Goal: Answer question/provide support: Share knowledge or assist other users

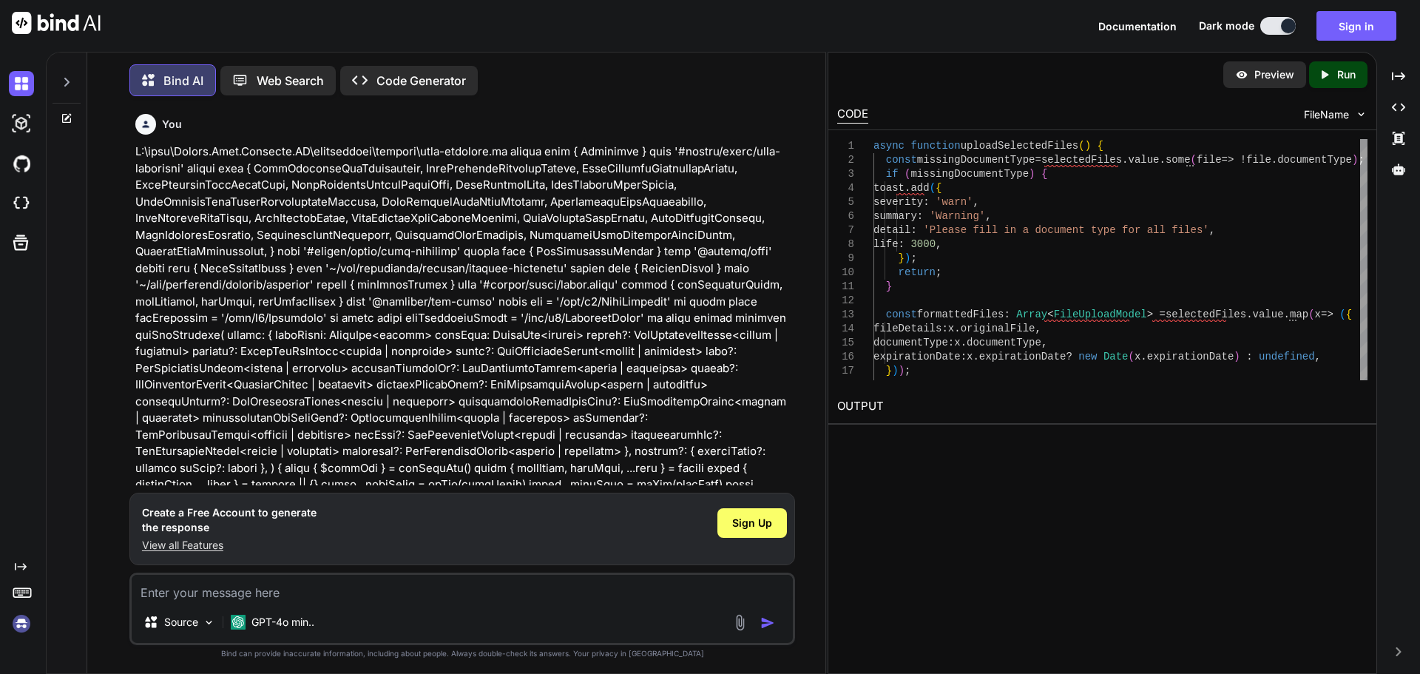
scroll to position [6223, 0]
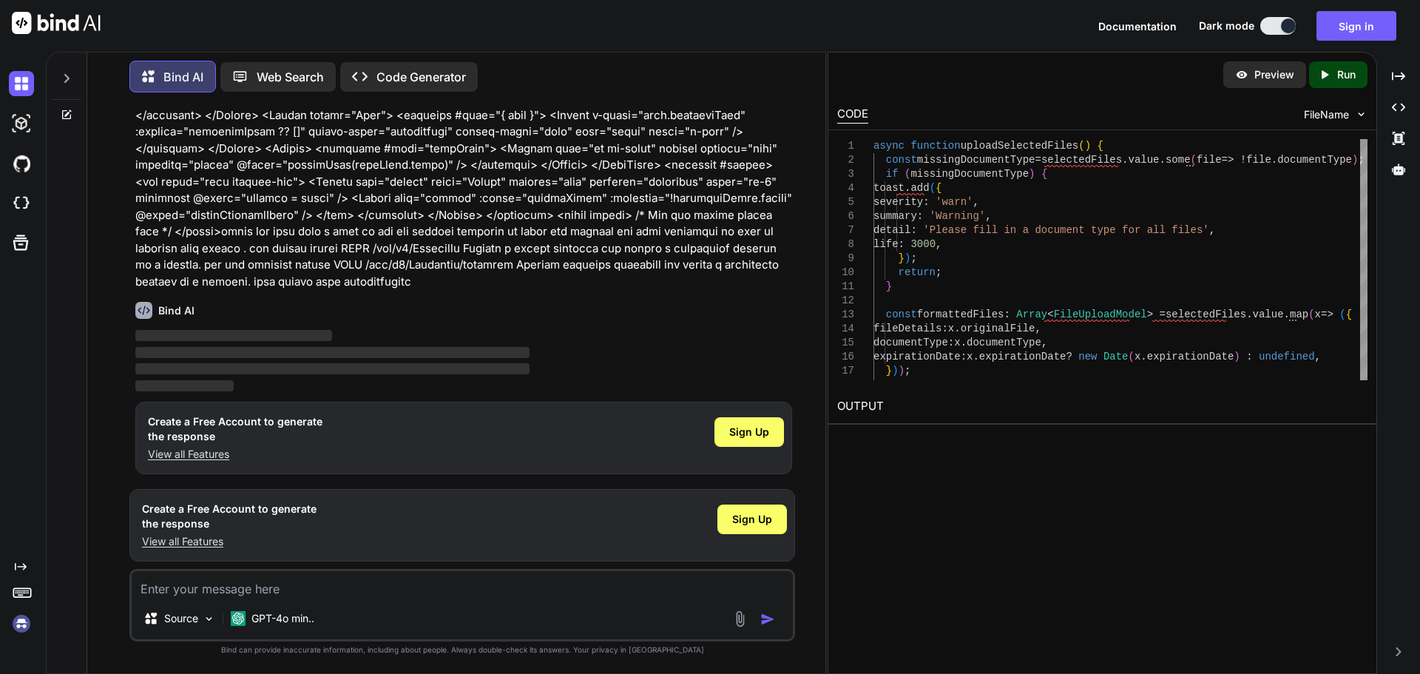
type textarea "x"
click at [182, 453] on p "View all Features" at bounding box center [235, 454] width 175 height 15
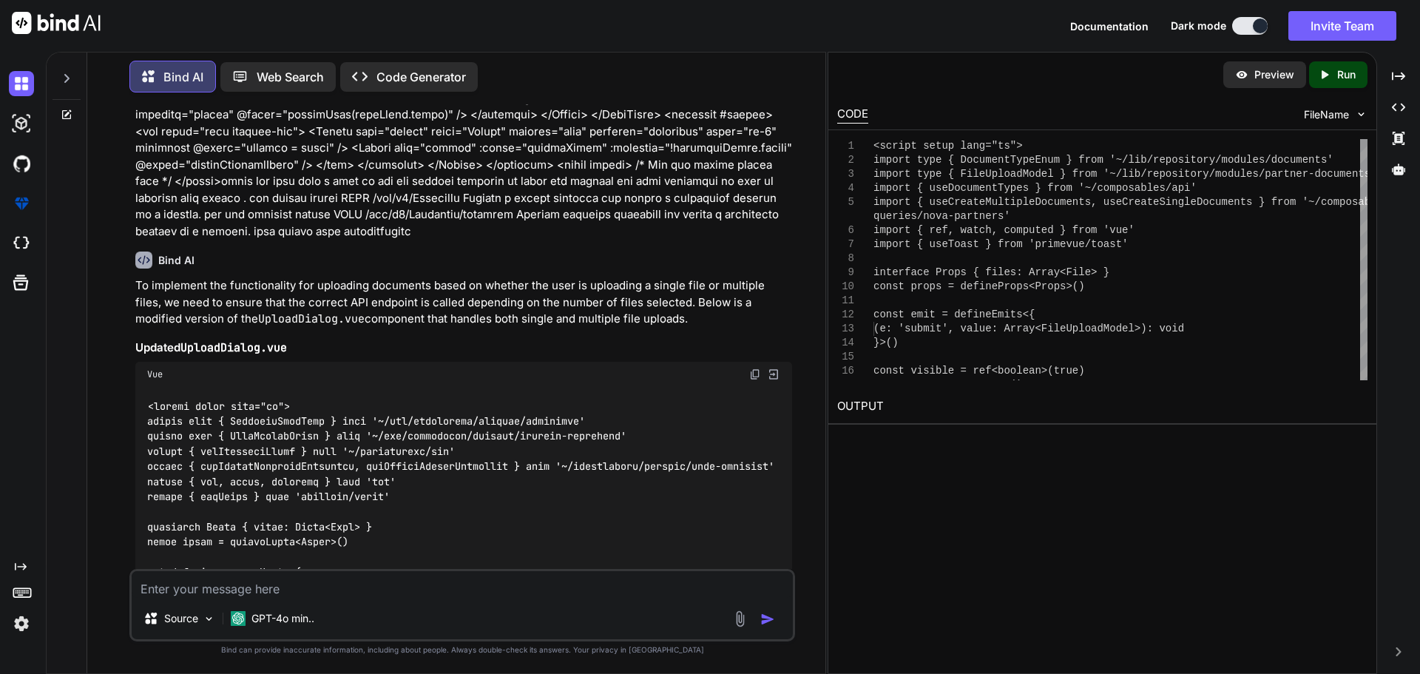
scroll to position [0, 0]
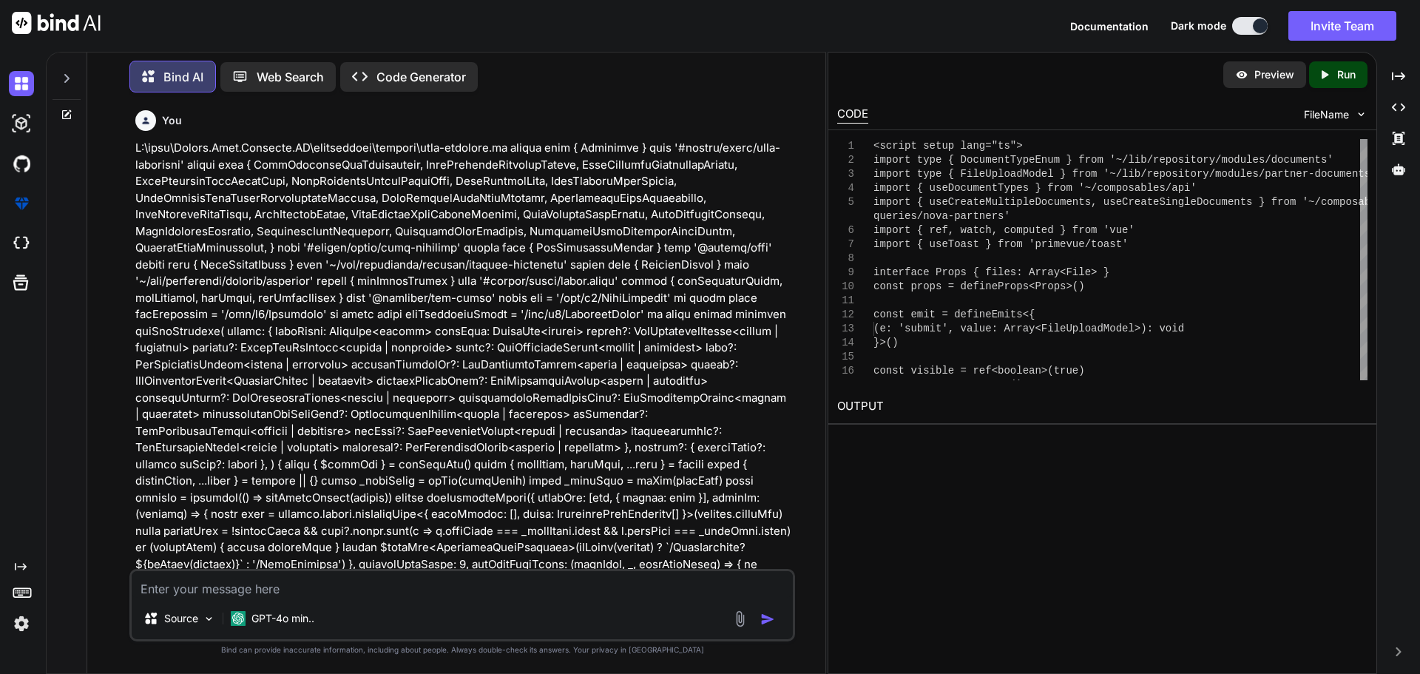
click at [279, 587] on textarea at bounding box center [462, 584] width 661 height 27
paste textarea "<script setup lang="ts"> import type { DocumentTypeEnum } from '~/lib/repositor…"
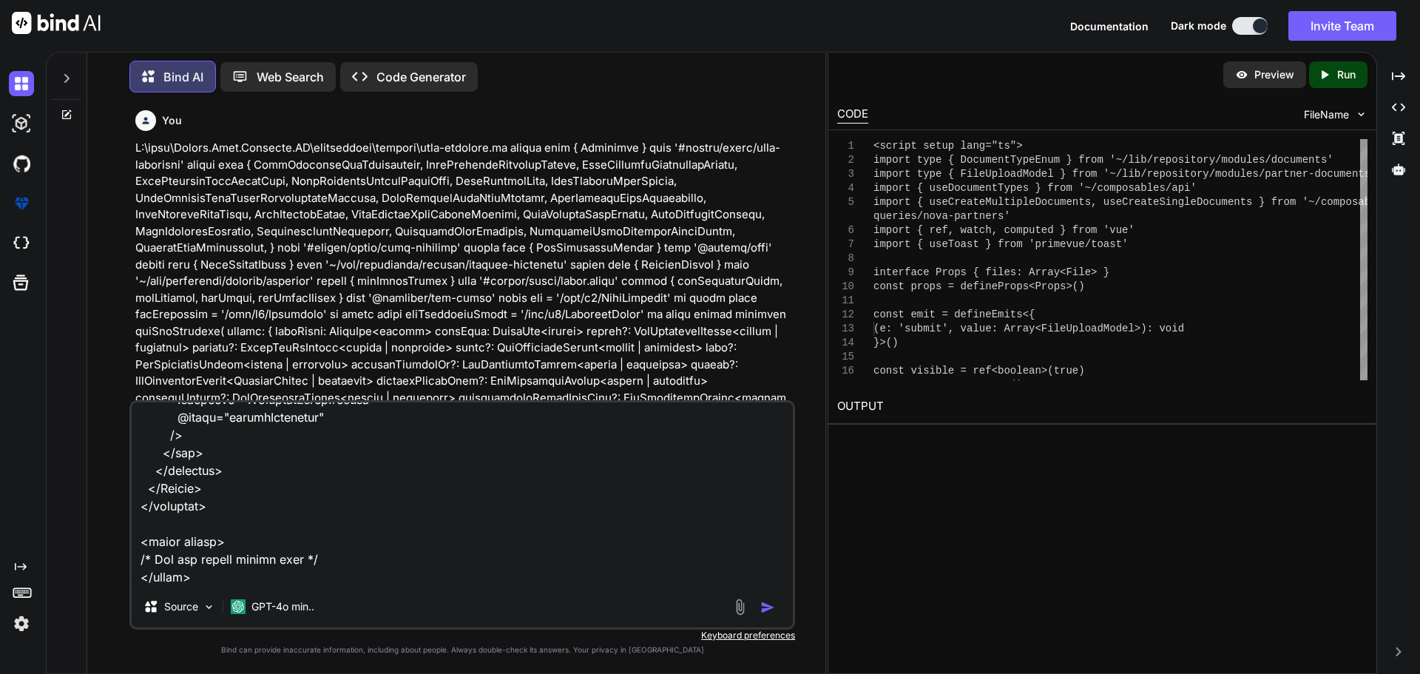
type textarea "<script setup lang="ts"> import type { DocumentTypeEnum } from '~/lib/repositor…"
click at [350, 530] on textarea at bounding box center [462, 493] width 661 height 183
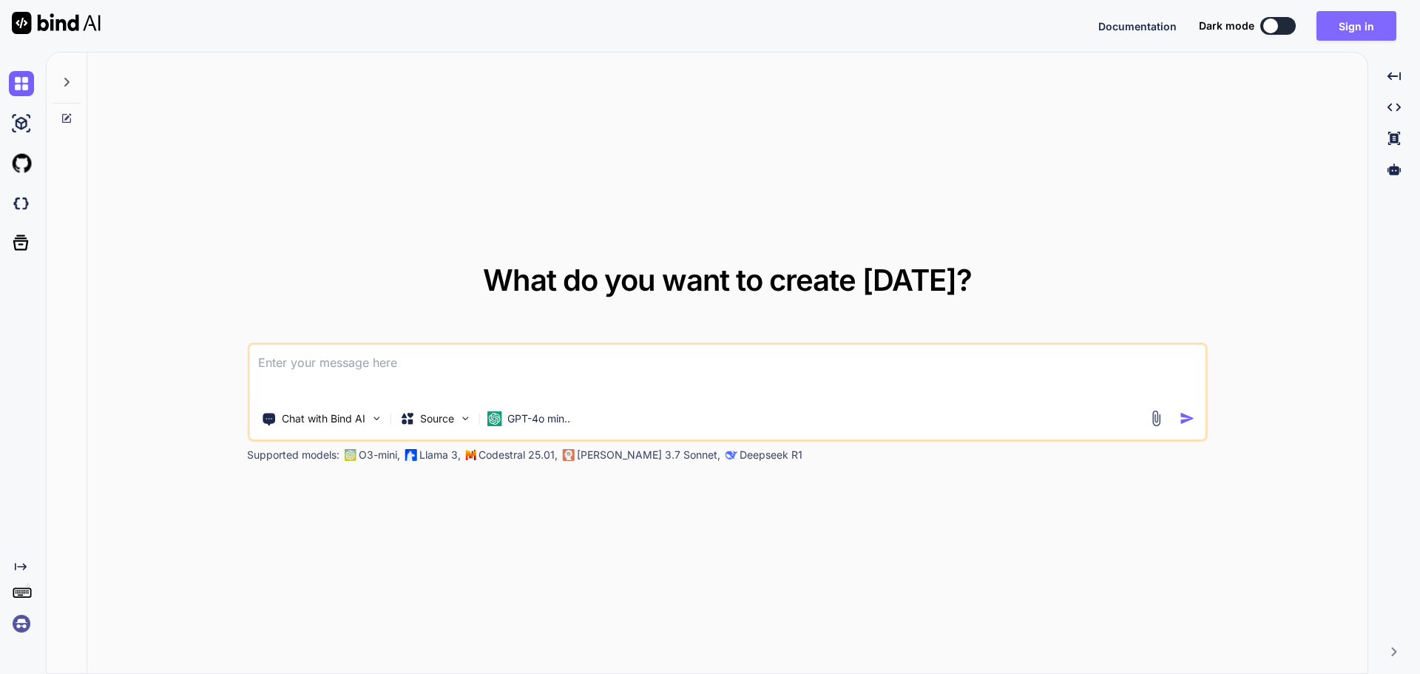
click at [1355, 27] on button "Sign in" at bounding box center [1356, 26] width 80 height 30
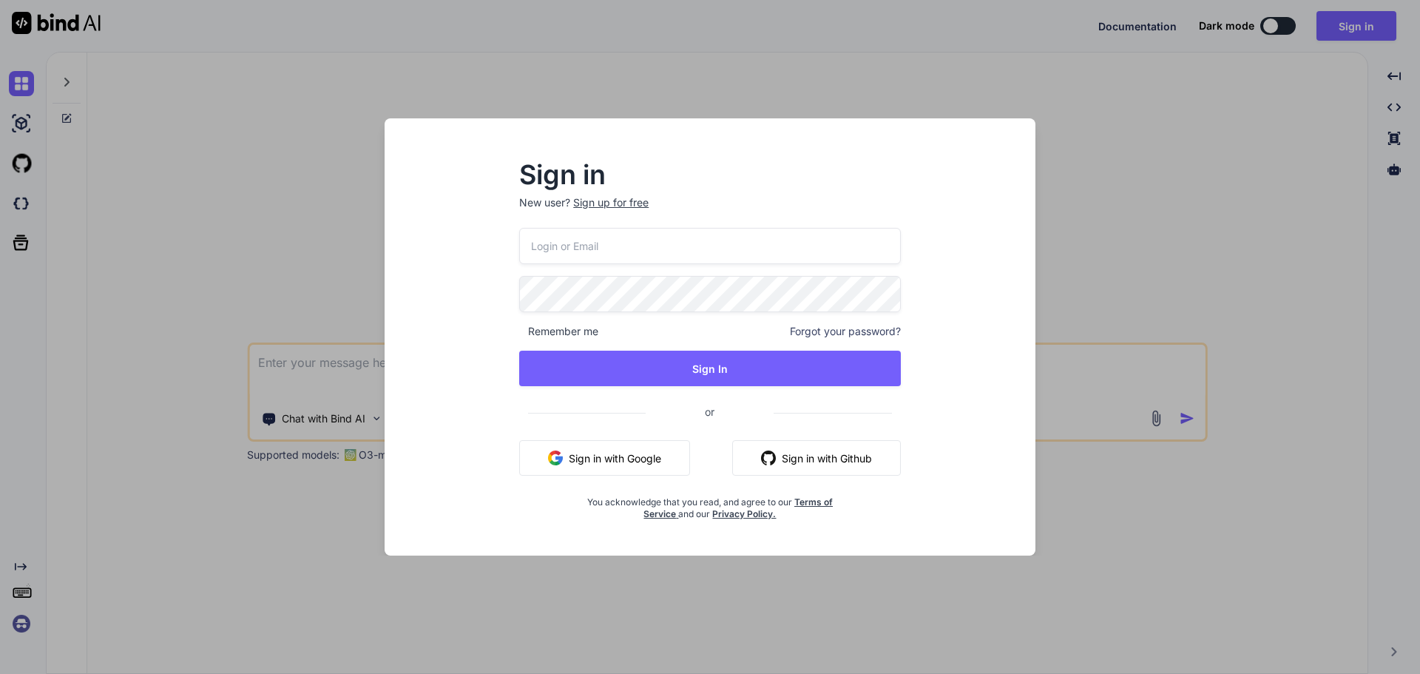
type input "[EMAIL_ADDRESS][DOMAIN_NAME]"
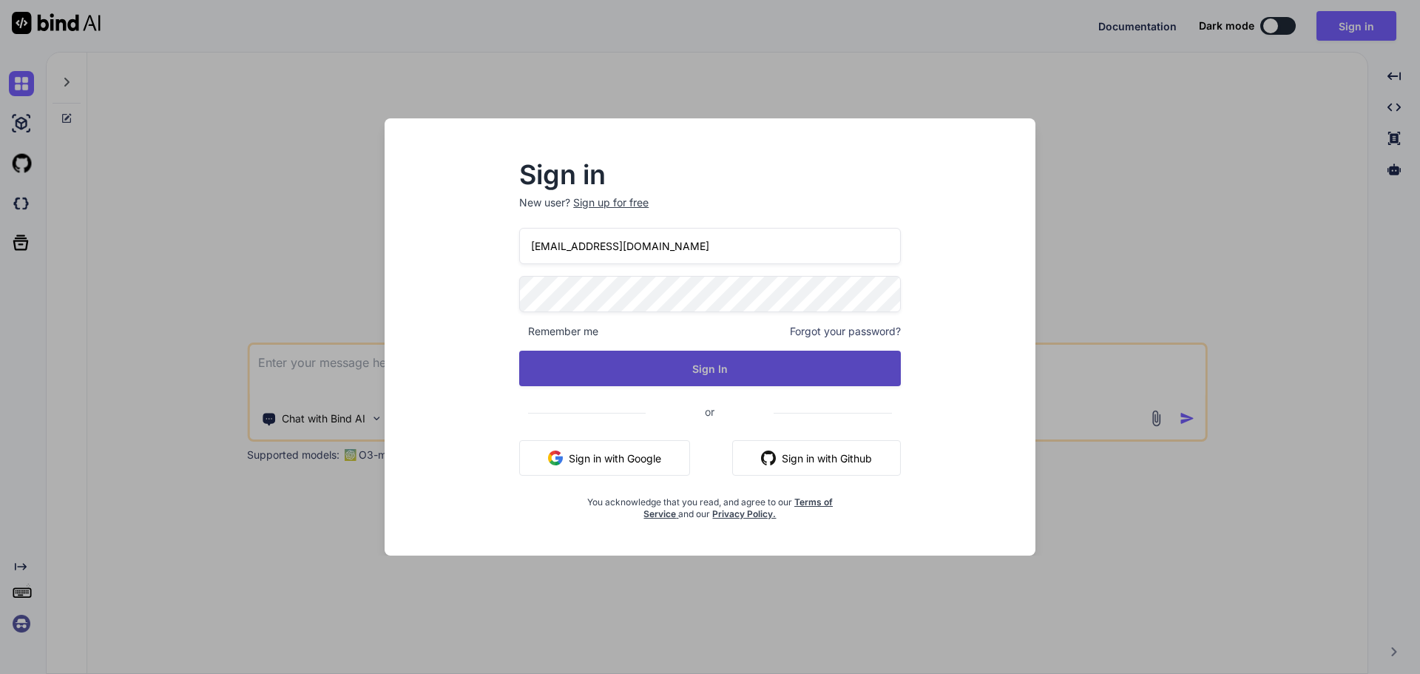
click at [724, 367] on button "Sign In" at bounding box center [710, 368] width 382 height 35
click at [705, 369] on button "Sign In" at bounding box center [710, 368] width 382 height 35
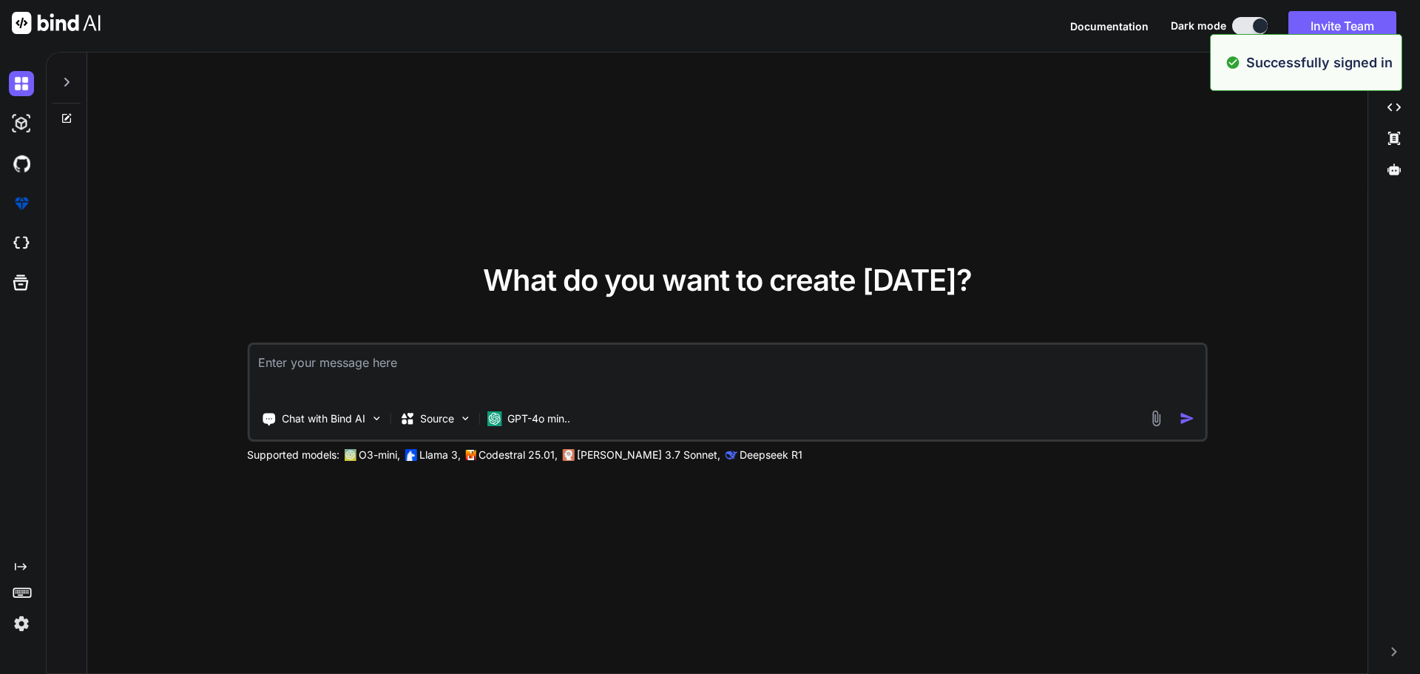
type textarea "x"
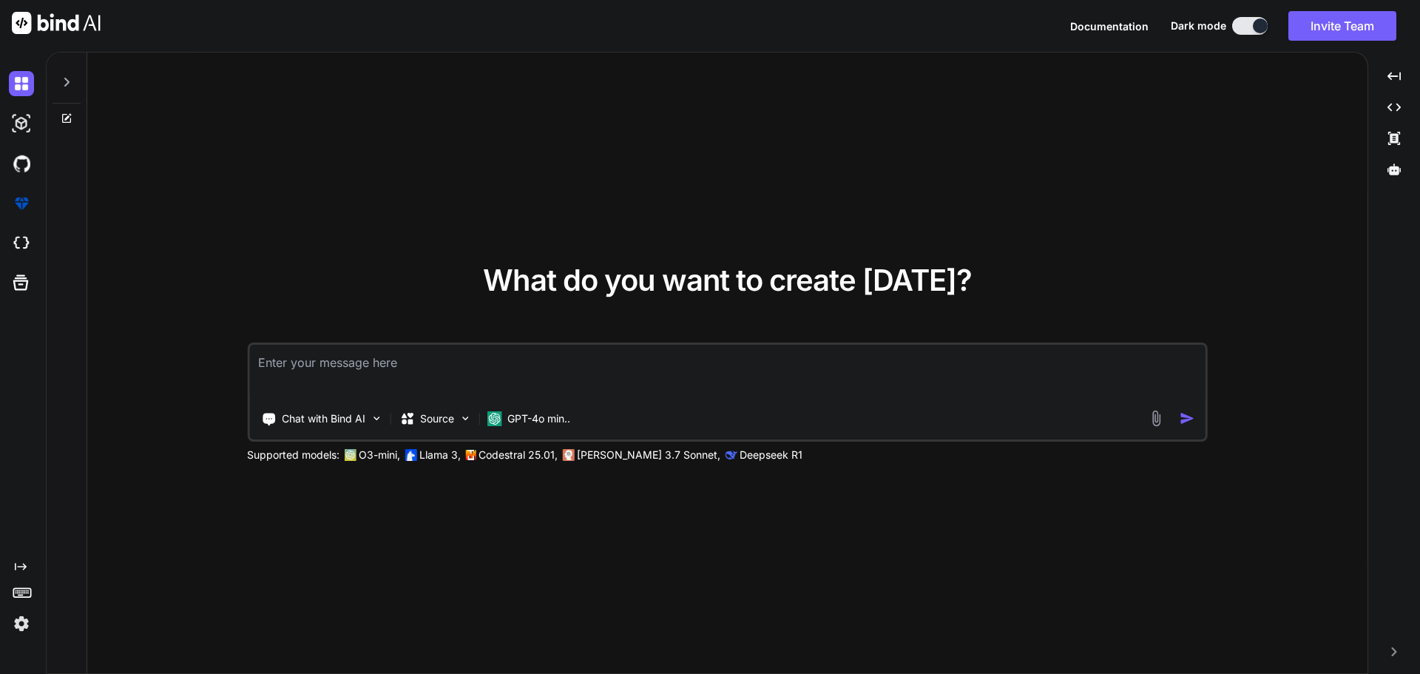
paste textarea "C:\nova\Osiris.Nova.Internal.UI\composables\queries\nova-partners.ts import typ…"
type textarea "C:\nova\Osiris.Nova.Internal.UI\composables\queries\nova-partners.ts import typ…"
type textarea "x"
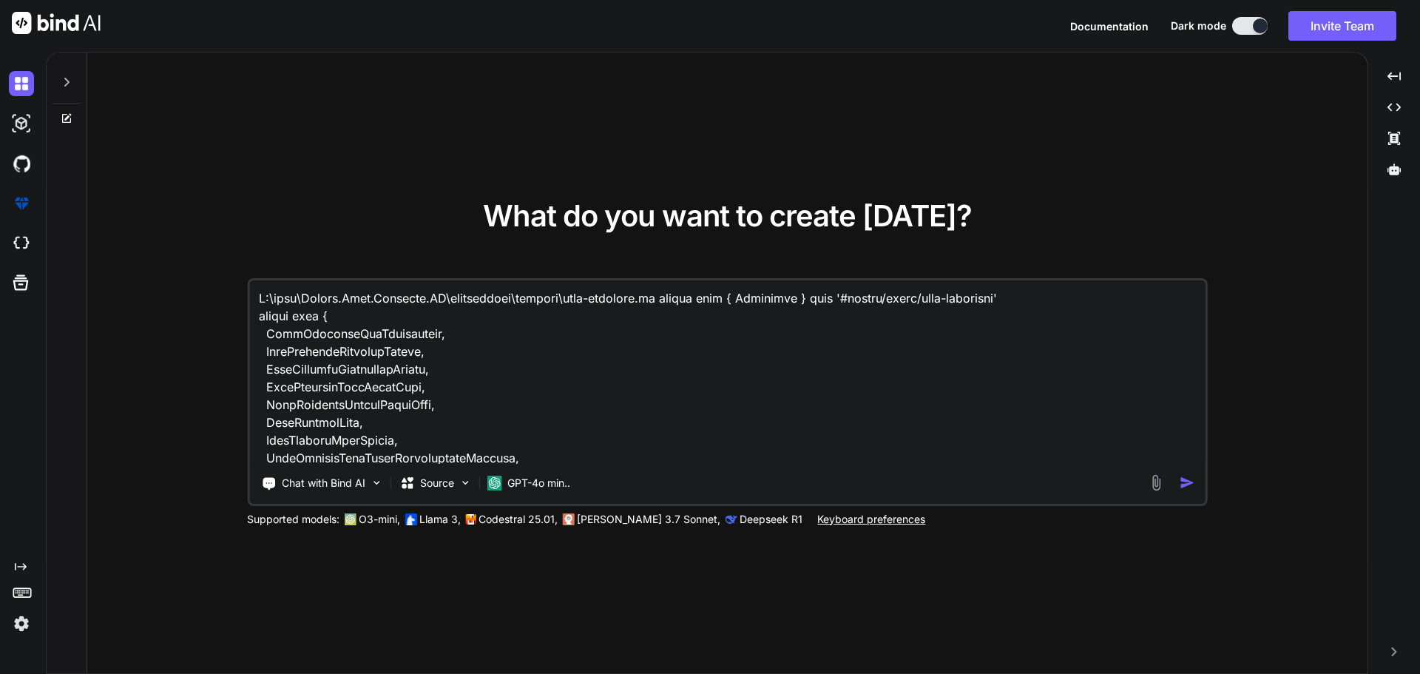
scroll to position [28380, 0]
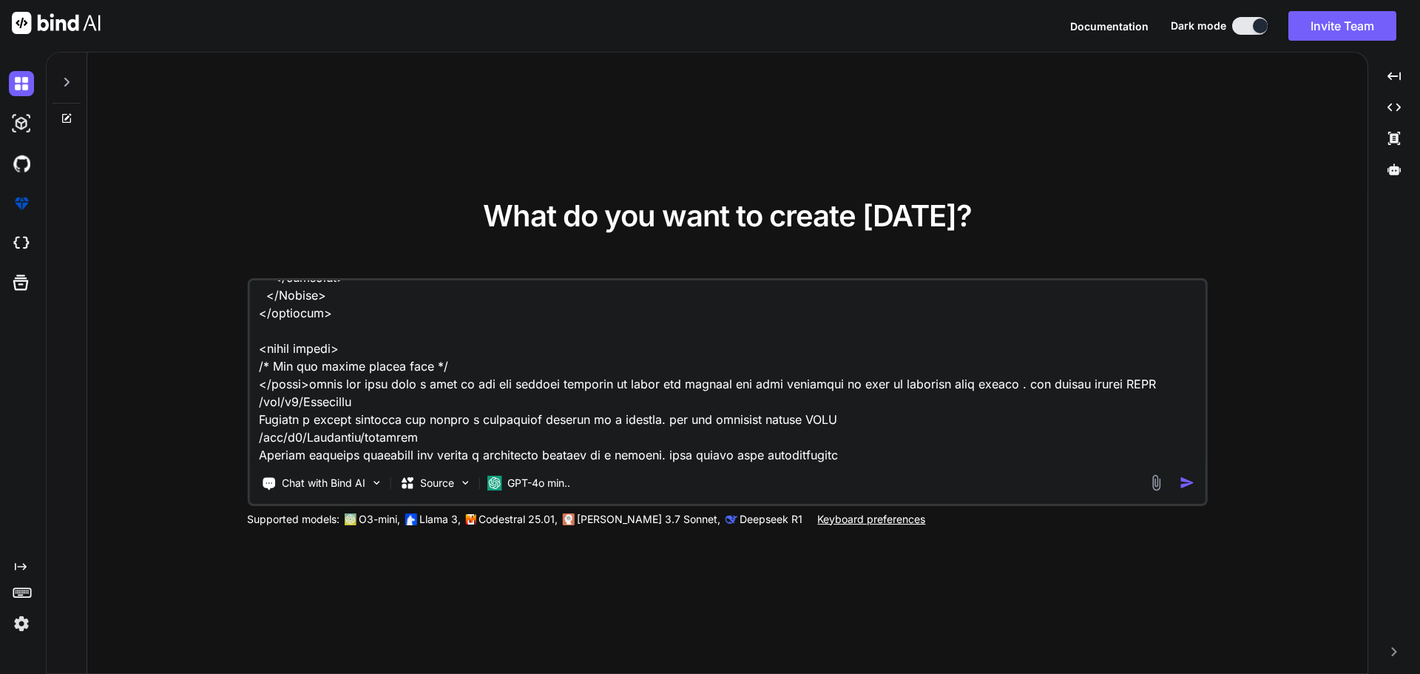
type textarea "C:\nova\Osiris.Nova.Internal.UI\composables\queries\nova-partners.ts import typ…"
click at [1184, 481] on img "button" at bounding box center [1187, 483] width 16 height 16
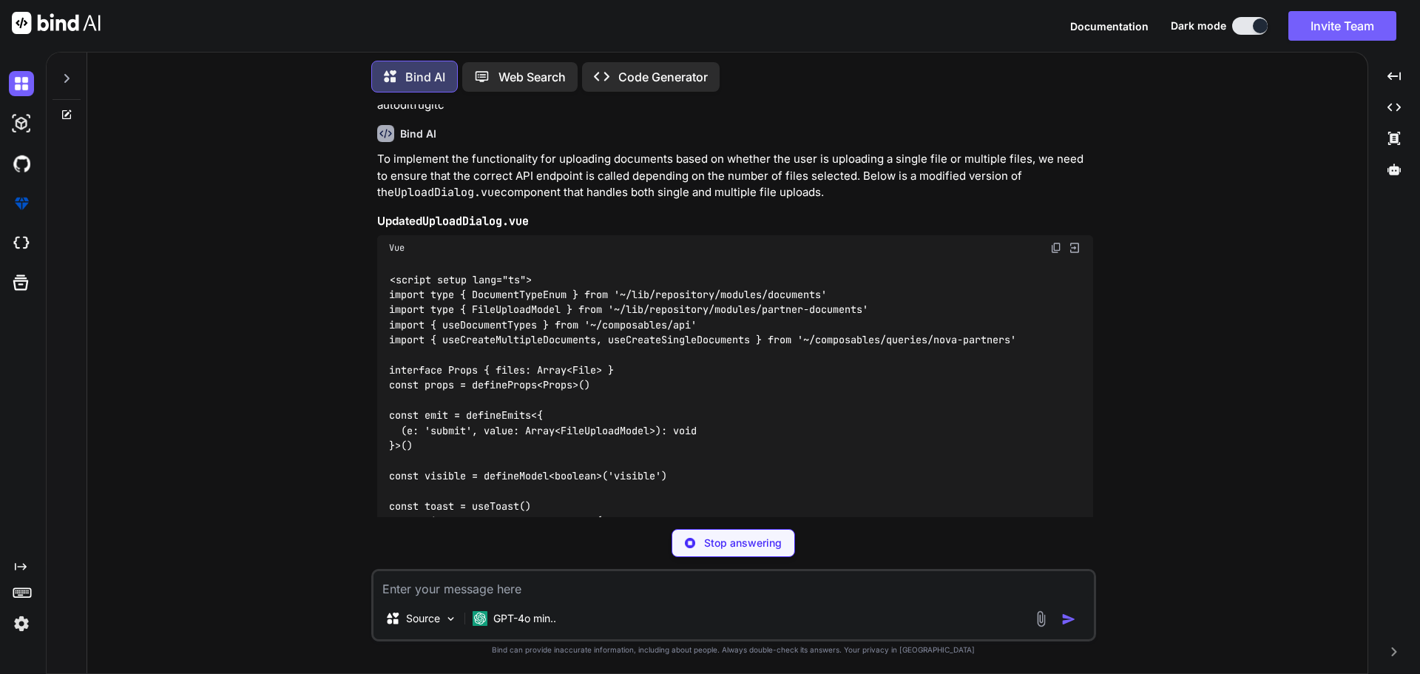
scroll to position [11817, 0]
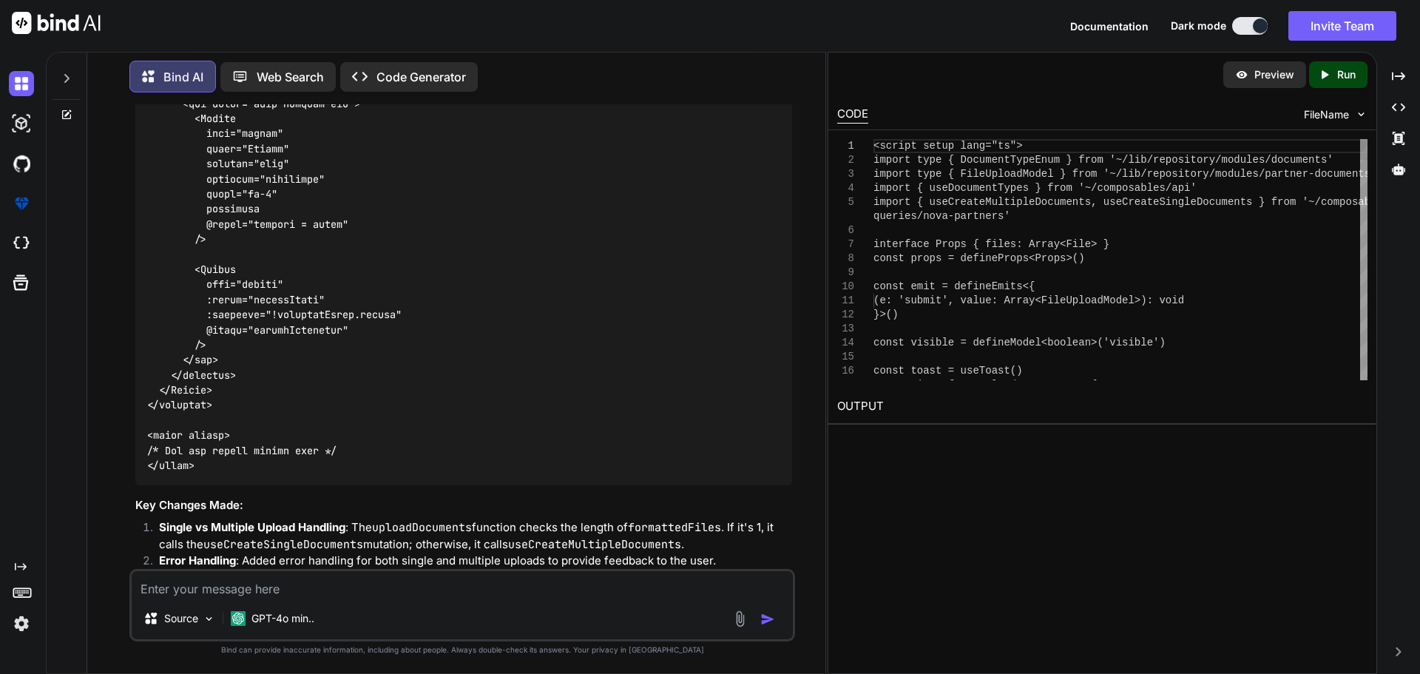
type textarea "x"
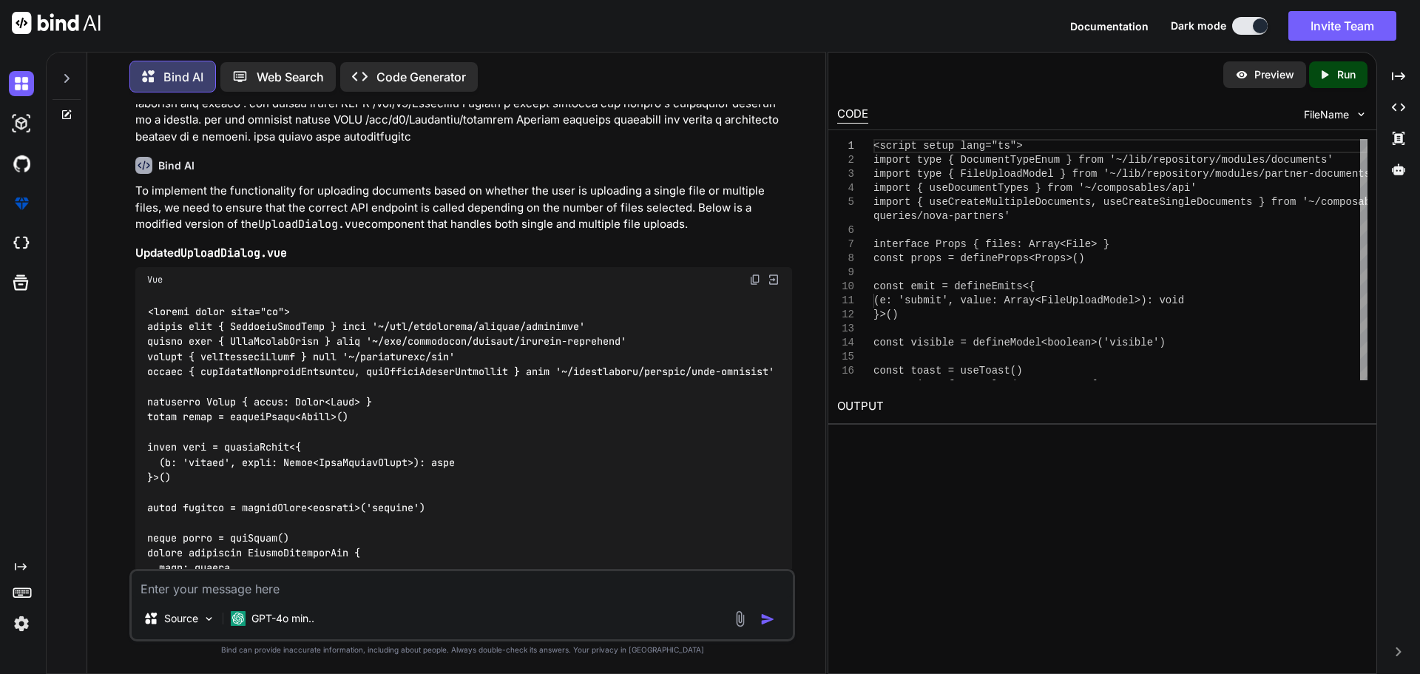
scroll to position [12770, 0]
click at [754, 288] on img at bounding box center [755, 283] width 12 height 12
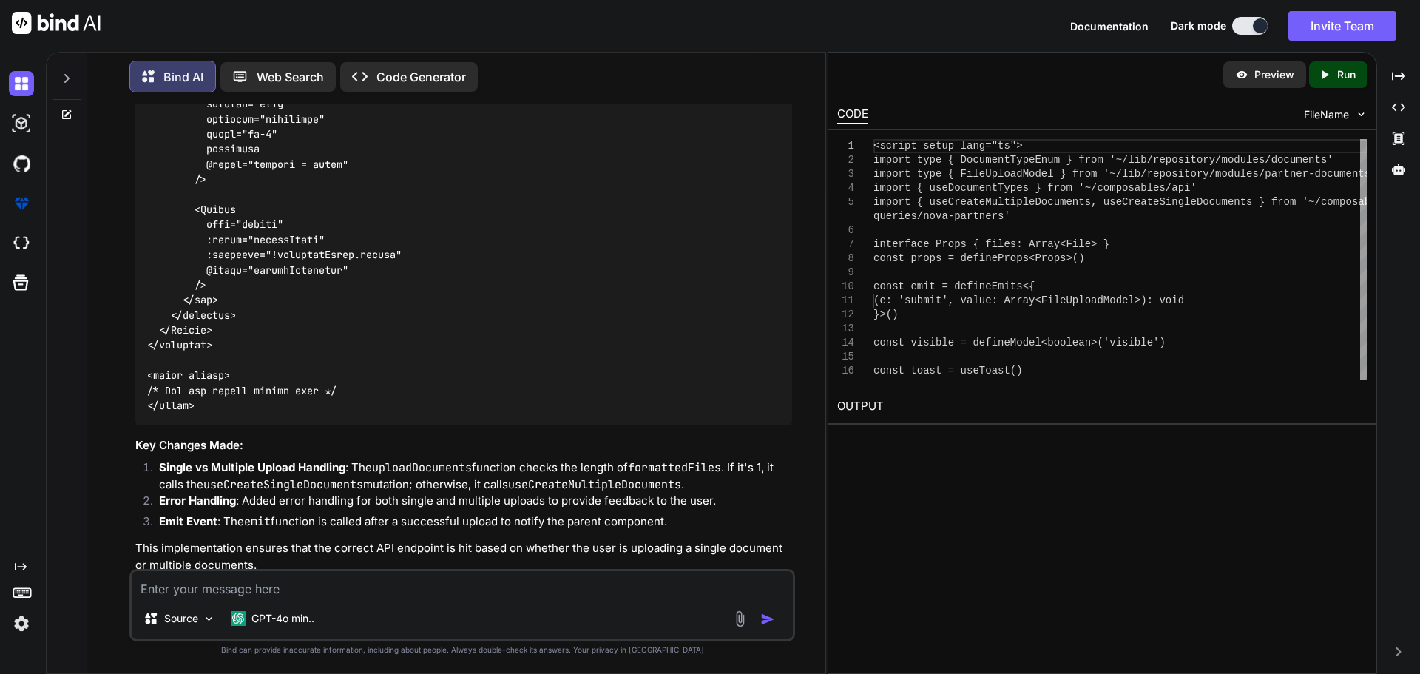
scroll to position [15728, 0]
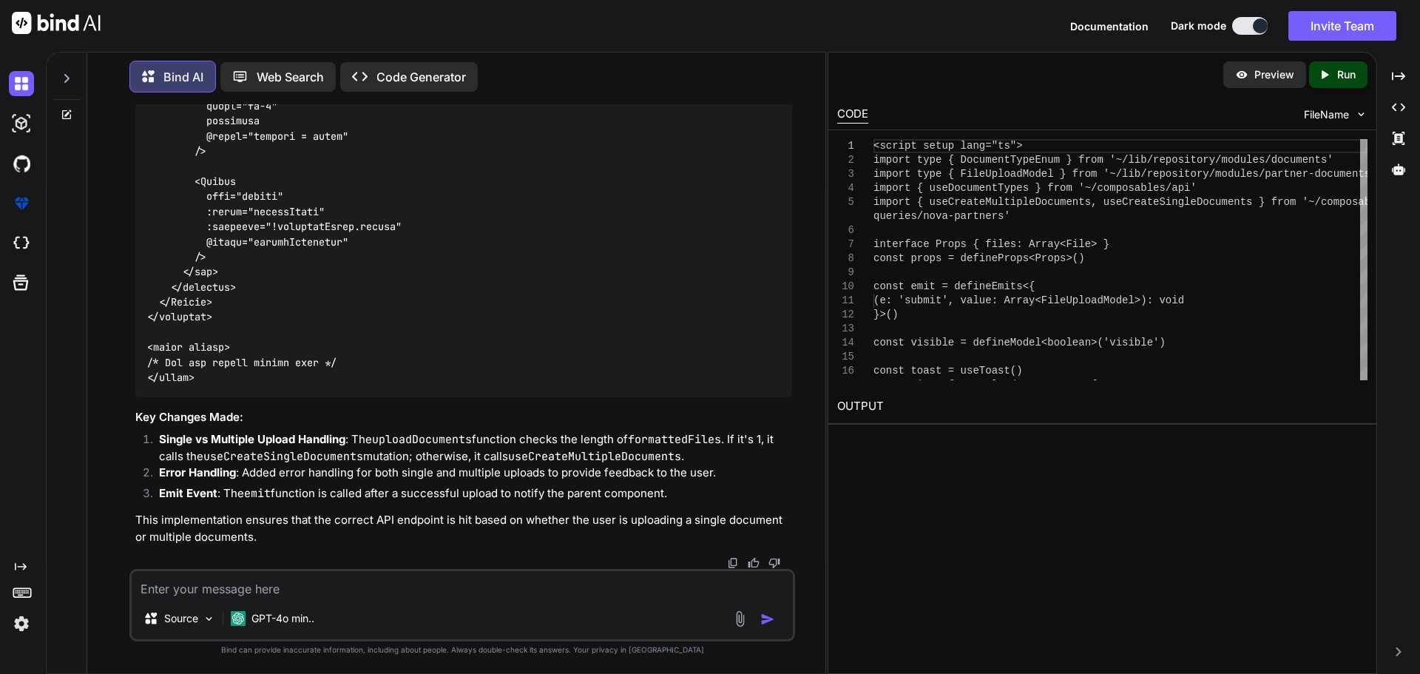
click at [358, 590] on textarea at bounding box center [462, 584] width 661 height 27
paste textarea "An unexpected error occurred during upload."
click at [357, 590] on textarea "single uploadwhen i try to upload it shows An unexpected error occurred during …" at bounding box center [462, 584] width 661 height 27
click at [673, 587] on textarea "single uploadwhen i try to upload it shows An unexpected error occurred during …" at bounding box center [462, 584] width 661 height 27
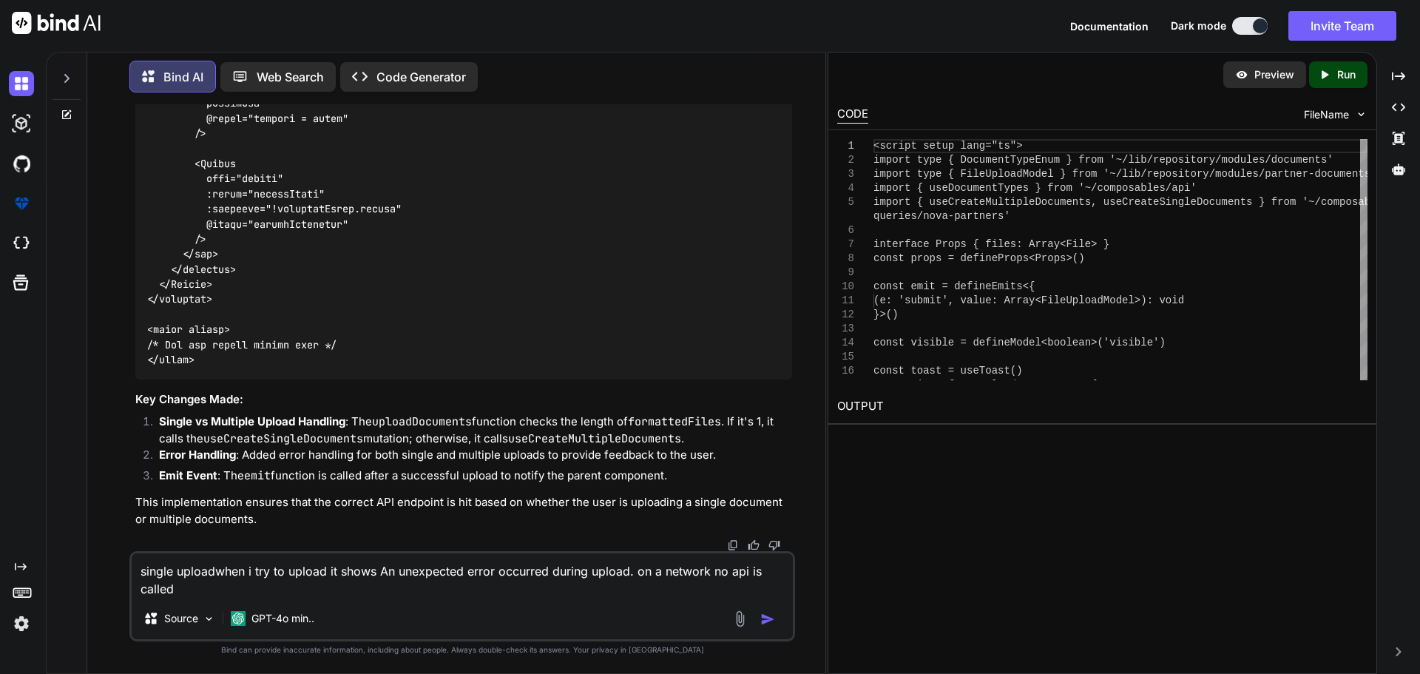
click at [213, 572] on textarea "single uploadwhen i try to upload it shows An unexpected error occurred during …" at bounding box center [462, 575] width 661 height 44
click at [284, 583] on textarea "single upload and multiple upload when i try to upload it shows An unexpected e…" at bounding box center [462, 575] width 661 height 44
type textarea "single upload and multiple upload when i try to upload it shows An unexpected e…"
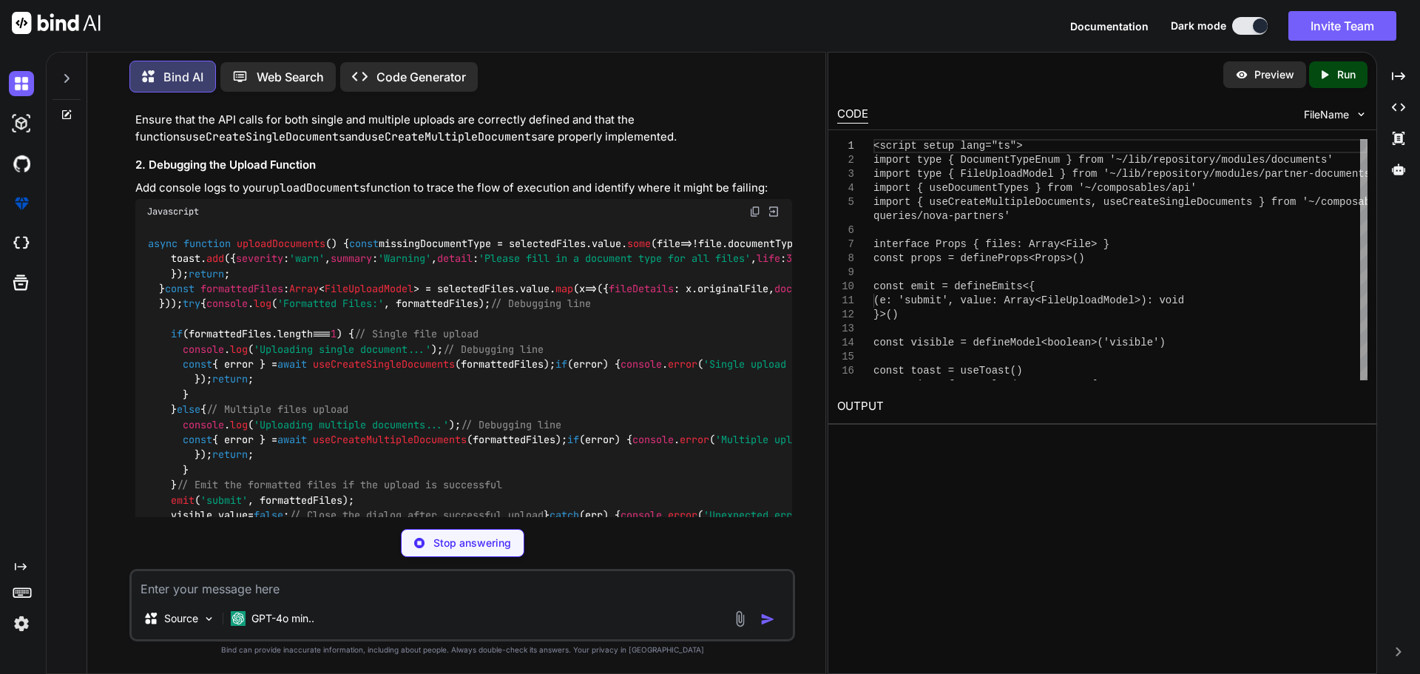
scroll to position [16196, 0]
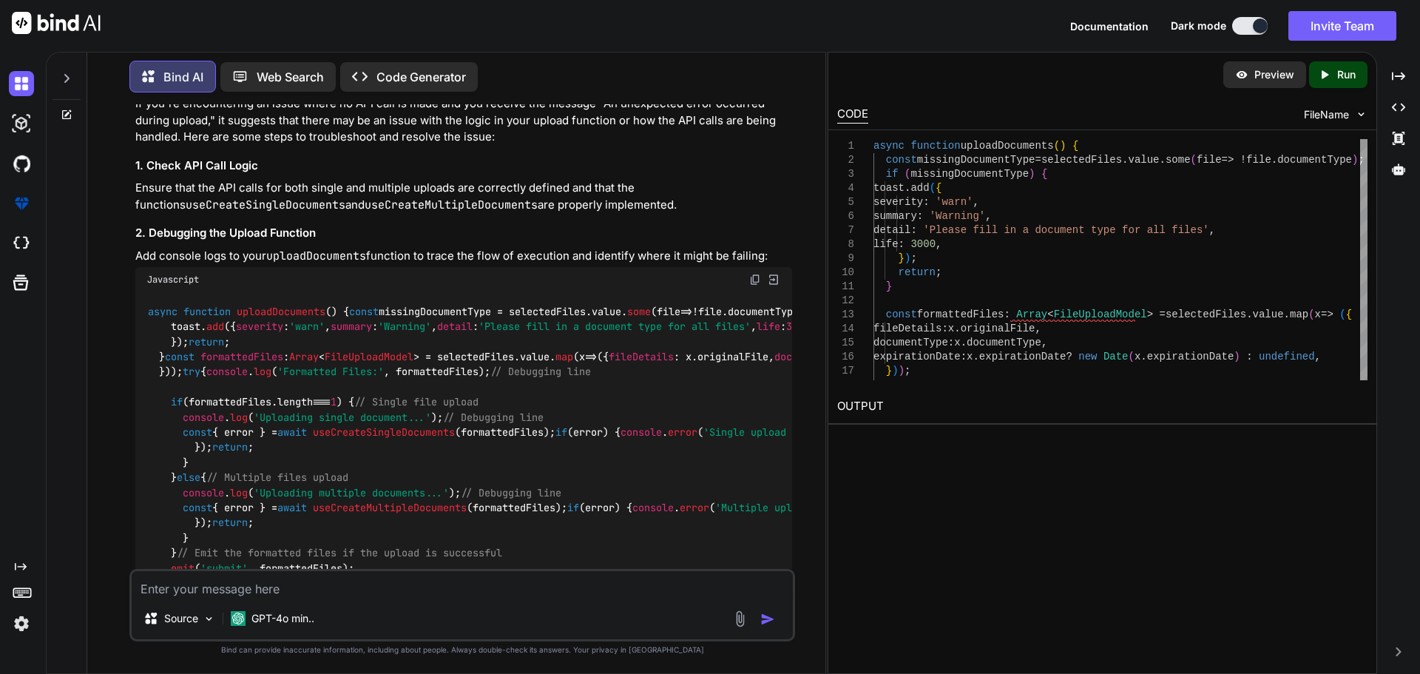
click at [277, 318] on span "uploadDocuments" at bounding box center [281, 311] width 89 height 13
click at [278, 318] on span "uploadDocuments" at bounding box center [281, 311] width 89 height 13
copy span "uploadDocuments"
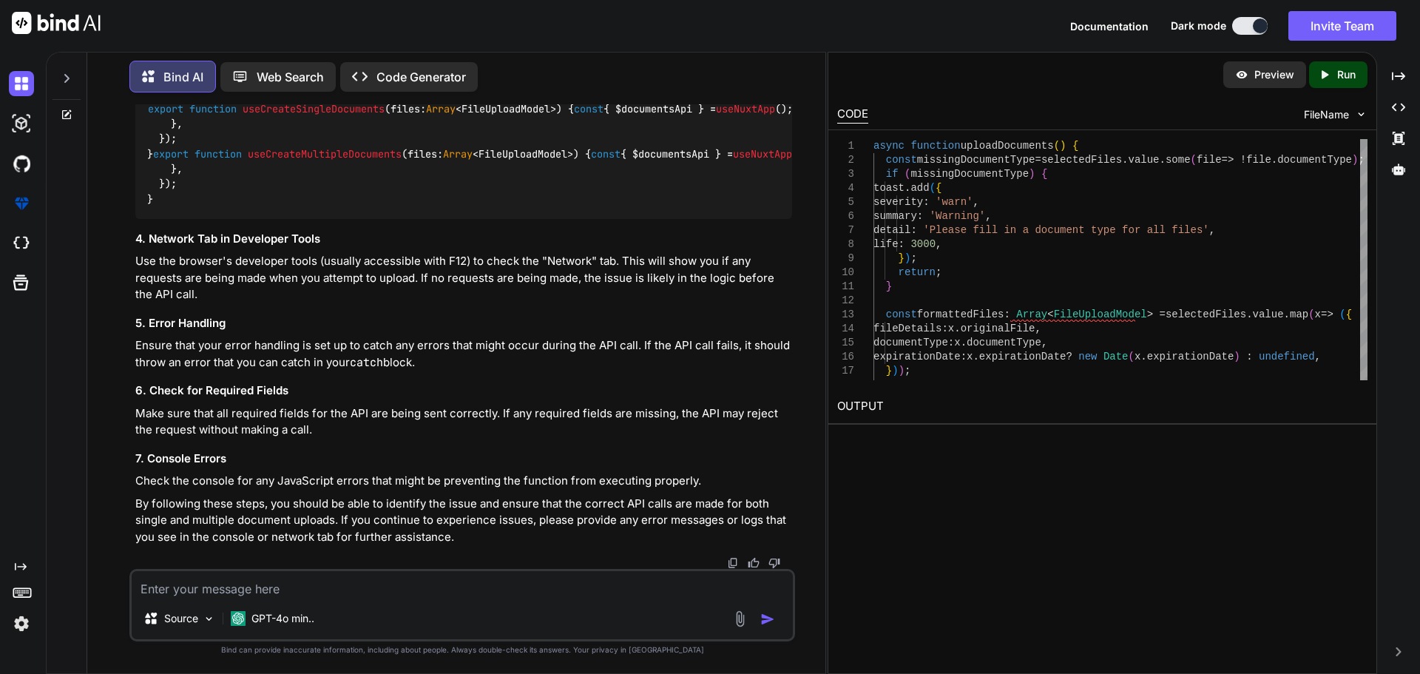
scroll to position [17231, 0]
drag, startPoint x: 146, startPoint y: 419, endPoint x: 205, endPoint y: 348, distance: 92.4
copy code "async function uploadDocuments ( ) { const missingDocumentType = selectedFiles.…"
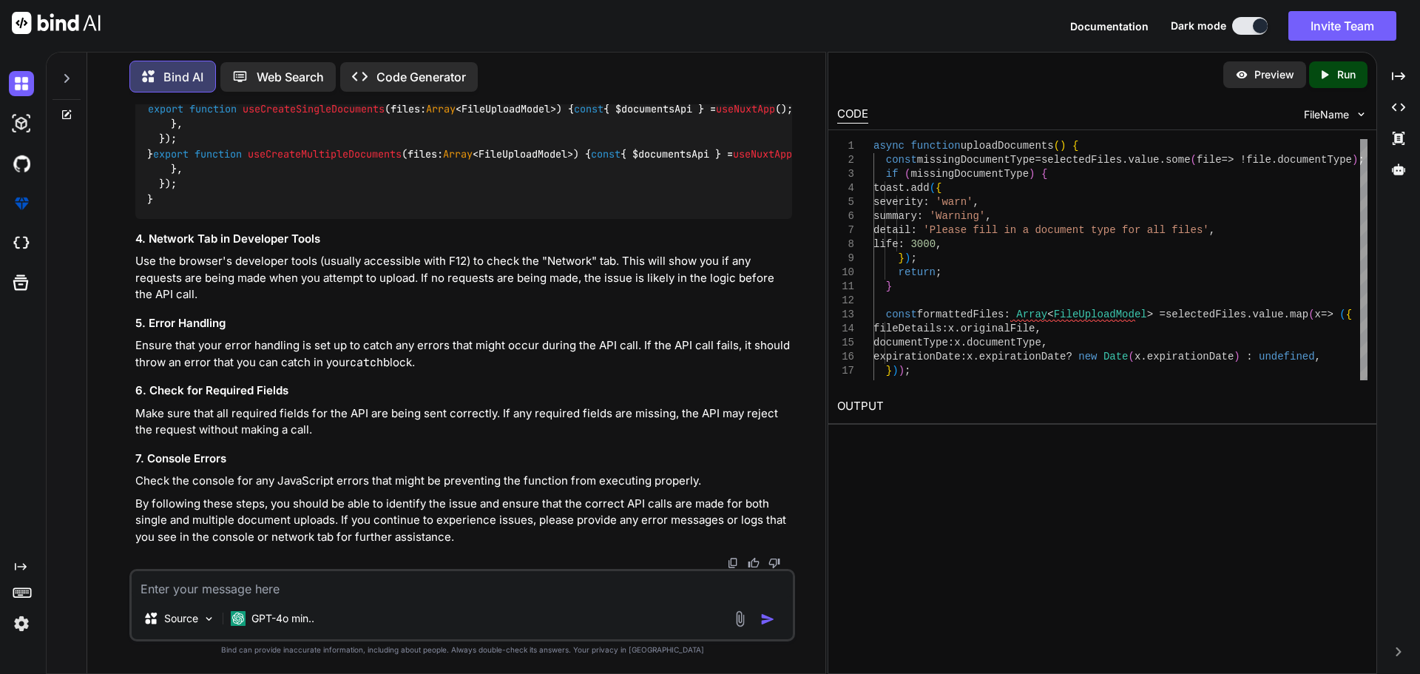
click at [218, 587] on textarea at bounding box center [462, 584] width 661 height 27
paste textarea "C:\nova\Osiris.Nova.Internal.UI\shared\types\nova-documents.ts"
click at [258, 586] on textarea "still not firing the call C:\nova\Osiris.Nova.Internal.UI\shared\types\nova-doc…" at bounding box center [462, 584] width 661 height 27
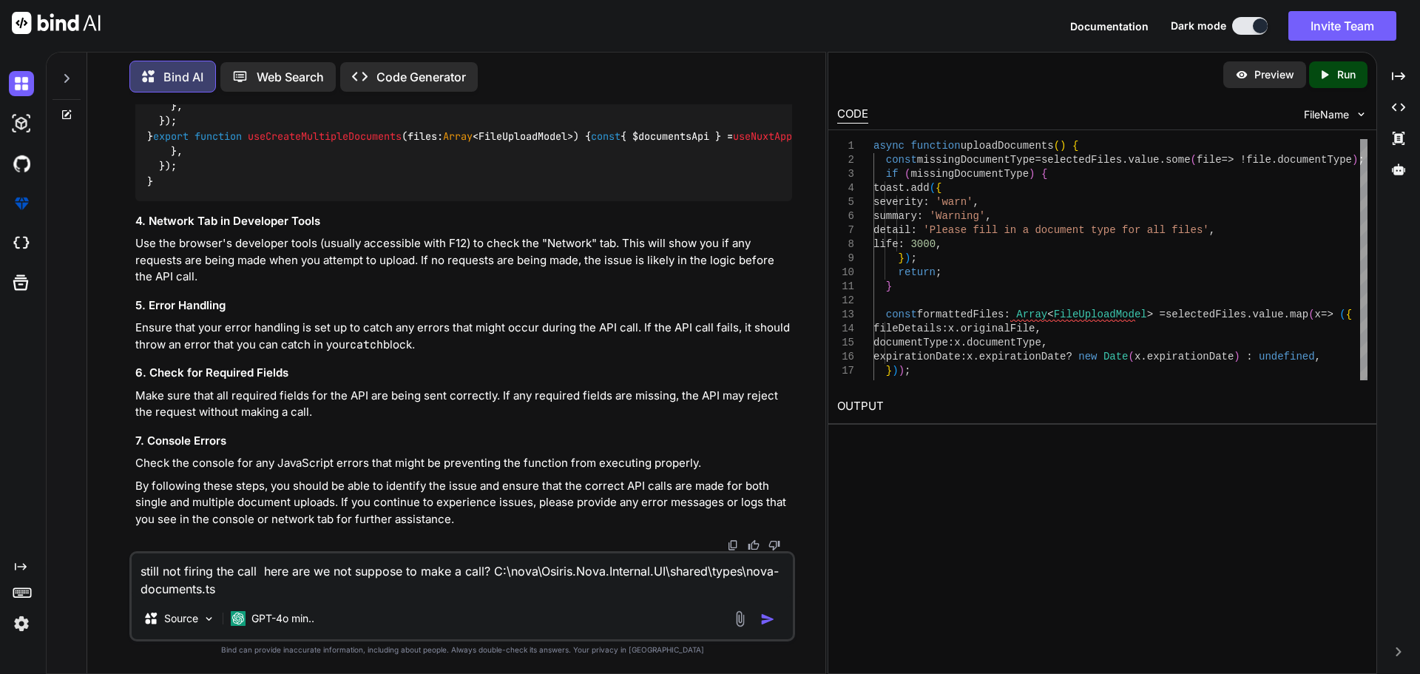
click at [238, 585] on textarea "still not firing the call here are we not suppose to make a call? C:\nova\Osiri…" at bounding box center [462, 575] width 661 height 44
paste textarea "import type { ResponseType } from '~/schemas' export type Documents = ResponseT…"
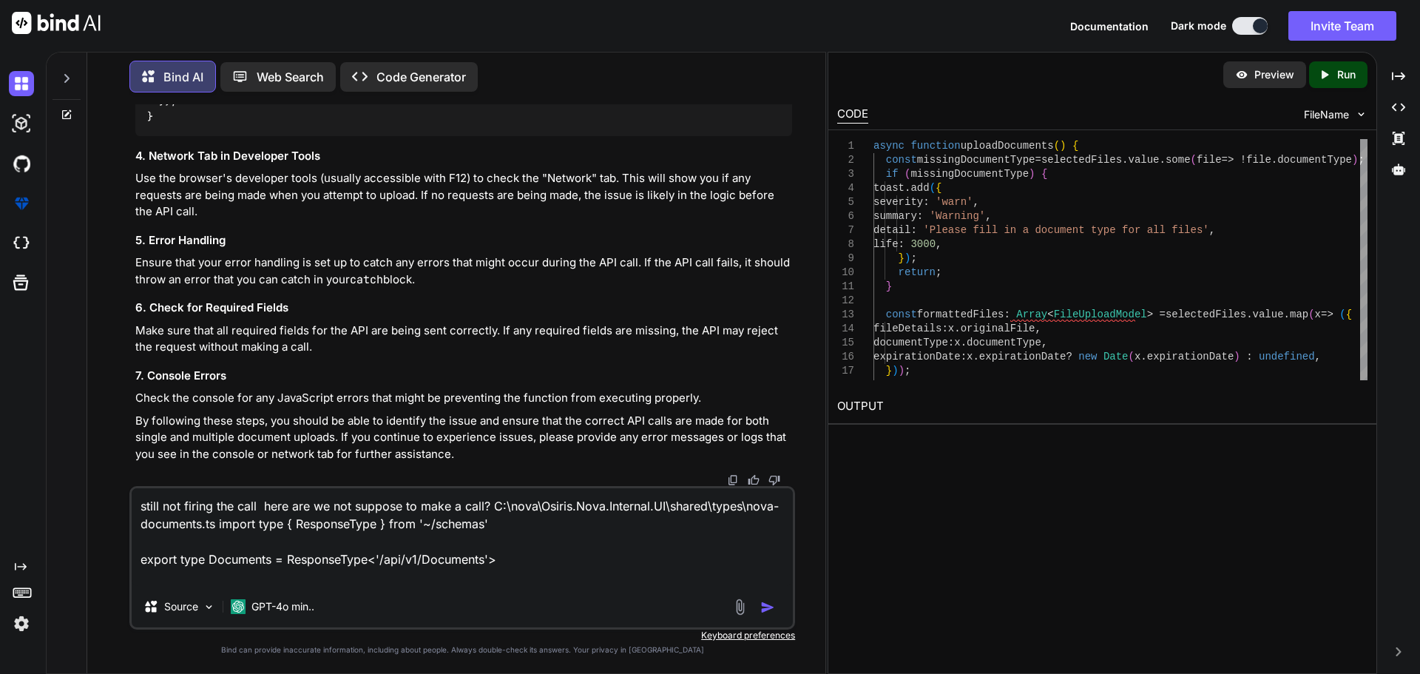
click at [475, 504] on textarea "still not firing the call here are we not suppose to make a call? C:\nova\Osiri…" at bounding box center [462, 537] width 661 height 98
click at [512, 557] on textarea "still not firing the call here are we not suppose to make a changes? C:\nova\Os…" at bounding box center [462, 537] width 661 height 98
click at [512, 558] on textarea "still not firing the call here are we not suppose to make a changes? C:\nova\Os…" at bounding box center [462, 537] width 661 height 98
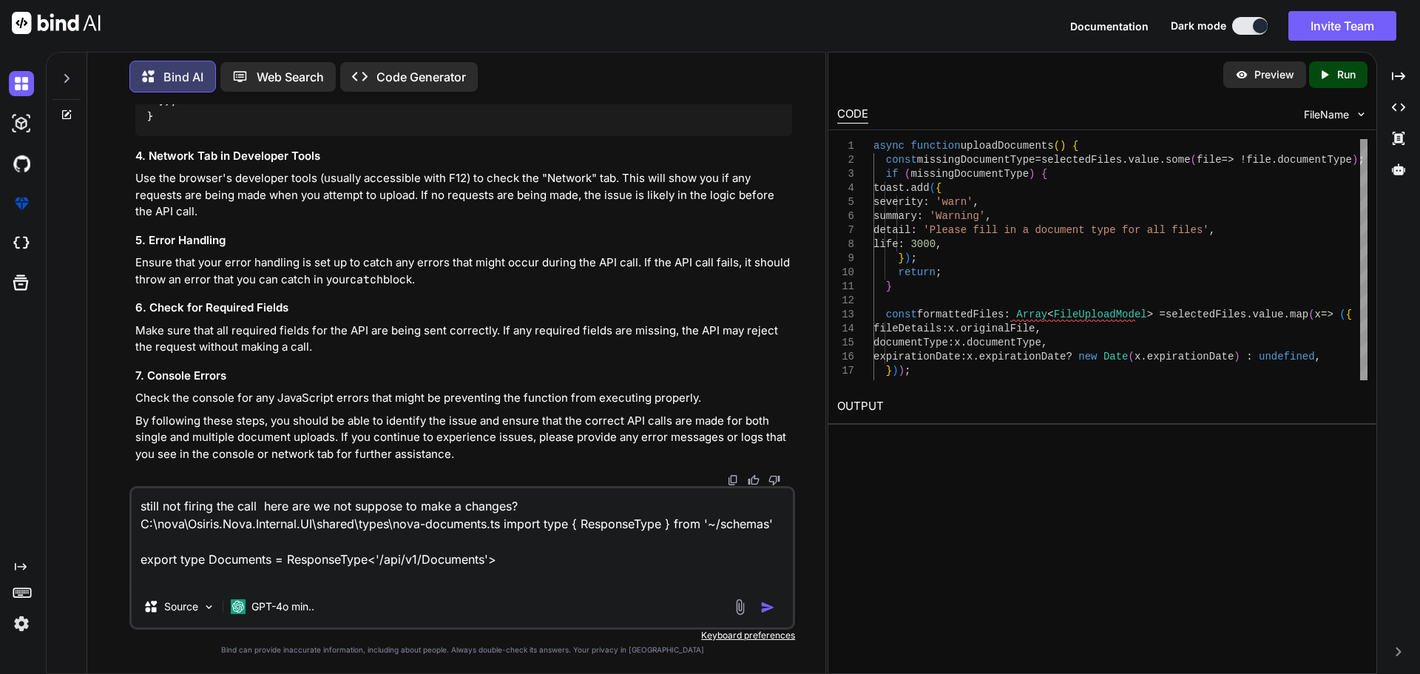
paste textarea "C:\nova\Osiris.Nova.Internal.UI\shared\types\nova-partners.ts"
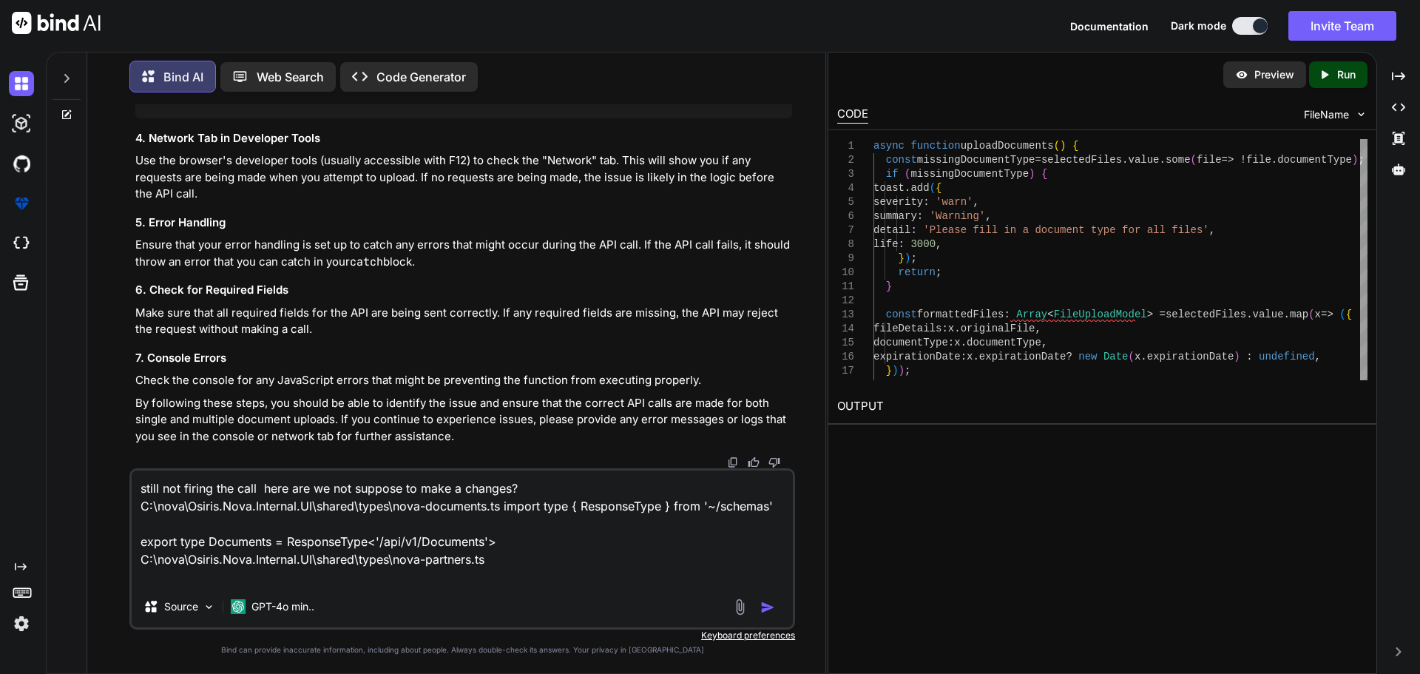
click at [502, 539] on textarea "still not firing the call here are we not suppose to make a changes? C:\nova\Os…" at bounding box center [462, 527] width 661 height 115
click at [507, 558] on textarea "still not firing the call here are we not suppose to make a changes? C:\nova\Os…" at bounding box center [462, 527] width 661 height 115
paste textarea "import type { RequestType, ResponseType } from '~/schemas' export type Paginate…"
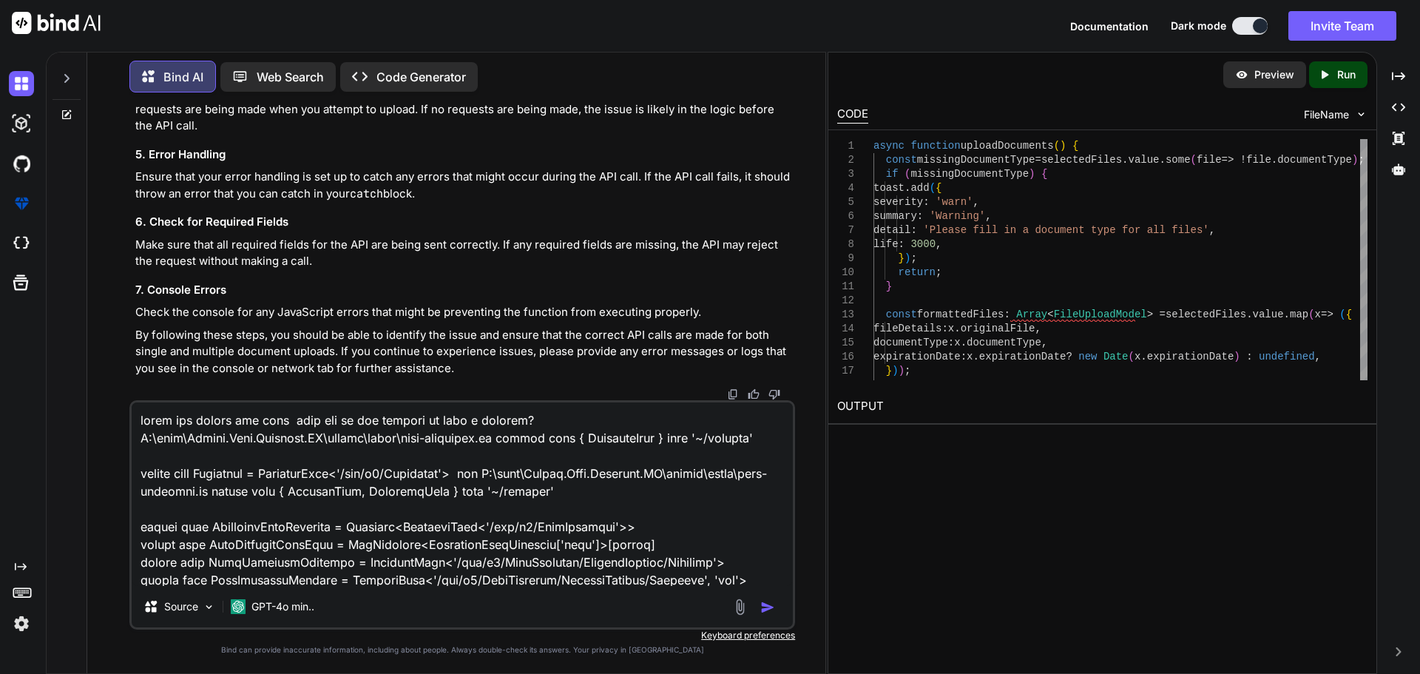
scroll to position [1687, 0]
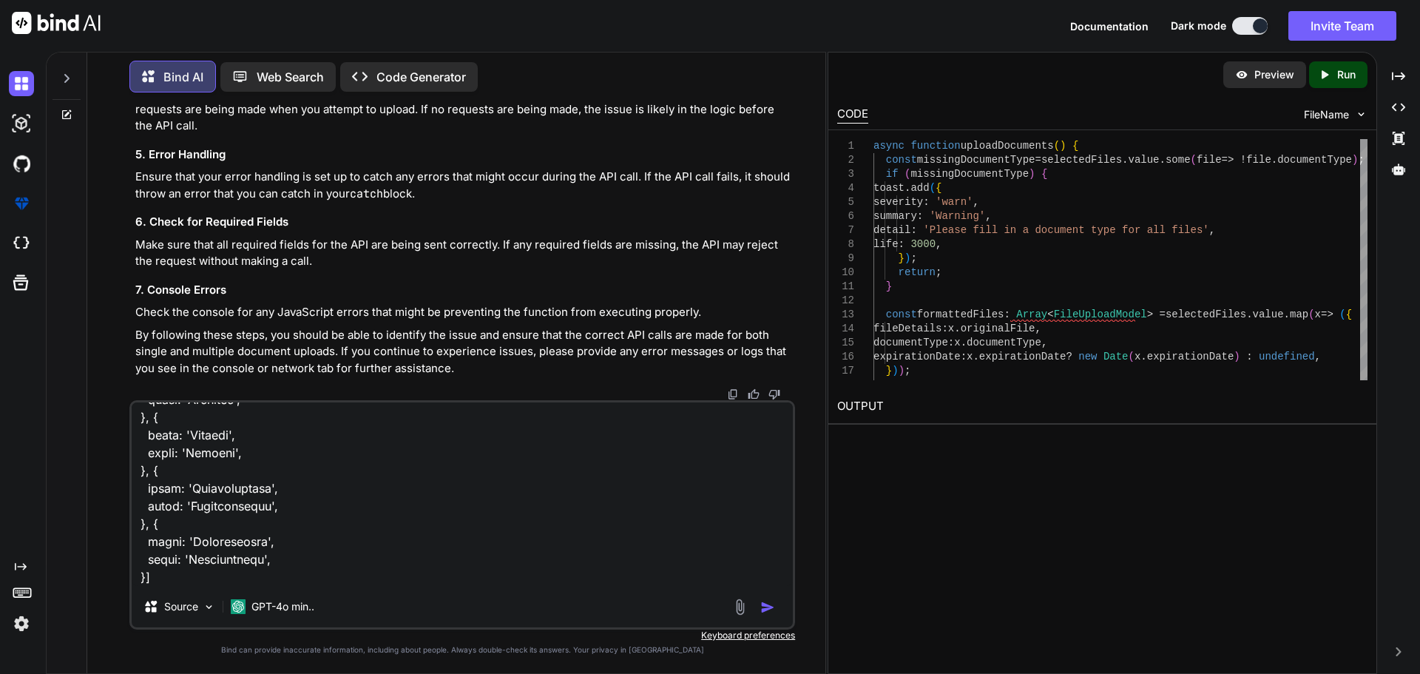
click at [167, 578] on textarea at bounding box center [462, 493] width 661 height 183
paste textarea "C:\nova\Osiris.Nova.Internal.UI\components\partner\shared\documents\UploadDialo…"
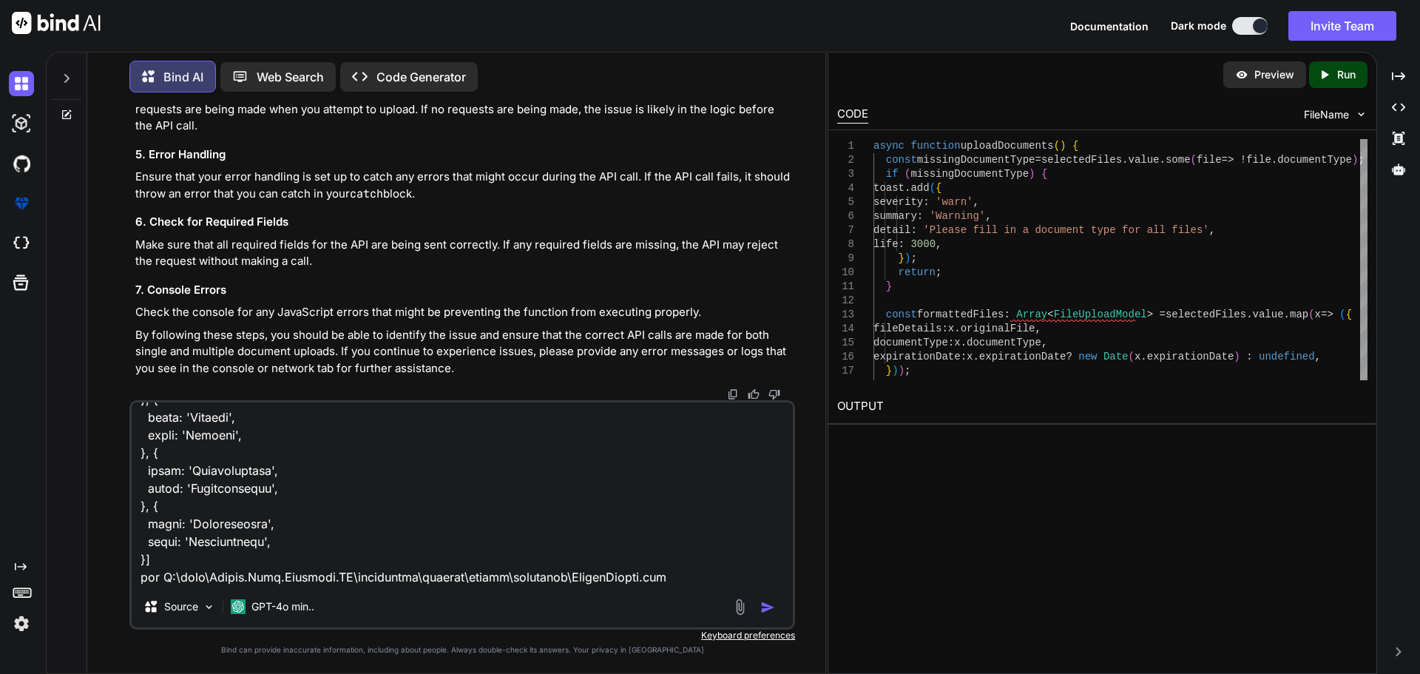
click at [691, 571] on textarea at bounding box center [462, 493] width 661 height 183
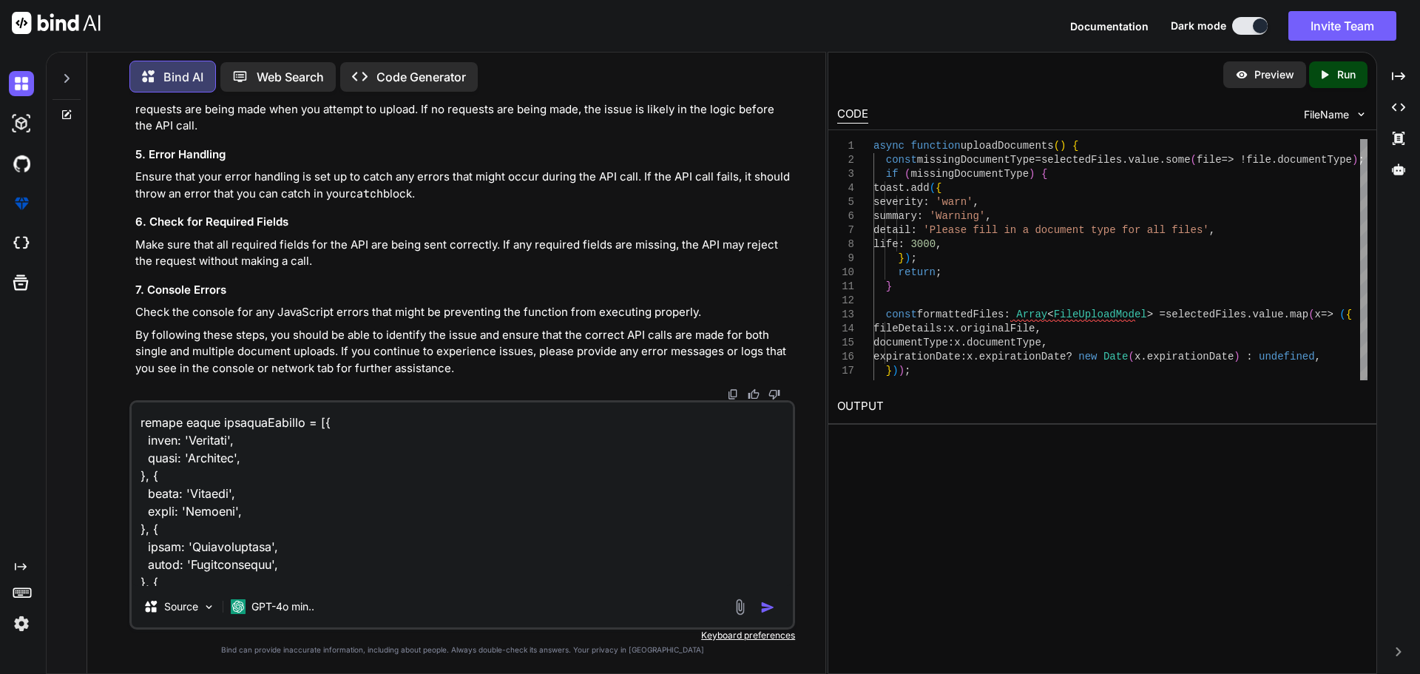
scroll to position [1707, 0]
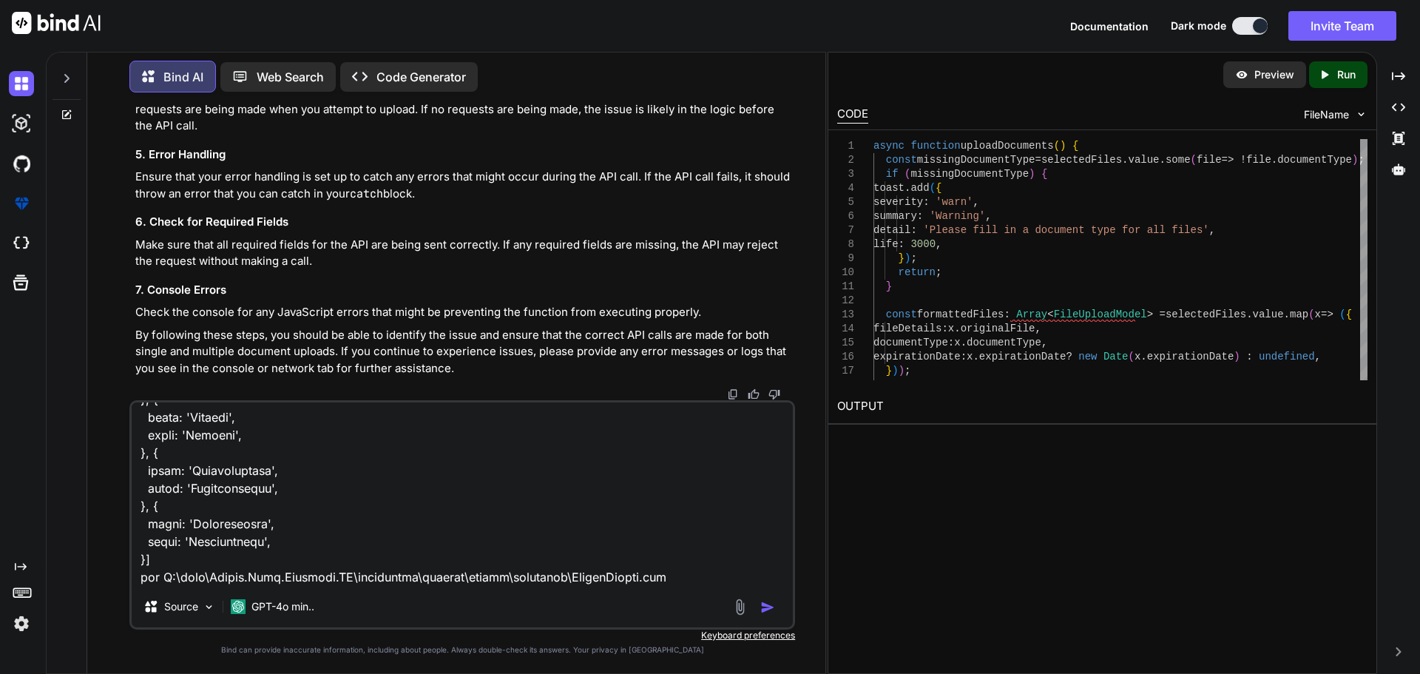
click at [717, 559] on textarea at bounding box center [462, 493] width 661 height 183
paste textarea "<script setup lang="ts"> import type { DocumentTypeEnum } from '~/lib/repositor…"
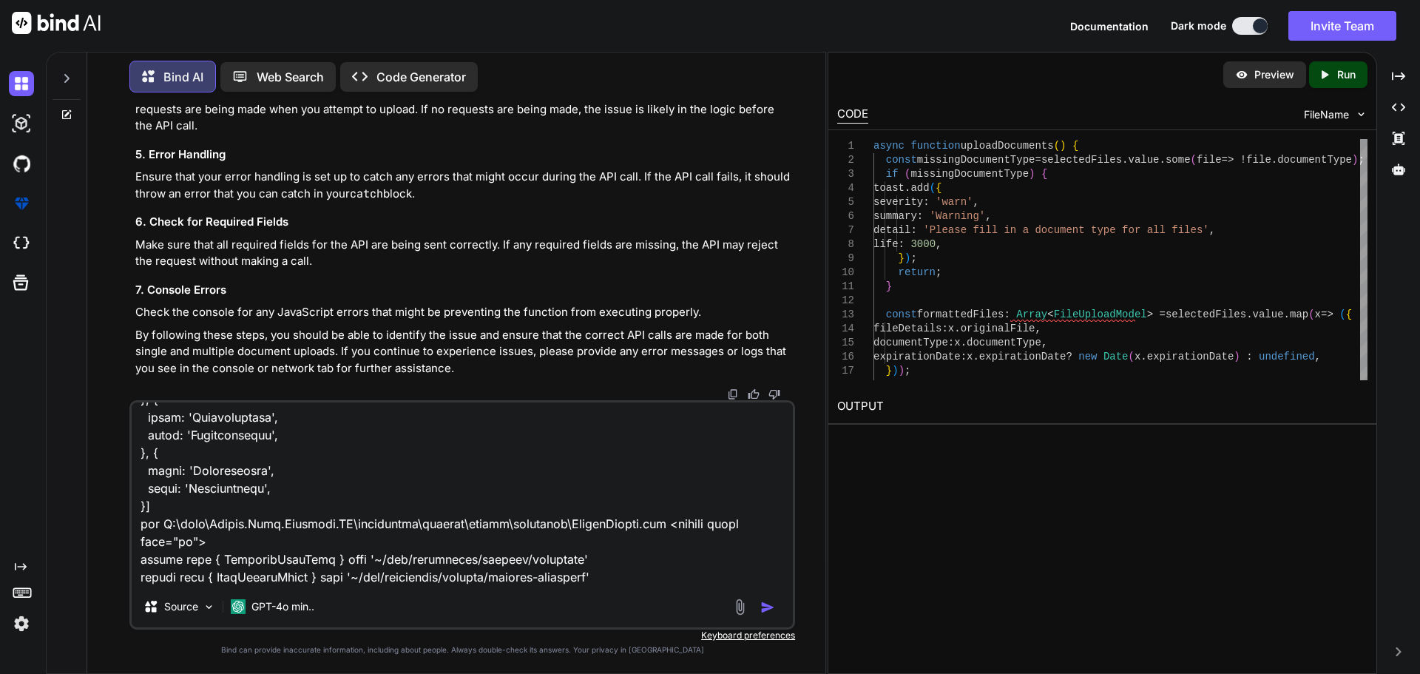
scroll to position [5326, 0]
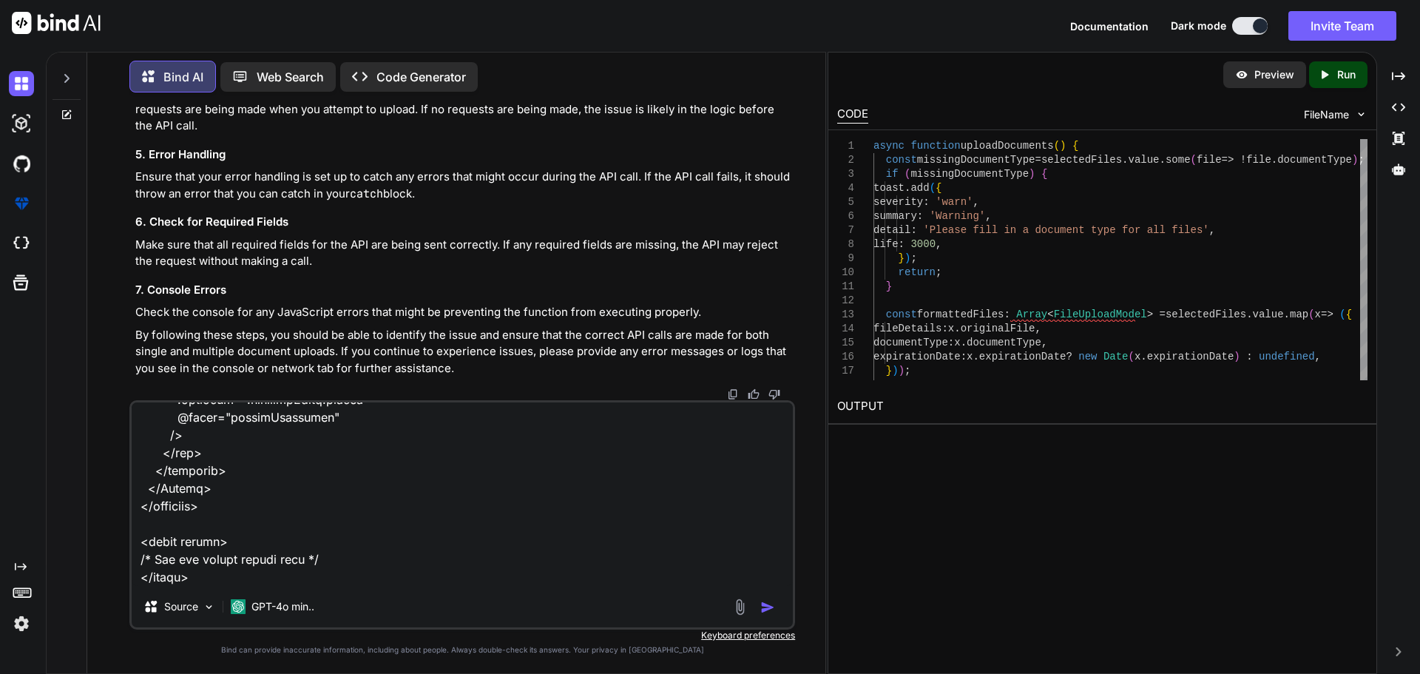
click at [216, 572] on textarea at bounding box center [462, 493] width 661 height 183
click at [192, 552] on textarea at bounding box center [462, 493] width 661 height 183
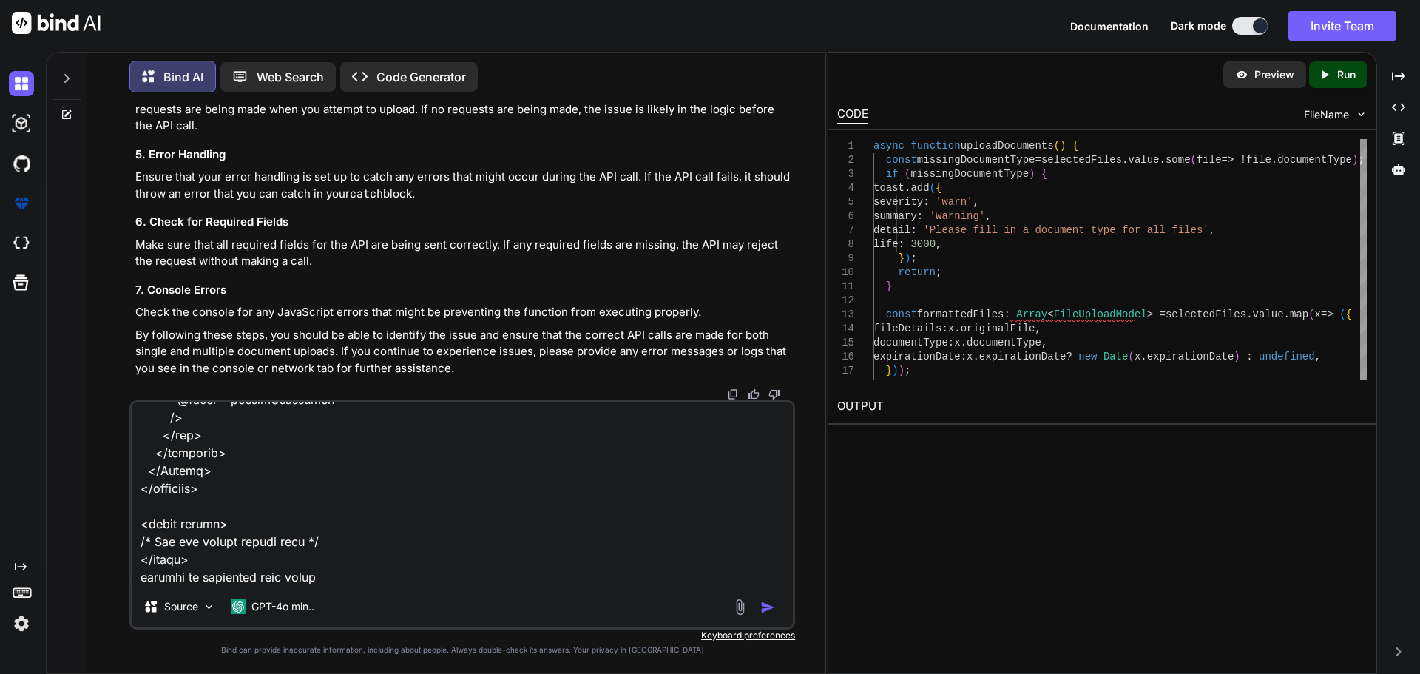
drag, startPoint x: 324, startPoint y: 561, endPoint x: 302, endPoint y: 558, distance: 22.3
click at [302, 558] on textarea at bounding box center [462, 493] width 661 height 183
paste textarea "An unexpected error occurred during upload."
type textarea "still not firing the call here are we not suppose to make a changes? C:\nova\Os…"
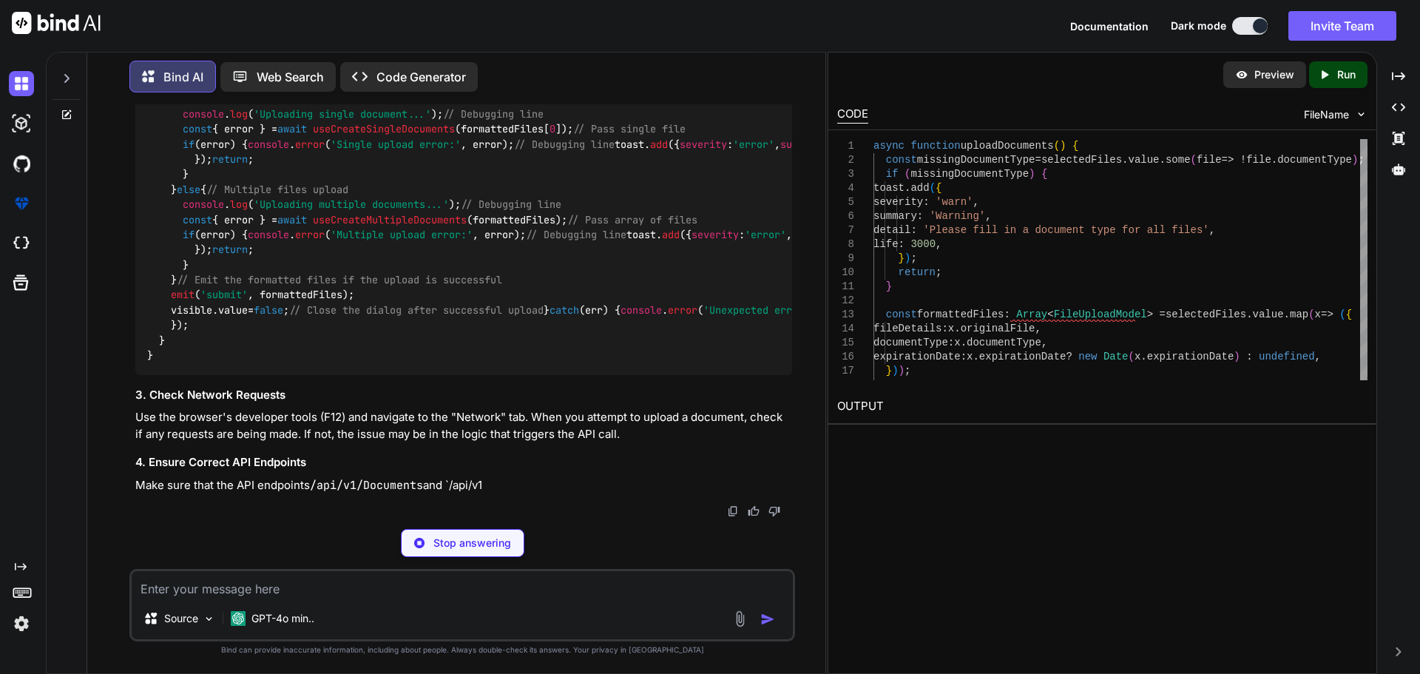
scroll to position [20237, 0]
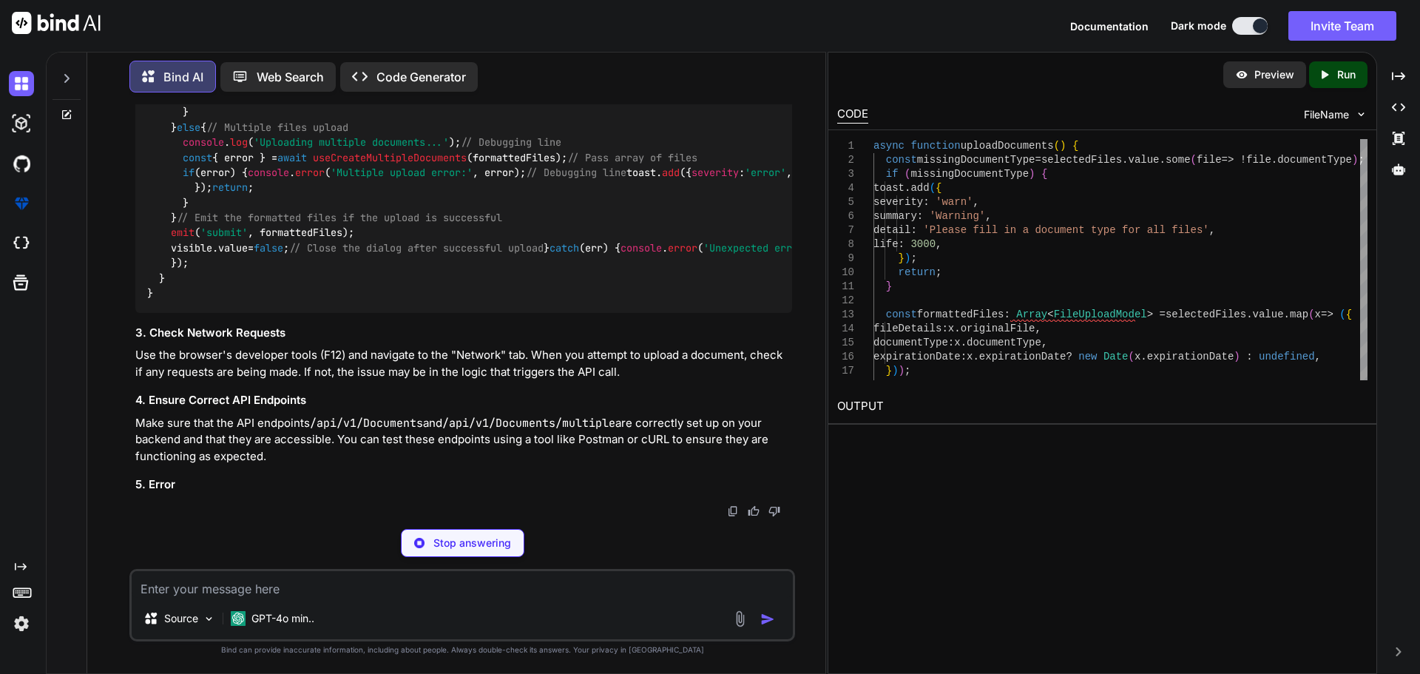
drag, startPoint x: 145, startPoint y: 262, endPoint x: 175, endPoint y: 288, distance: 39.9
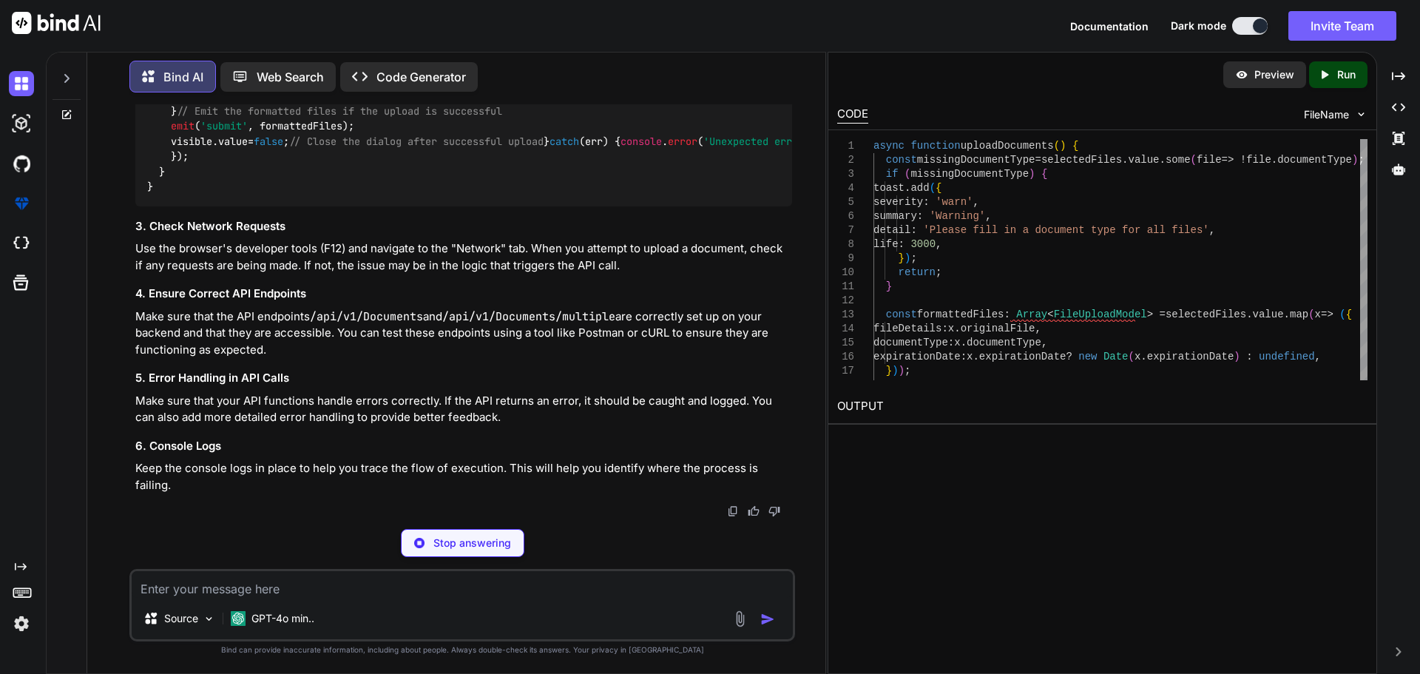
copy code "export function useCreateSingleDocuments ( file : FileUploadModel ) { const { $…"
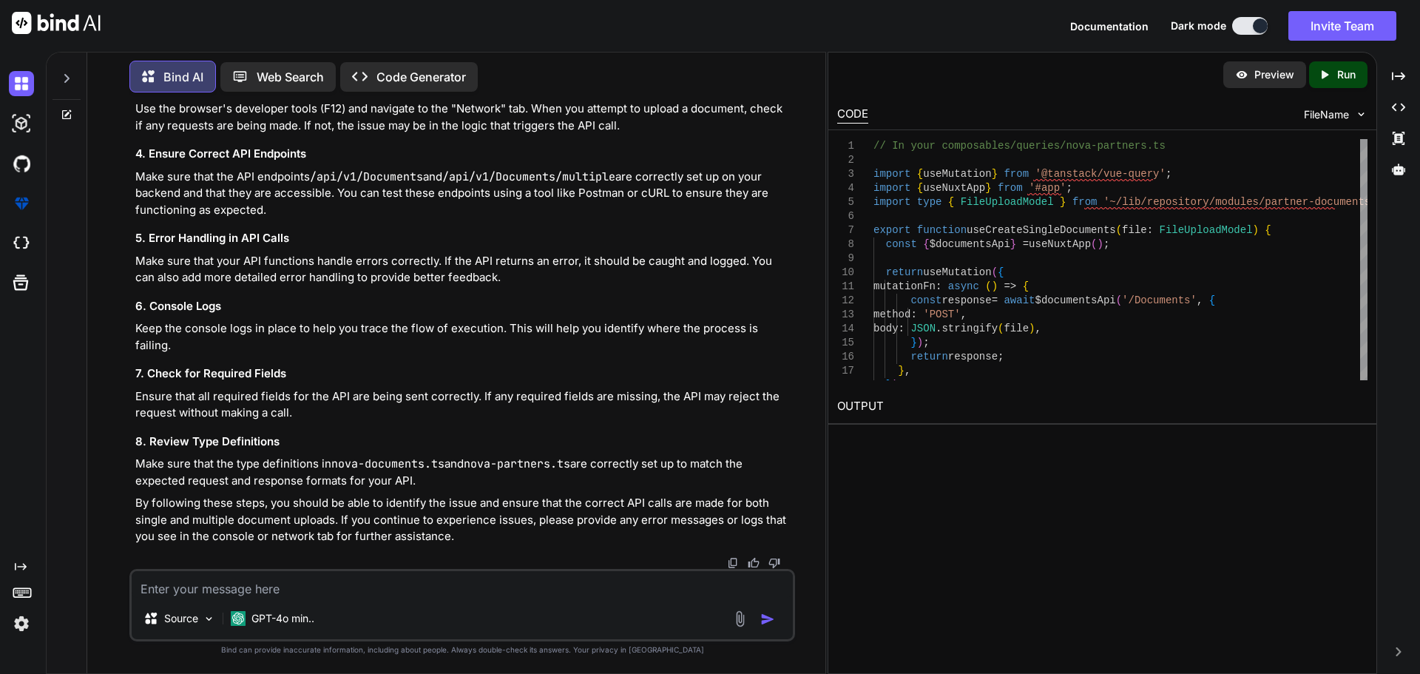
scroll to position [20385, 0]
copy span "uploadDocuments"
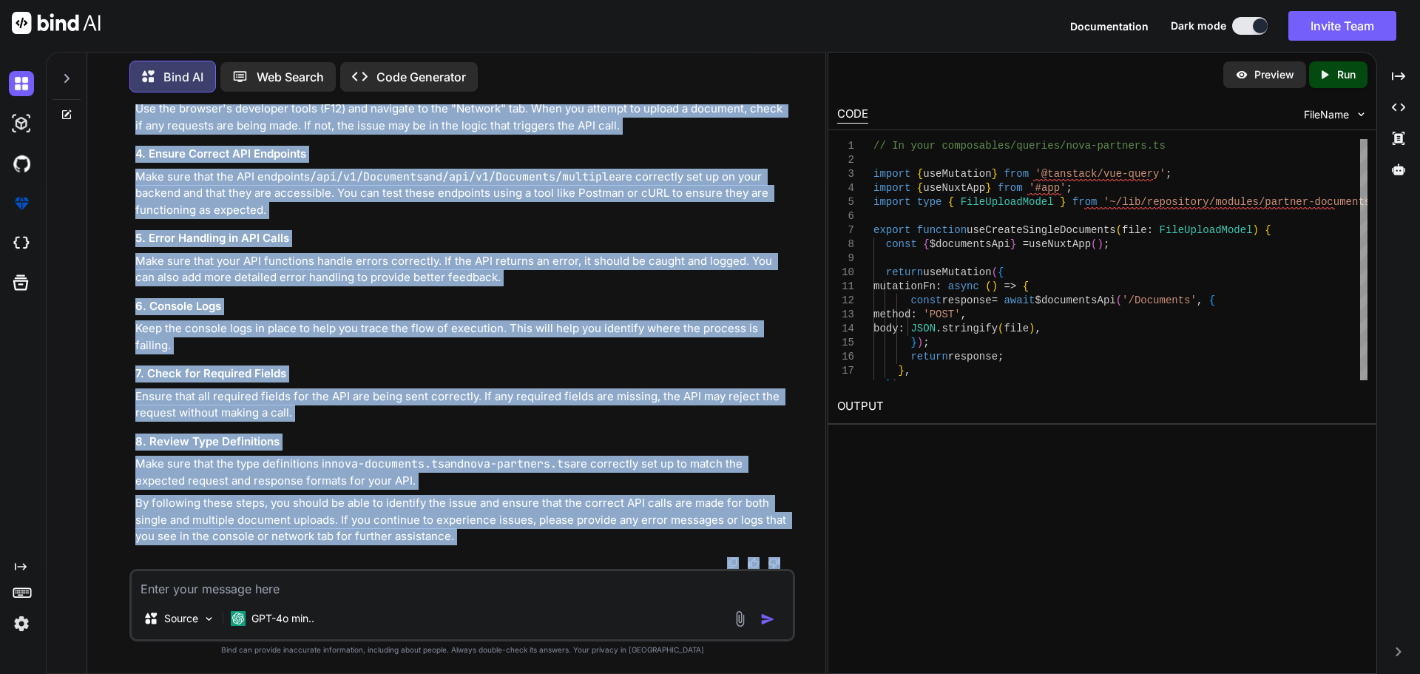
scroll to position [21202, 0]
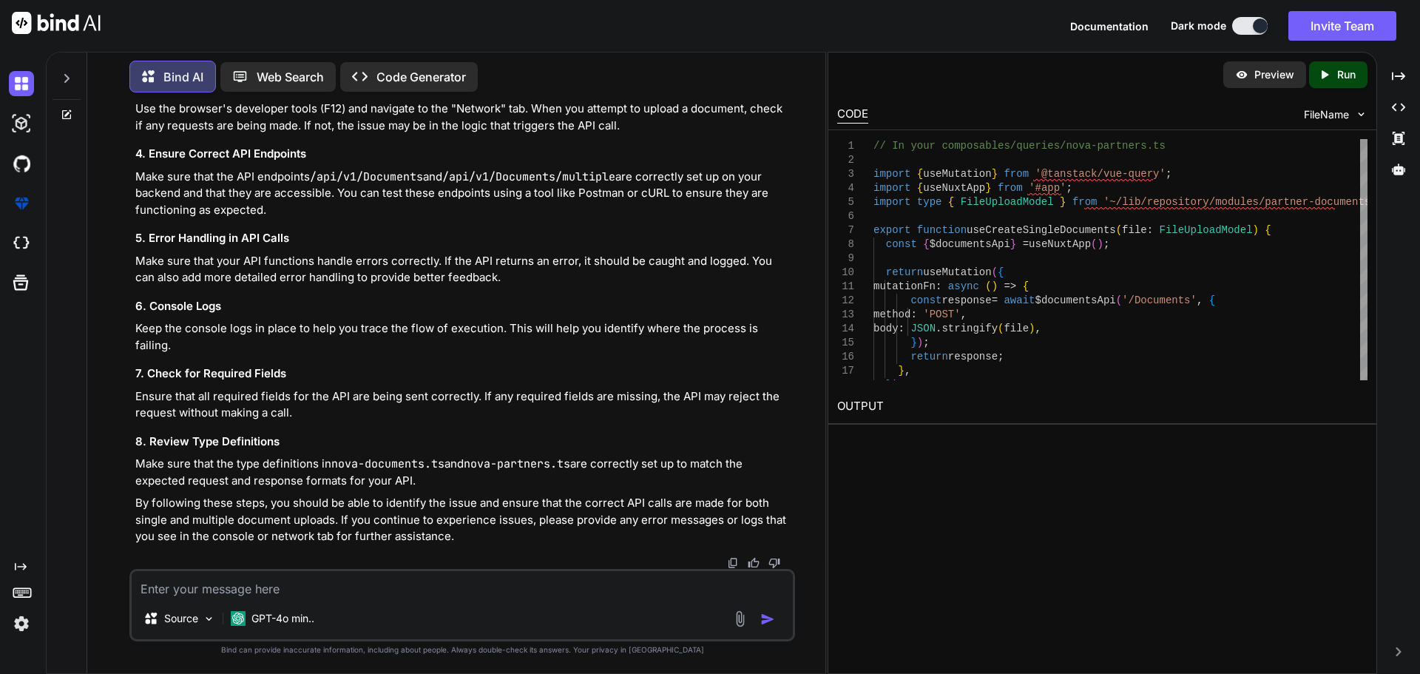
drag, startPoint x: 148, startPoint y: 266, endPoint x: 180, endPoint y: 384, distance: 122.0
copy code "async function uploadDocuments ( ) { const missingDocumentType = selectedFiles.…"
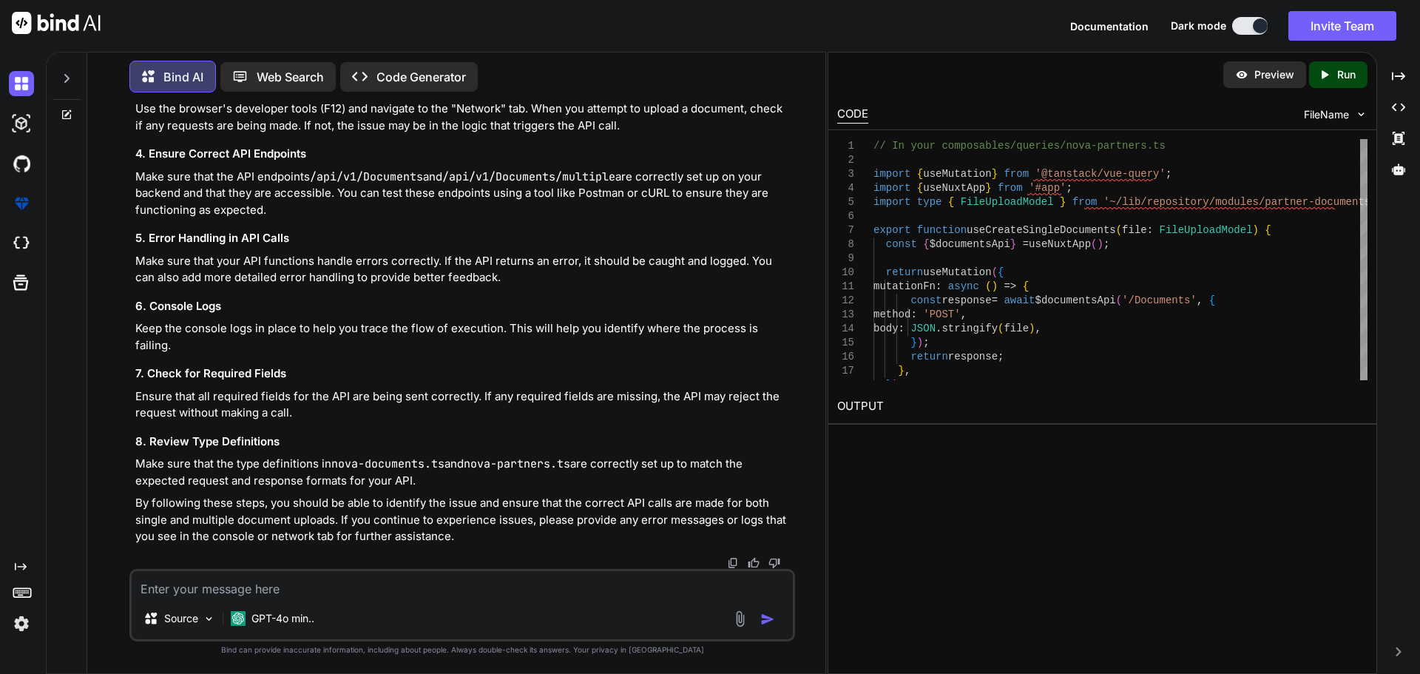
click at [274, 589] on textarea at bounding box center [462, 584] width 661 height 27
paste textarea "Formatted Files:"
drag, startPoint x: 262, startPoint y: 584, endPoint x: 138, endPoint y: 587, distance: 123.5
click at [138, 587] on textarea "Formatted Files:" at bounding box center [462, 584] width 661 height 27
paste textarea ""[DATE]T22:00:00.000Z""
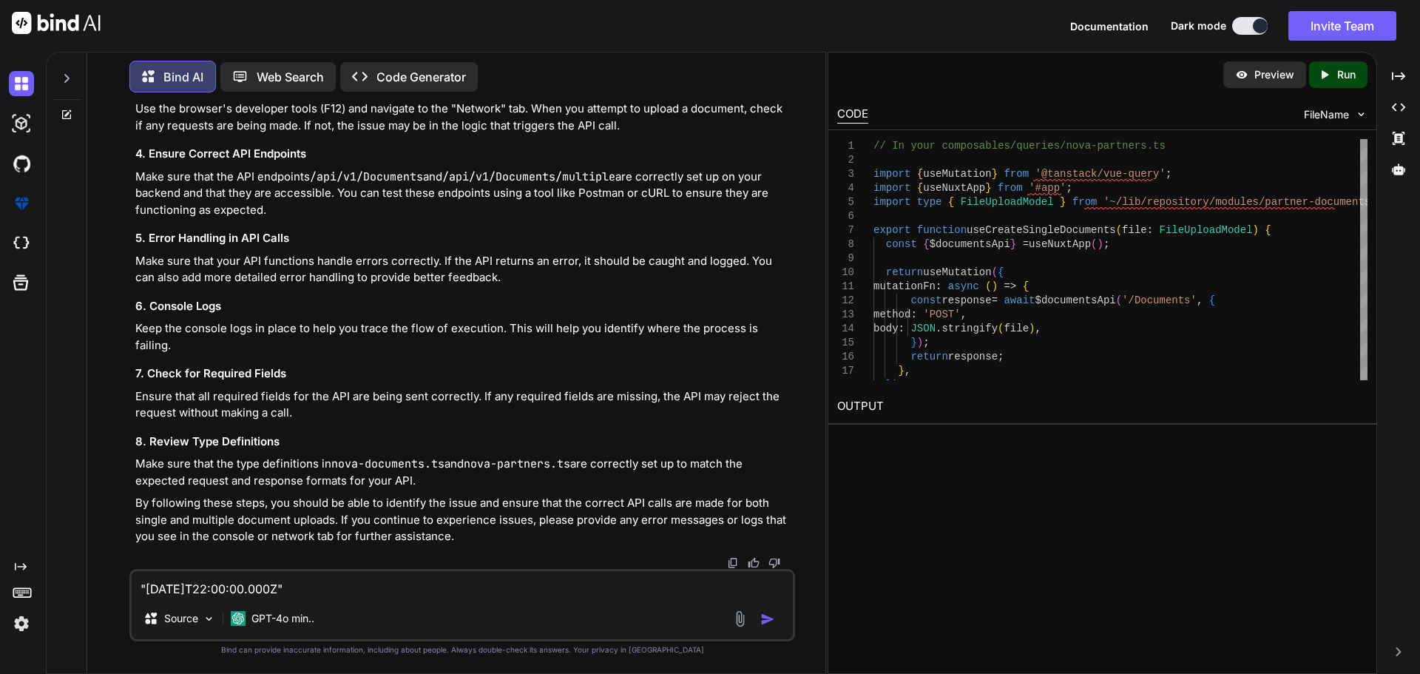
click at [375, 593] on textarea ""[DATE]T22:00:00.000Z"" at bounding box center [462, 584] width 661 height 27
paste textarea "Formatted Files: [{…}] 0 : documentType : "Passport" expirationDate : [DATE] 00…"
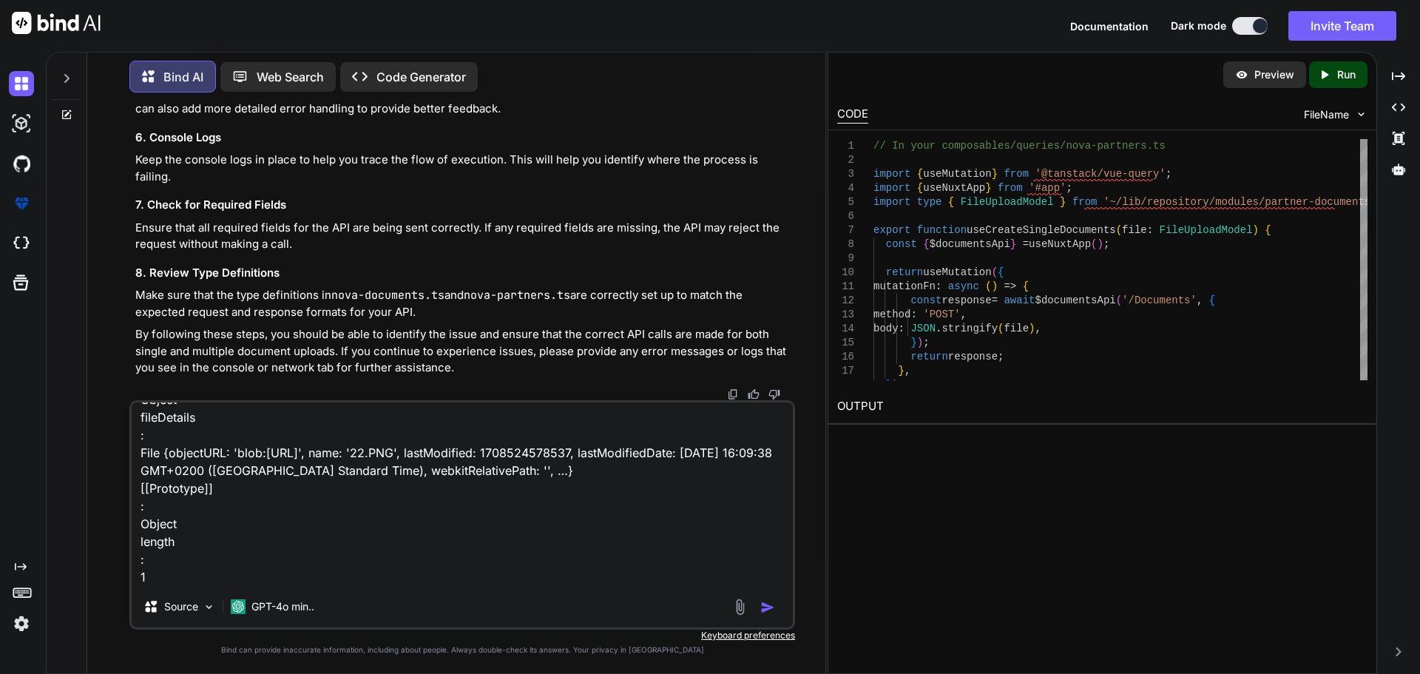
scroll to position [251, 0]
paste textarea "Uploading single document..."
click at [665, 575] on textarea "Formatted Files: [{…}] 0 : documentType : "Passport" expirationDate : [DATE] 00…" at bounding box center [462, 493] width 661 height 183
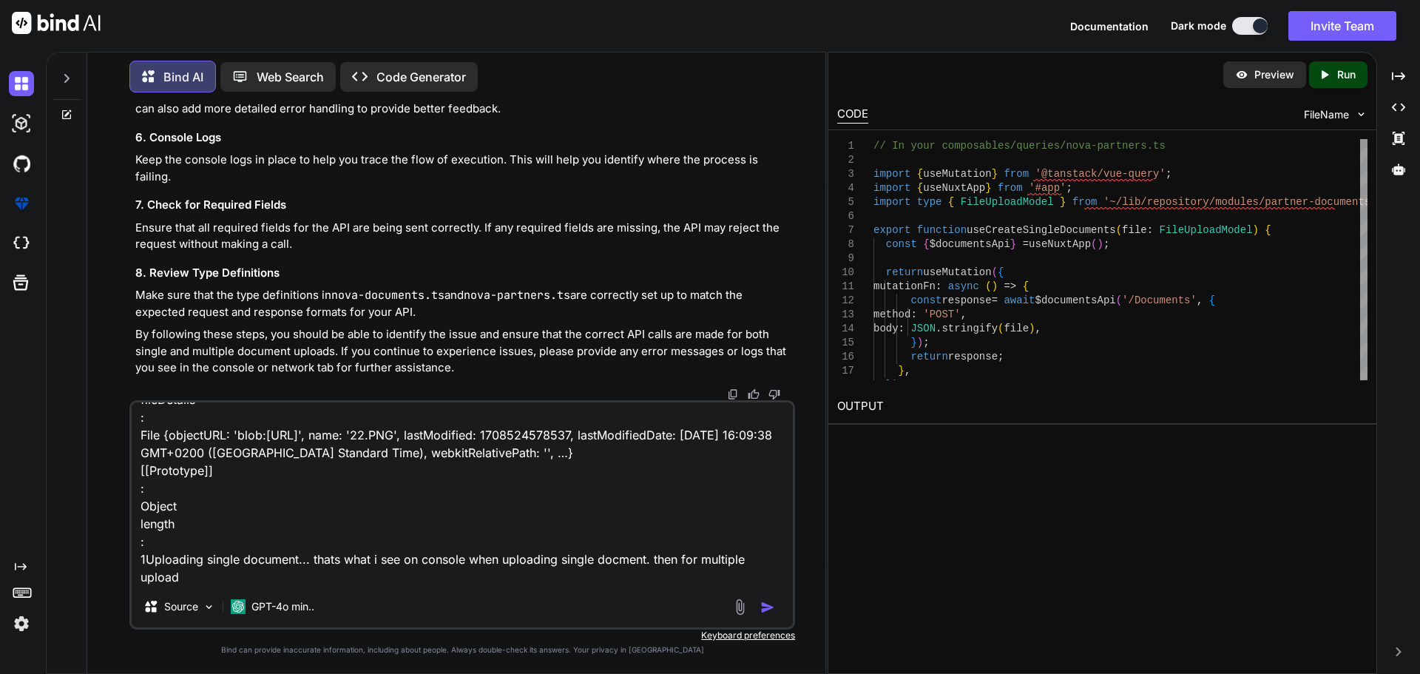
paste textarea "{ "fileDetails": { "objectURL": "blob:[URL]" }, "documentType": "IdentityDocume…"
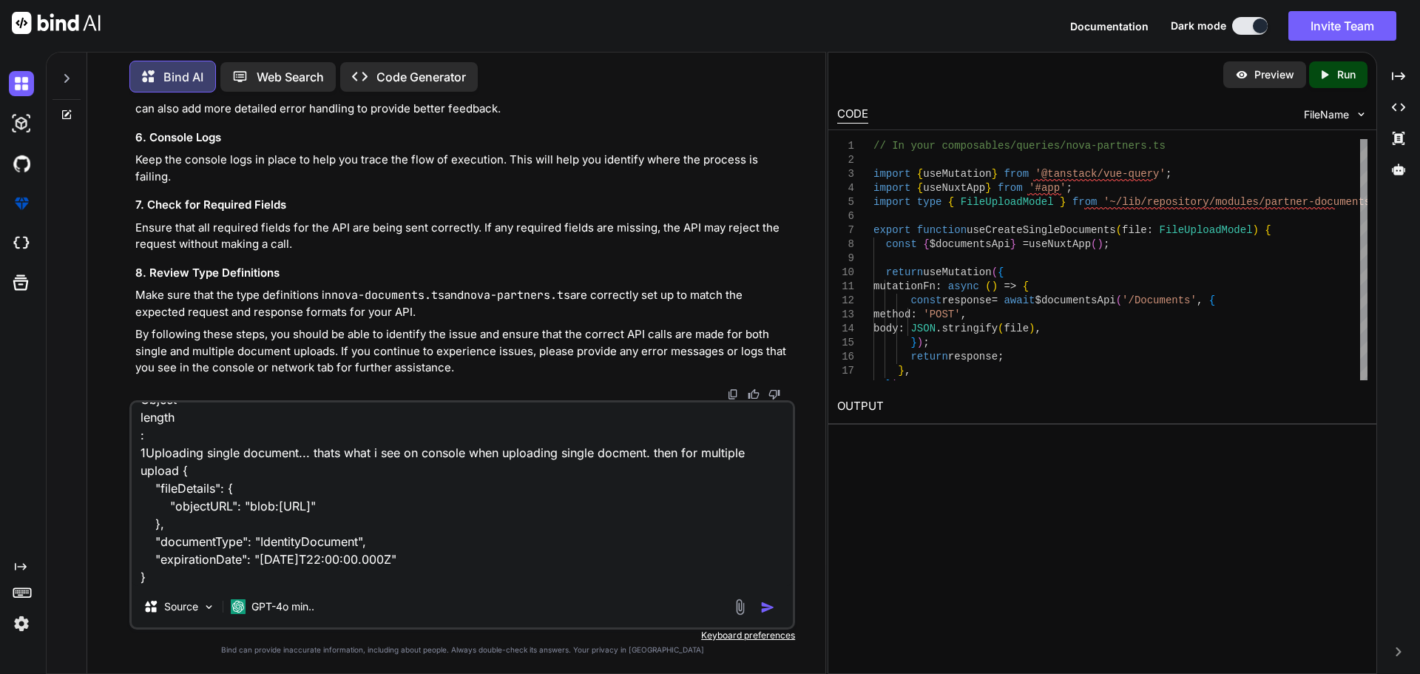
scroll to position [376, 0]
click at [475, 566] on textarea "Formatted Files: [{…}] 0 : documentType : "Passport" expirationDate : [DATE] 00…" at bounding box center [462, 493] width 661 height 183
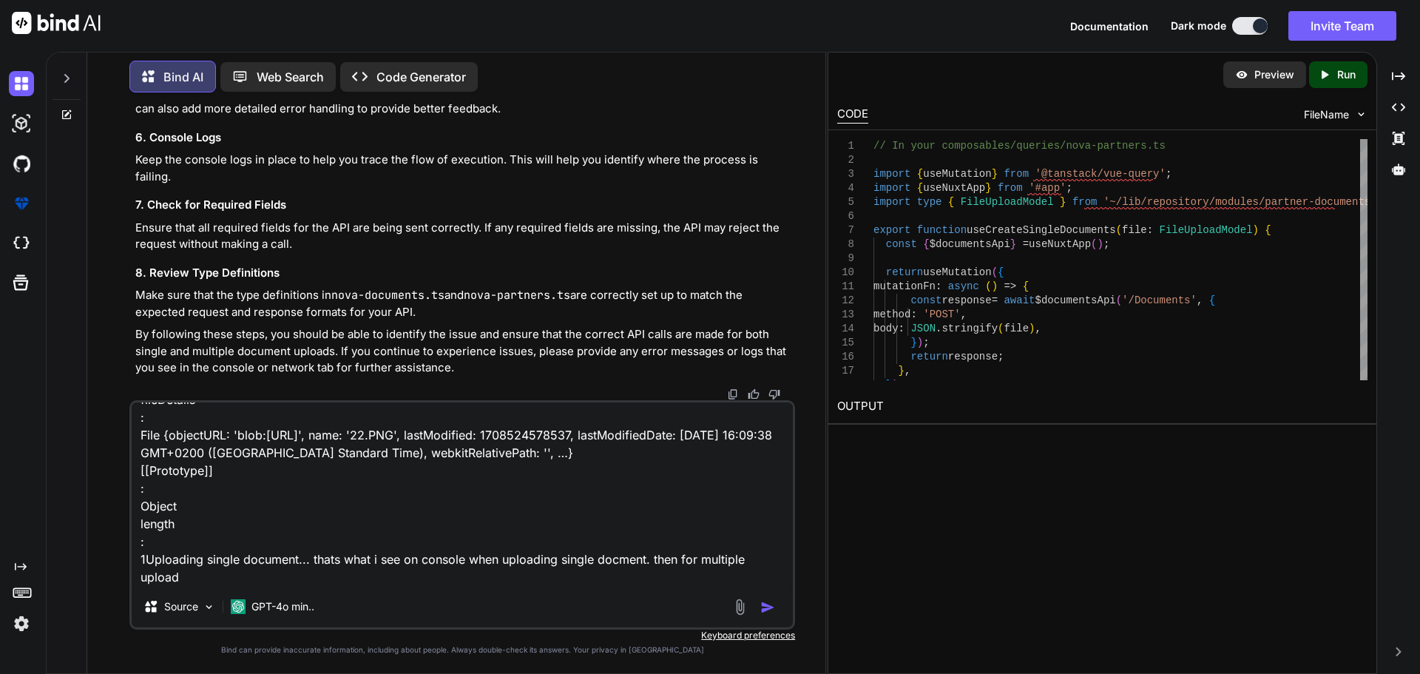
scroll to position [269, 0]
paste textarea "Formatted Files:"
drag, startPoint x: 290, startPoint y: 575, endPoint x: 180, endPoint y: 580, distance: 109.6
click at [180, 580] on textarea "Formatted Files: [{…}] 0 : documentType : "Passport" expirationDate : [DATE] 00…" at bounding box center [462, 493] width 661 height 183
paste textarea ""[DATE]T22:00:00.000Z""
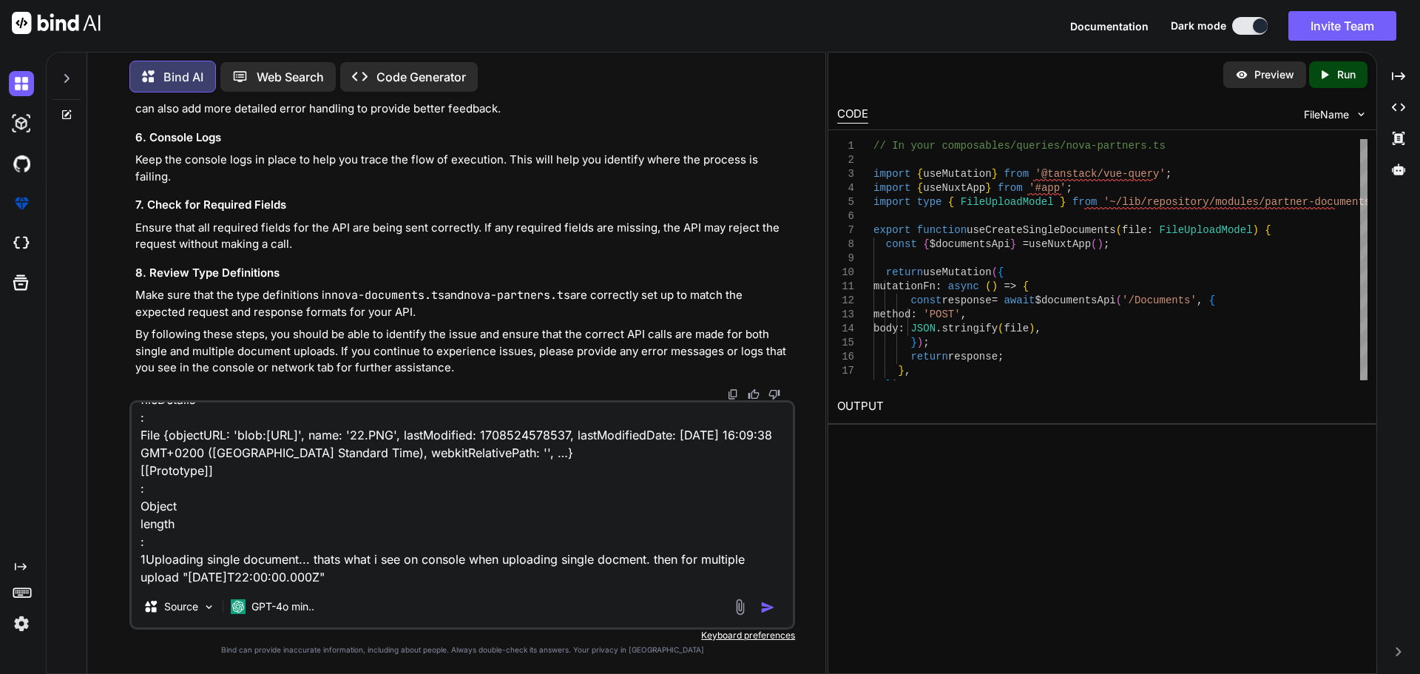
drag, startPoint x: 374, startPoint y: 578, endPoint x: 180, endPoint y: 576, distance: 193.7
click at [180, 576] on textarea "Formatted Files: [{…}] 0 : documentType : "Passport" expirationDate : [DATE] 00…" at bounding box center [462, 493] width 661 height 183
paste textarea "(6) [{…}, {…}]5: loremipsUmdo: "SitametcOnsectet"adipiscingElit: Sed Doe 08 788…"
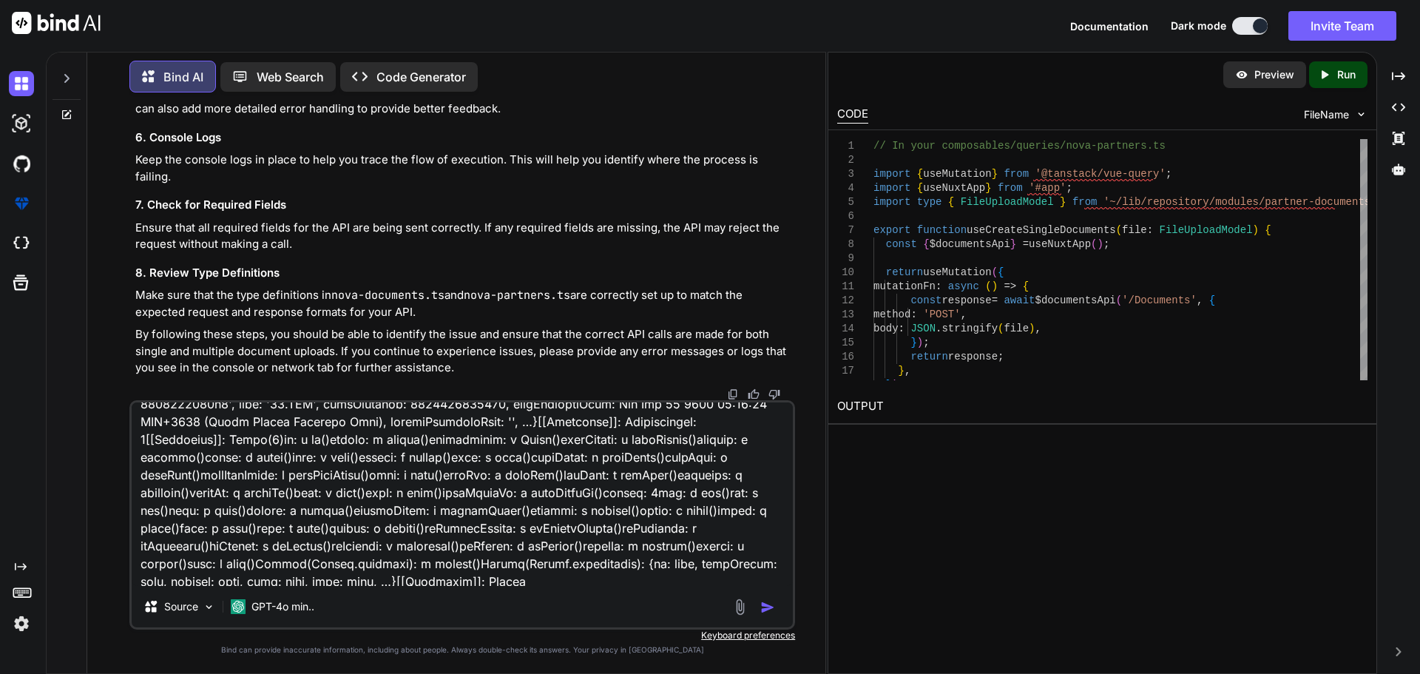
scroll to position [571, 0]
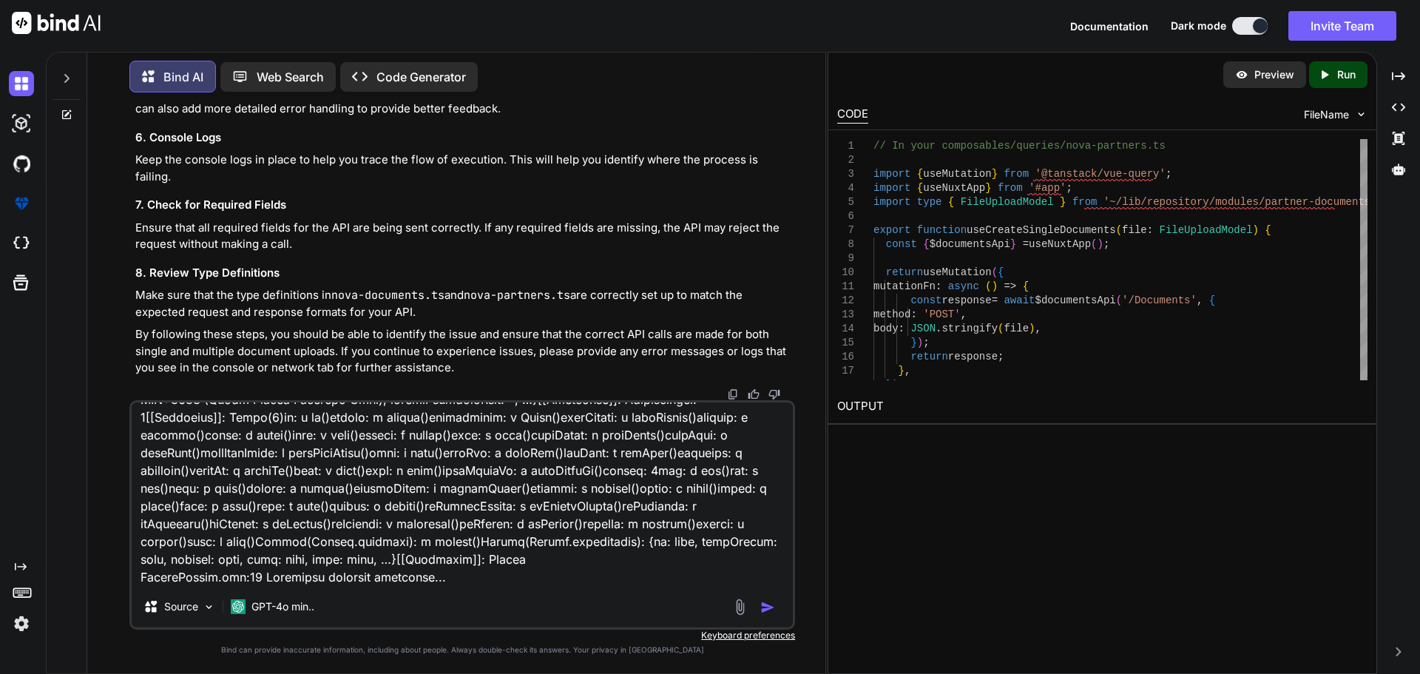
click at [458, 580] on textarea at bounding box center [462, 493] width 661 height 183
click at [484, 577] on textarea at bounding box center [462, 493] width 661 height 183
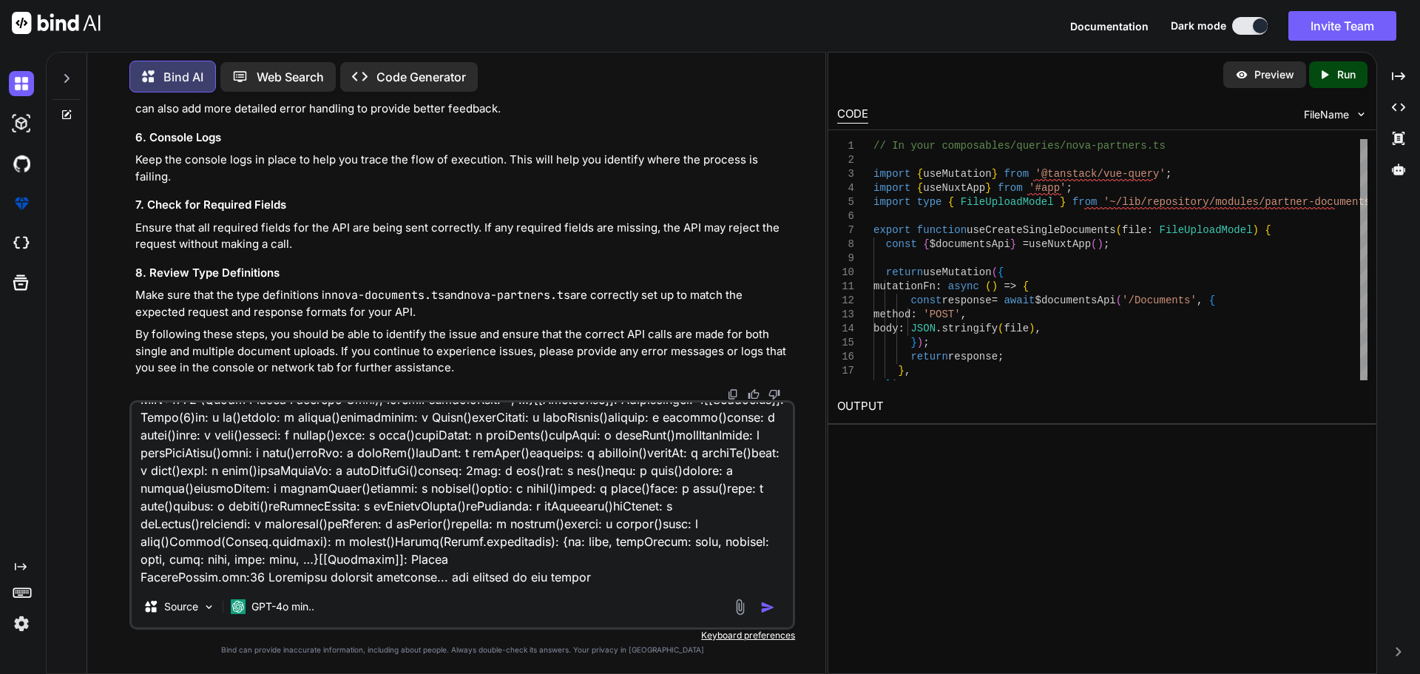
type textarea "Loremipsu Dolor: [{…}] 0 : sitametcOnse : "Adipisci" elitseddoeIusm : Tem Inc 7…"
click at [762, 605] on img "button" at bounding box center [767, 607] width 15 height 15
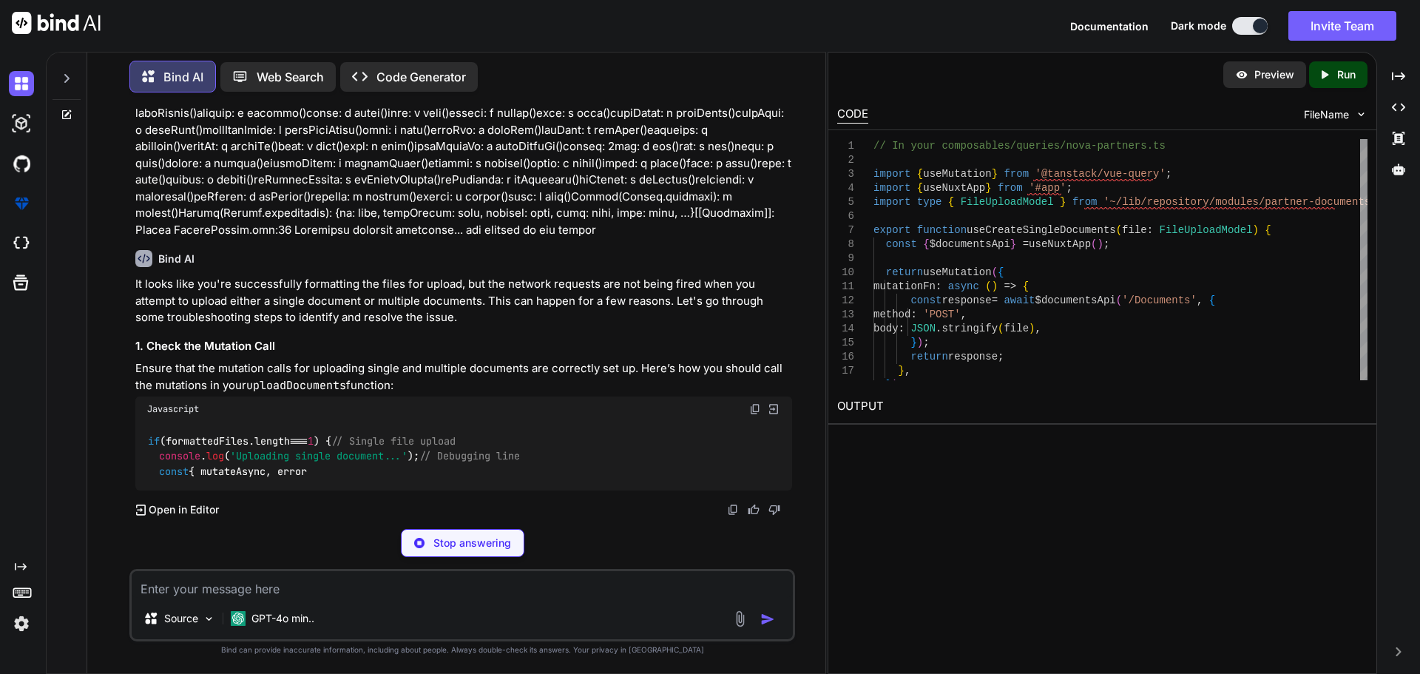
scroll to position [22227, 0]
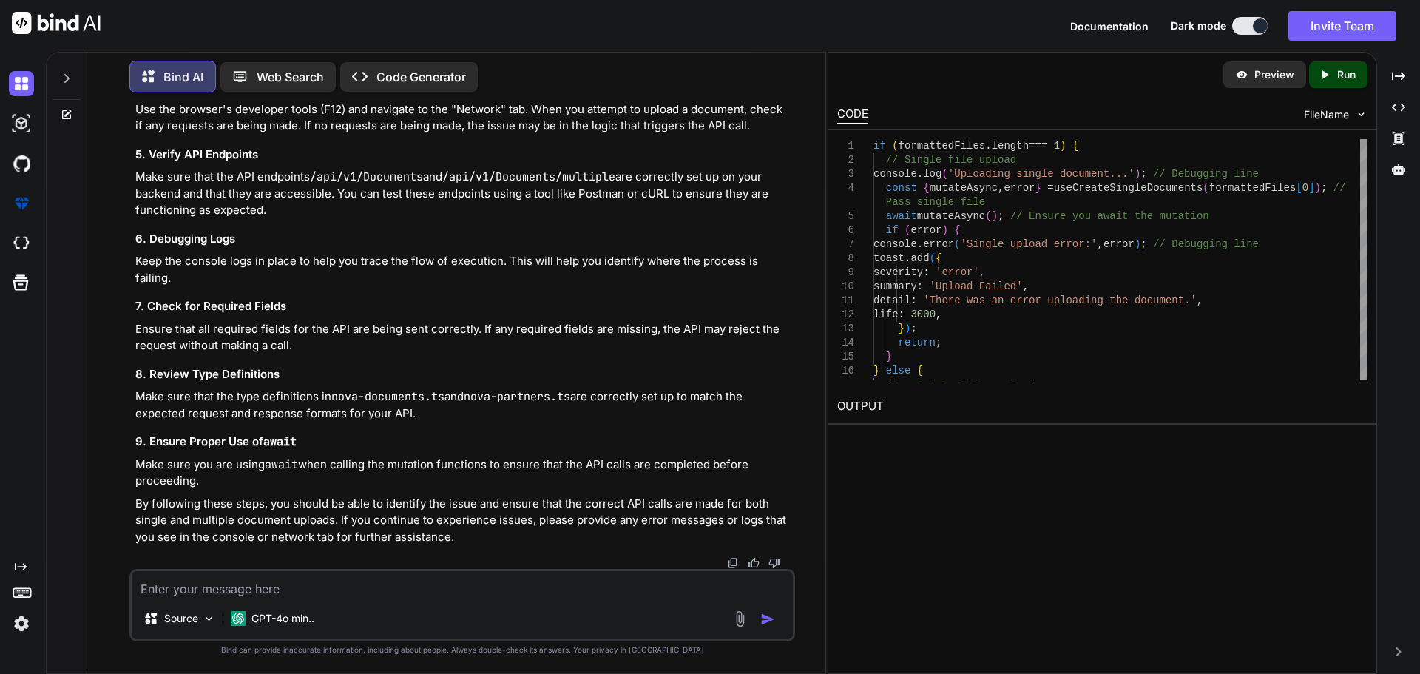
drag, startPoint x: 232, startPoint y: 298, endPoint x: 439, endPoint y: 314, distance: 206.9
copy p "successfully formatting the files for upload, but the network requests are not …"
drag, startPoint x: 490, startPoint y: 454, endPoint x: 236, endPoint y: 450, distance: 254.4
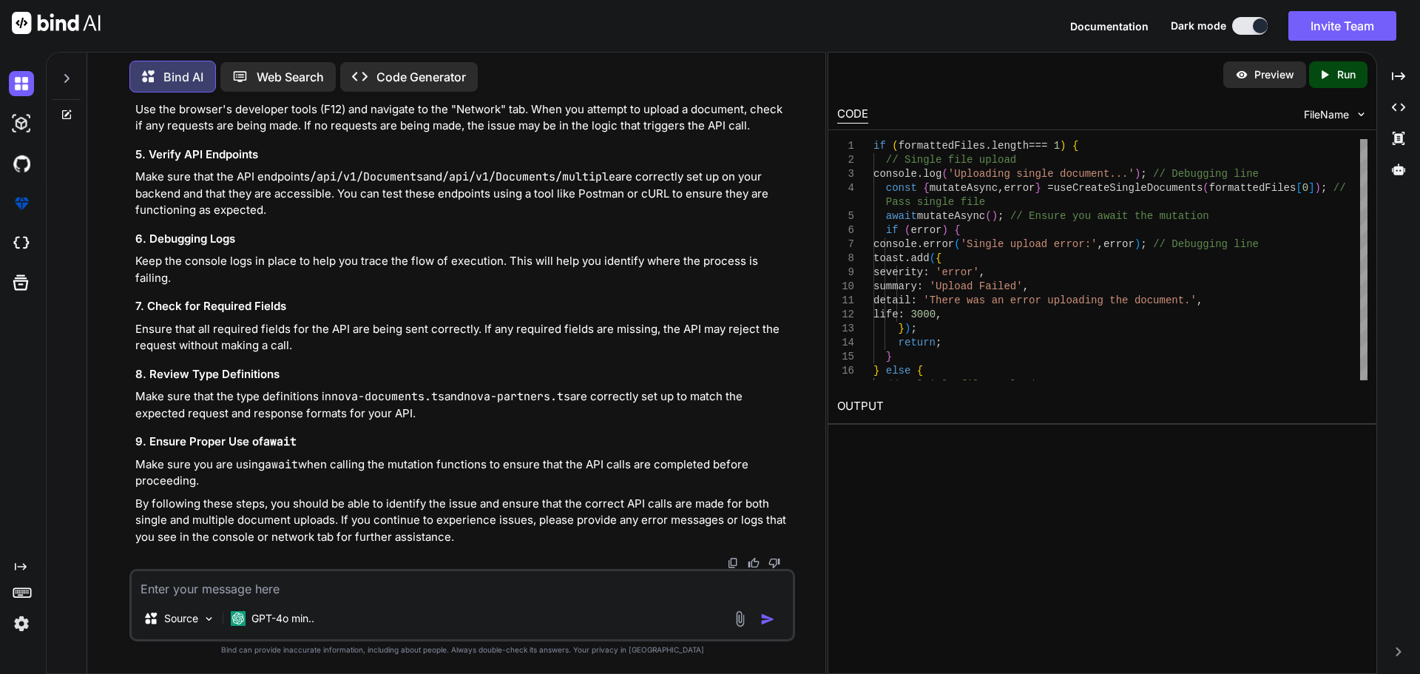
copy span "There was an error uploading the document."
drag, startPoint x: 147, startPoint y: 302, endPoint x: 211, endPoint y: 544, distance: 250.2
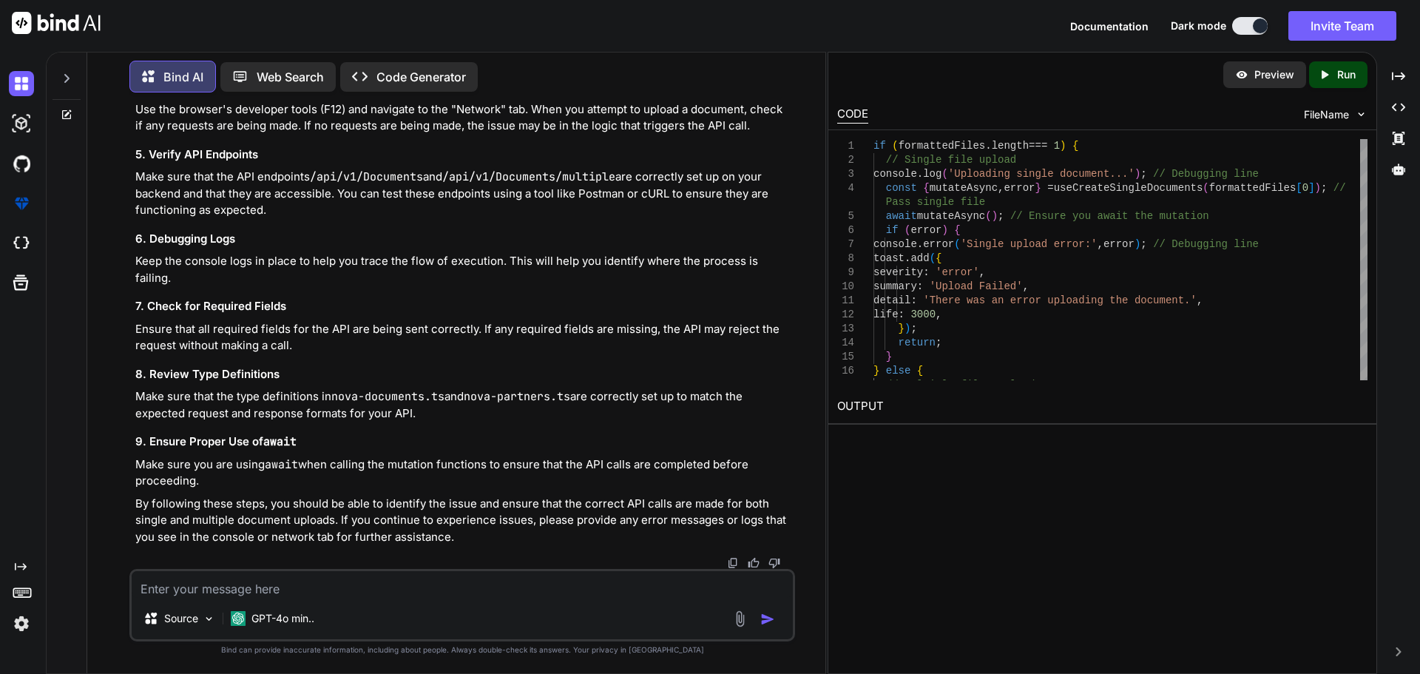
copy code "if (formattedFiles. length === 1 ) { // Single file upload console . log ( 'Upl…"
copy span "useCreateSingleDocuments"
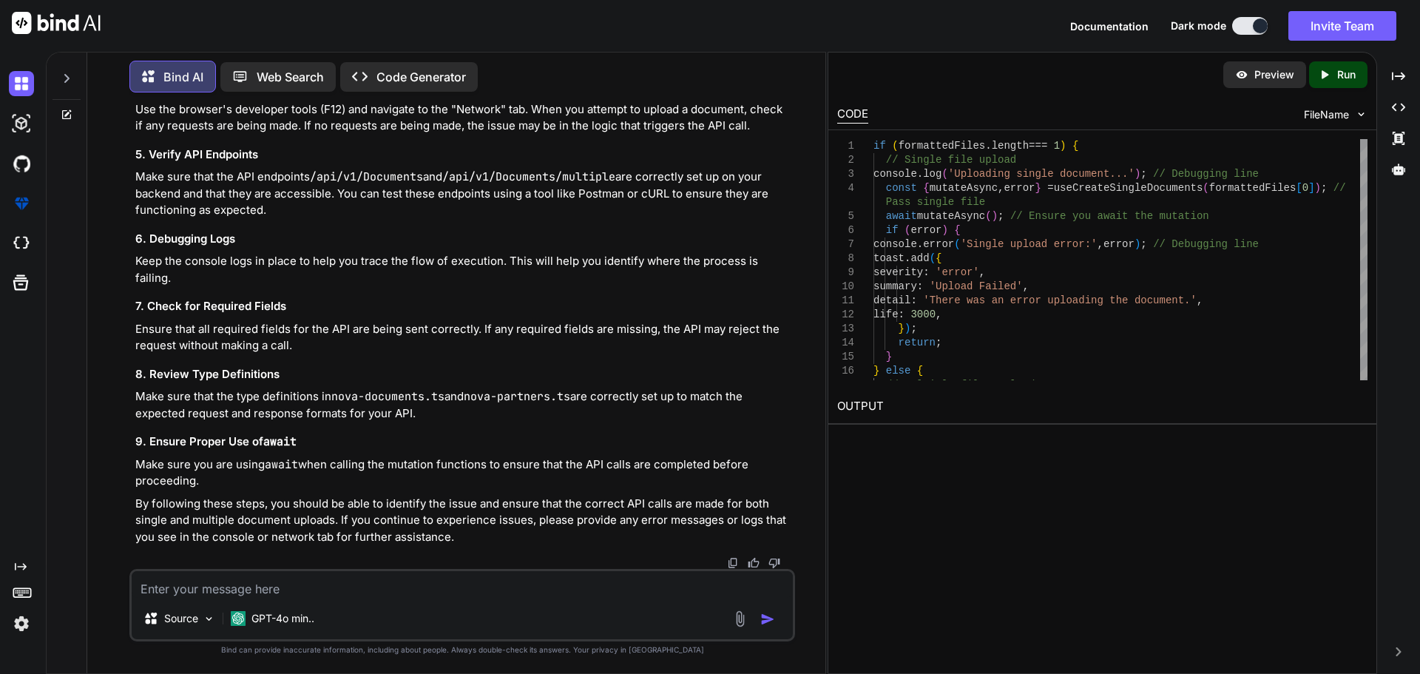
drag, startPoint x: 384, startPoint y: 316, endPoint x: 385, endPoint y: 351, distance: 35.5
drag, startPoint x: 387, startPoint y: 401, endPoint x: 148, endPoint y: 400, distance: 238.8
copy code "export function useCreateSingleDocuments"
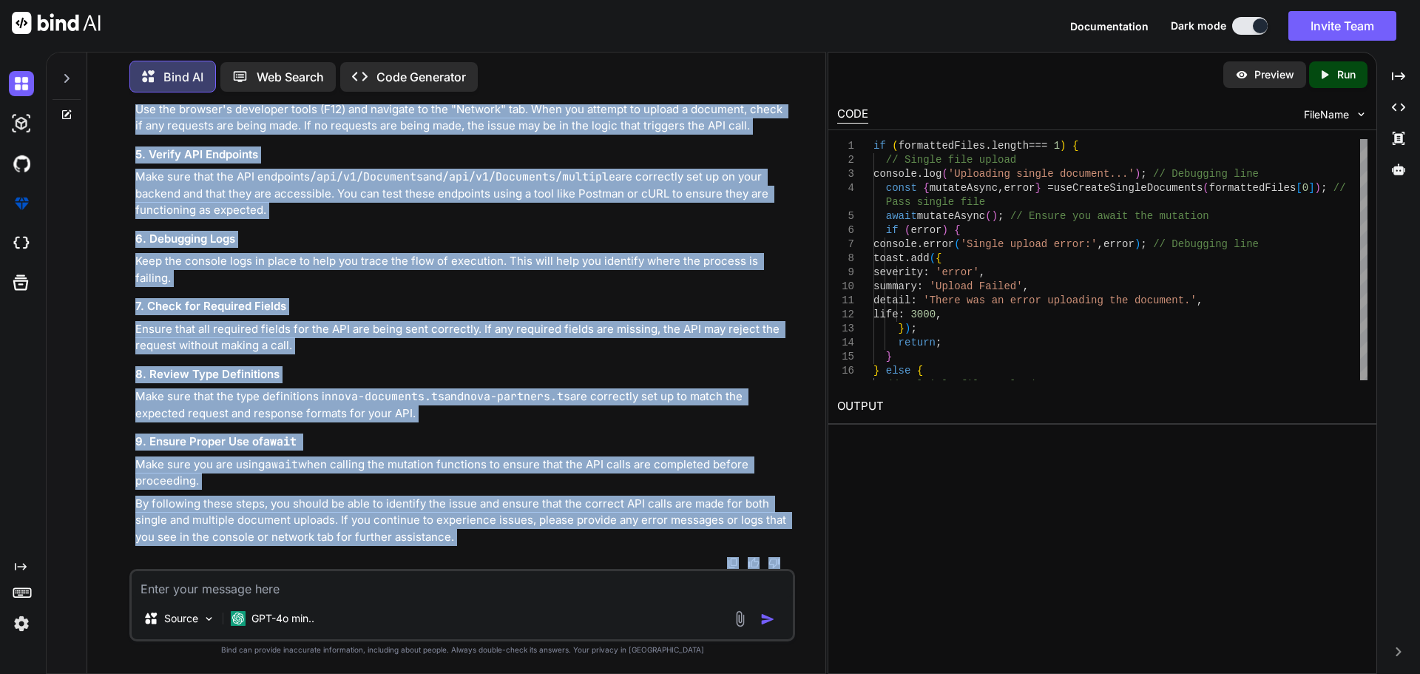
scroll to position [23381, 0]
drag, startPoint x: 148, startPoint y: 400, endPoint x: 174, endPoint y: 369, distance: 40.4
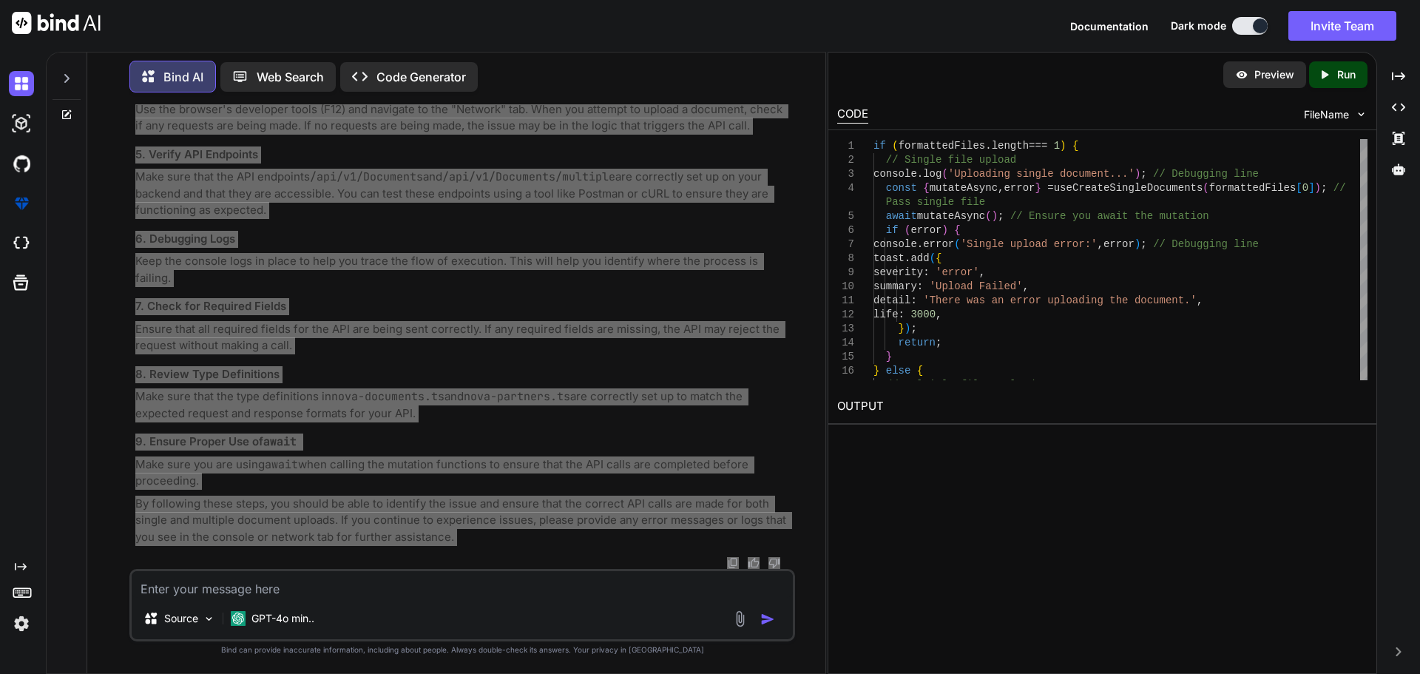
scroll to position [23677, 0]
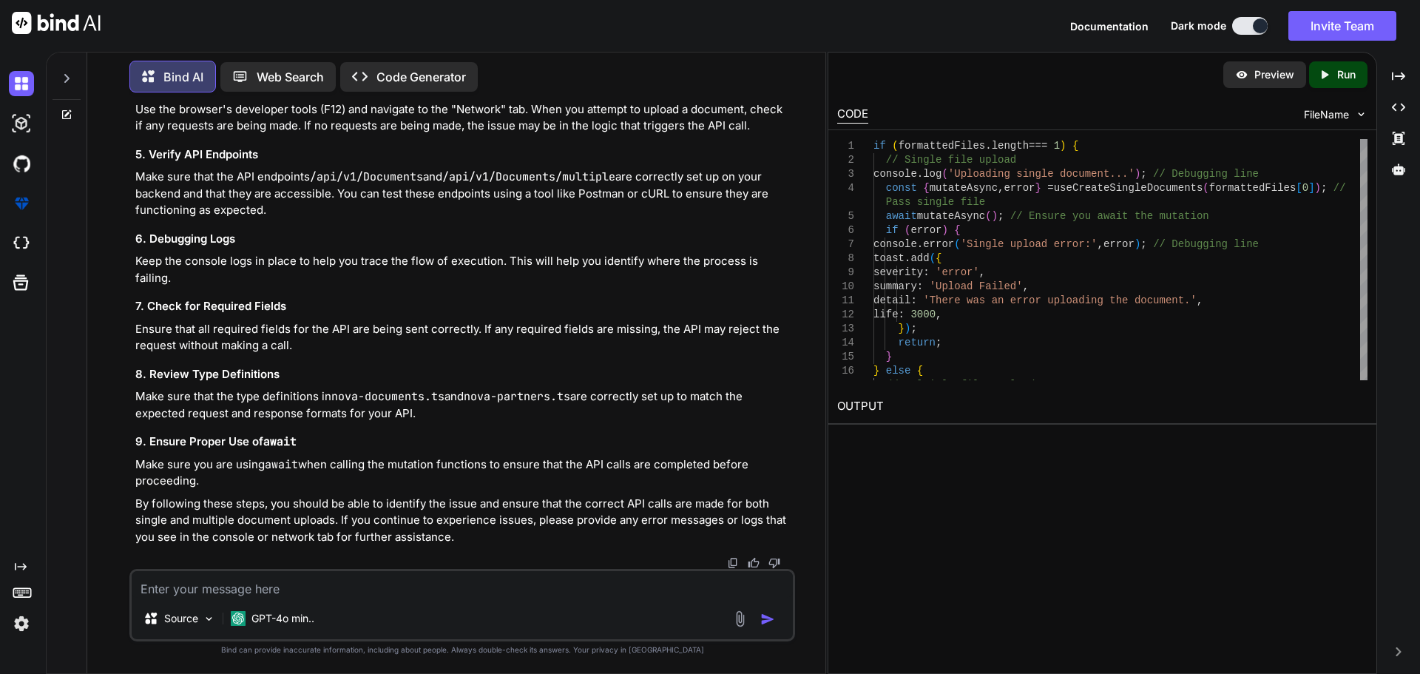
drag, startPoint x: 349, startPoint y: 583, endPoint x: 325, endPoint y: 539, distance: 50.6
click at [349, 583] on textarea at bounding box center [462, 584] width 661 height 27
paste textarea "[vue-tsc] Property 'add' does not exist on type 'DefineComponent<ToastProps, To…"
type textarea "other error [vue-tsc] Property 'add' does not exist on type 'DefineComponent<To…"
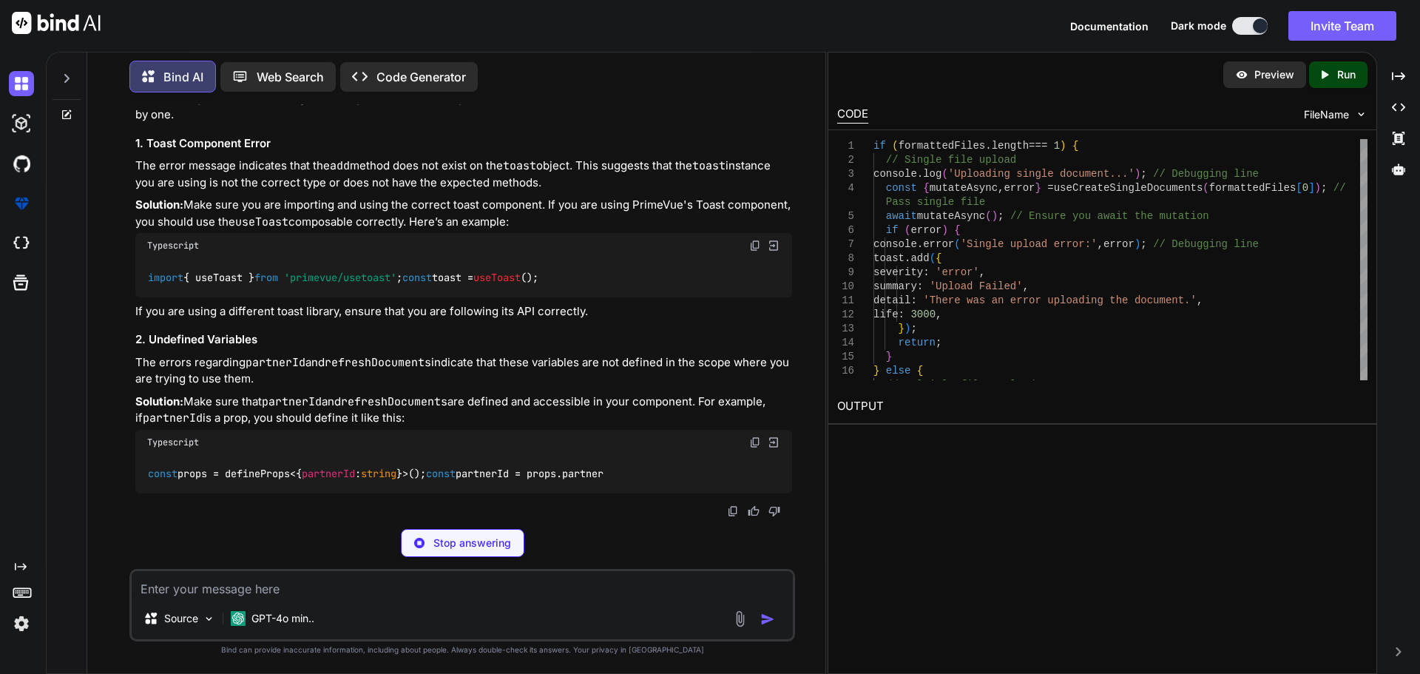
scroll to position [25178, 0]
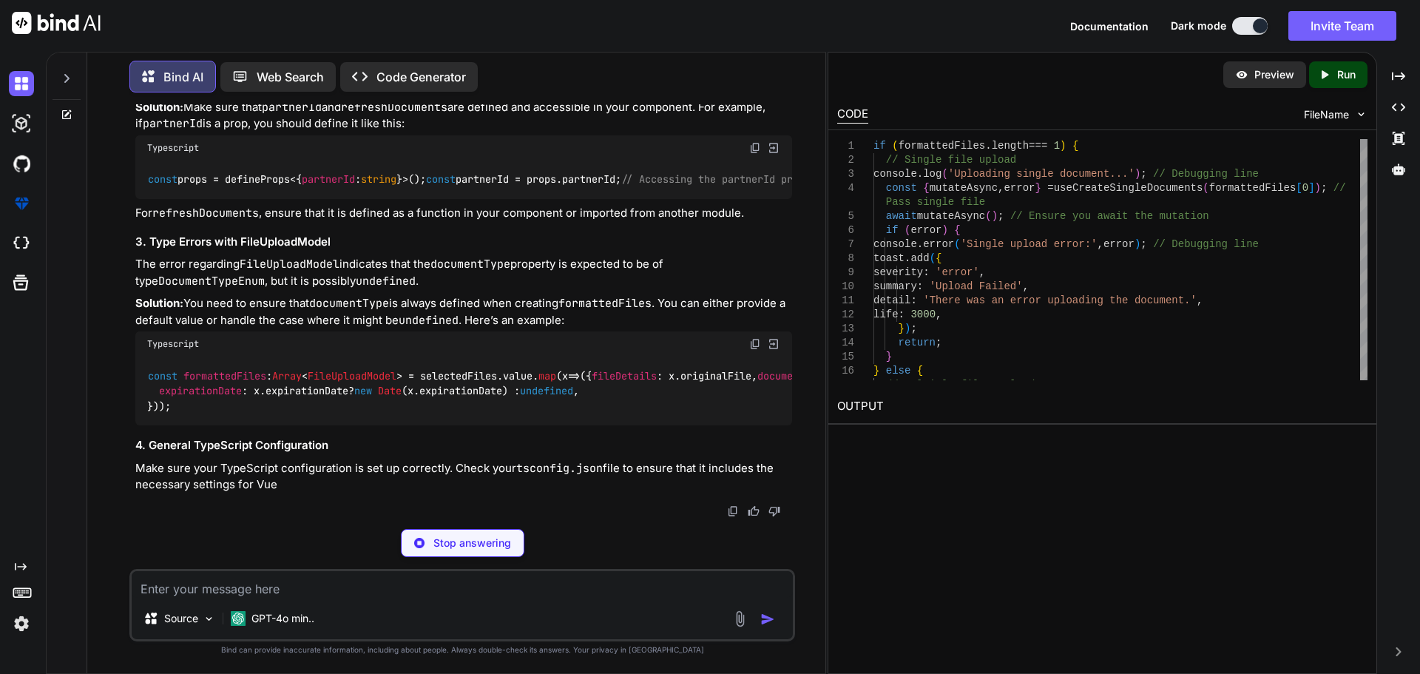
drag, startPoint x: 314, startPoint y: 365, endPoint x: 146, endPoint y: 365, distance: 167.9
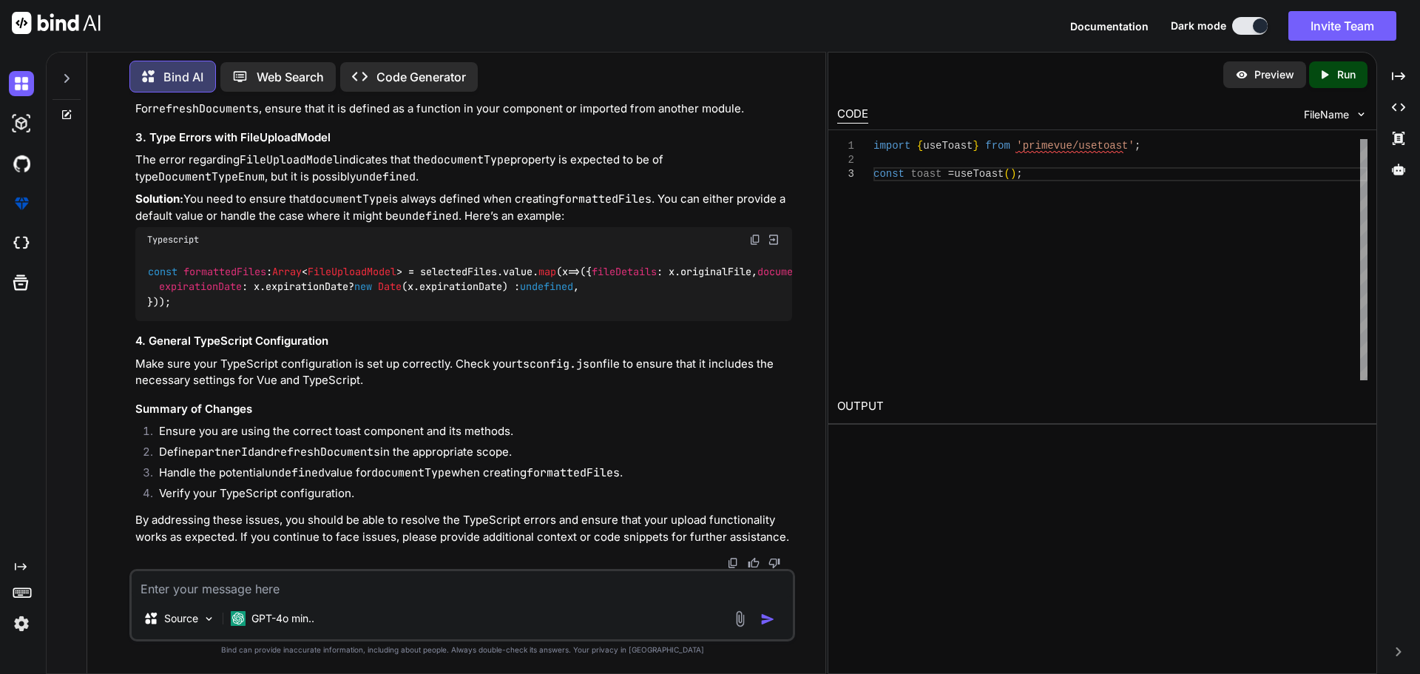
scroll to position [25548, 0]
drag, startPoint x: 357, startPoint y: 225, endPoint x: 131, endPoint y: 207, distance: 227.0
click at [131, 207] on div "You Bind AI To implement the functionality for uploading documents based on whe…" at bounding box center [462, 388] width 666 height 569
drag, startPoint x: 274, startPoint y: 240, endPoint x: 145, endPoint y: 235, distance: 129.5
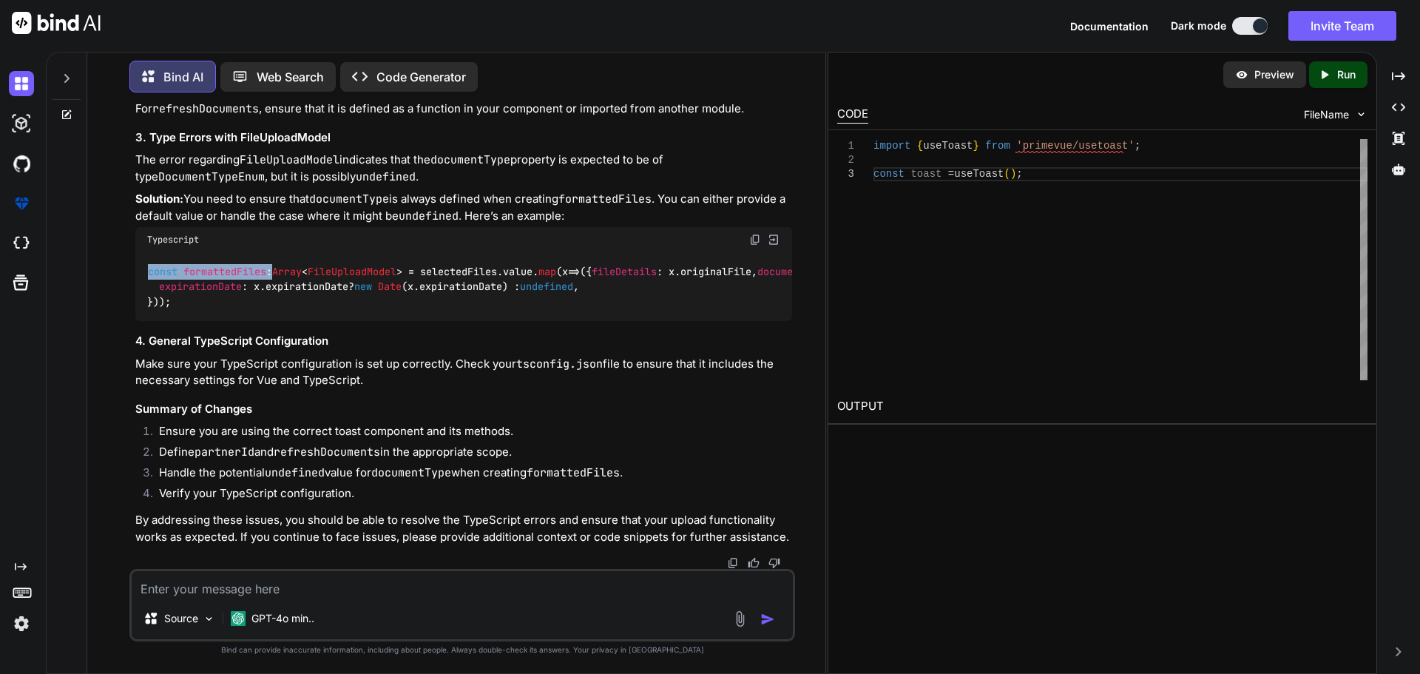
click at [145, 252] on div "const formattedFiles : Array < FileUploadModel > = selectedFiles. value . map (…" at bounding box center [463, 286] width 657 height 69
drag, startPoint x: 187, startPoint y: 294, endPoint x: 177, endPoint y: 293, distance: 10.5
click at [180, 292] on div "const formattedFiles : Array < FileUploadModel > = selectedFiles. value . map (…" at bounding box center [463, 286] width 657 height 69
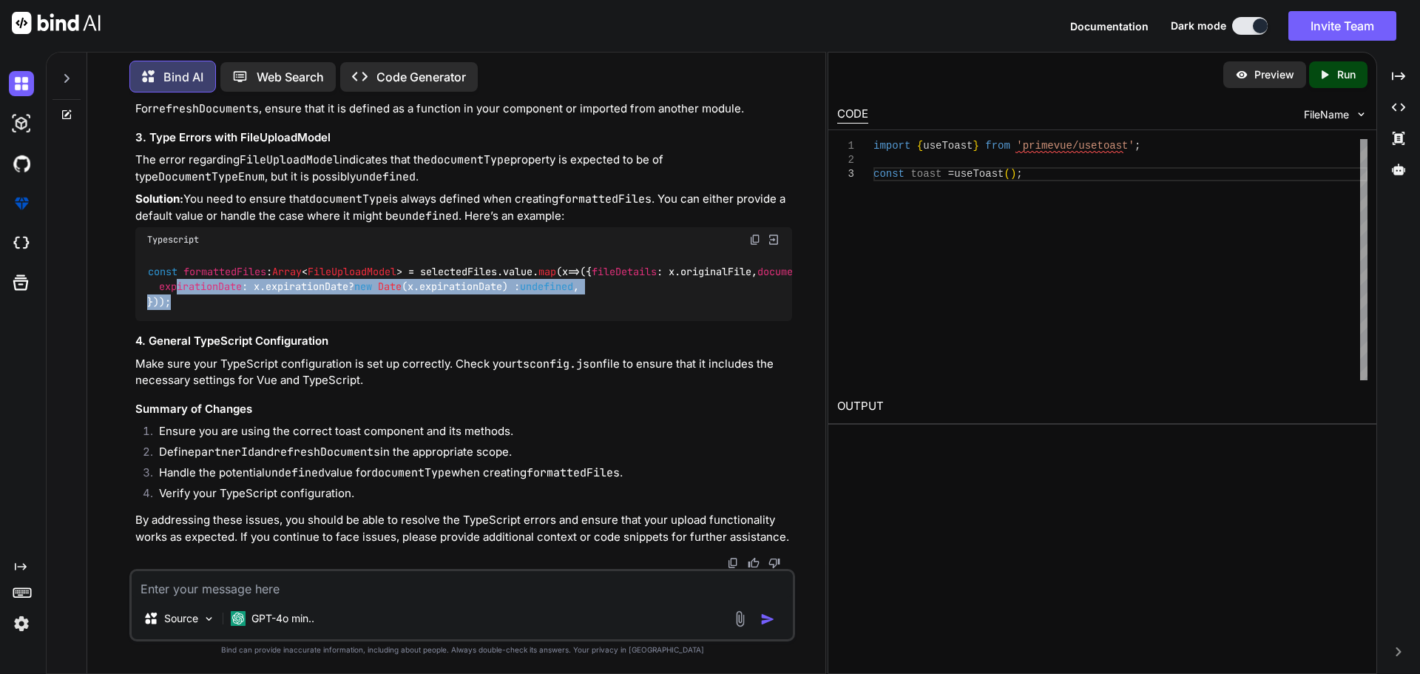
click at [183, 301] on div "const formattedFiles : Array < FileUploadModel > = selectedFiles. value . map (…" at bounding box center [463, 286] width 657 height 69
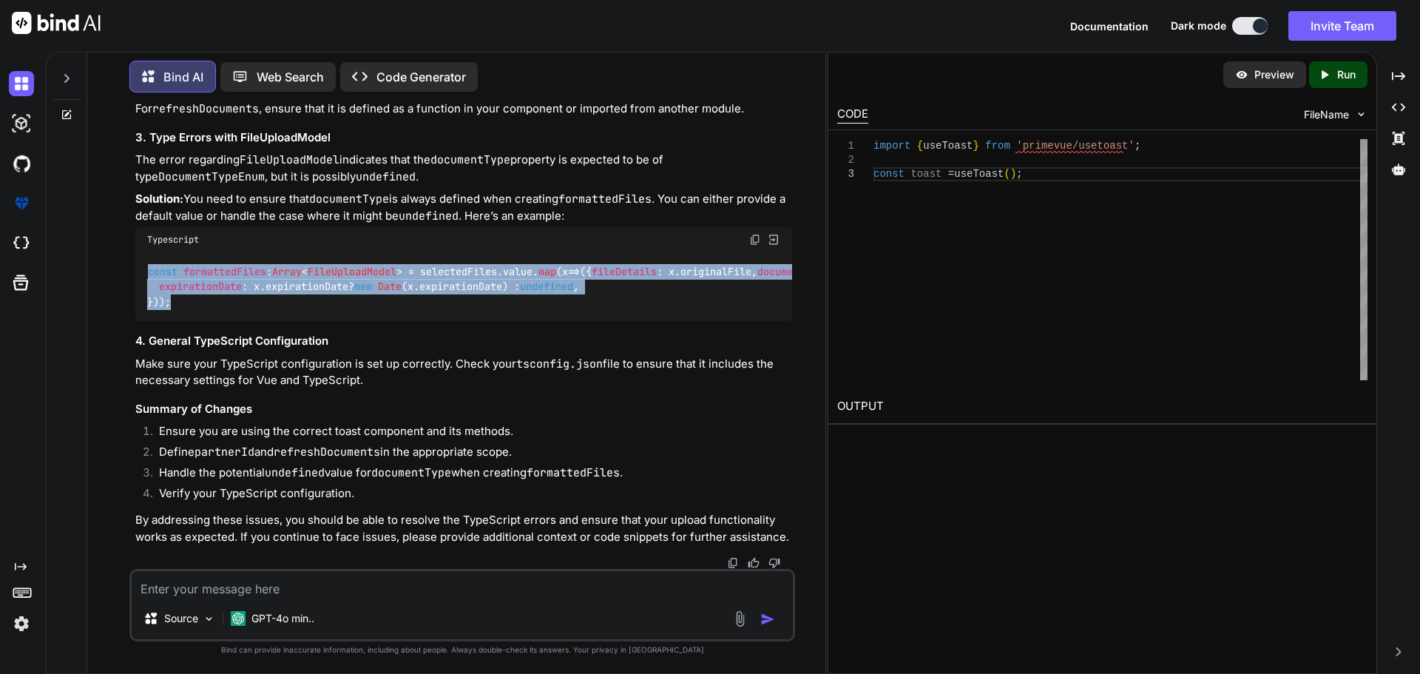
drag, startPoint x: 173, startPoint y: 299, endPoint x: 175, endPoint y: 266, distance: 32.6
click at [130, 243] on div "You Bind AI To implement the functionality for uploading documents based on whe…" at bounding box center [462, 388] width 666 height 569
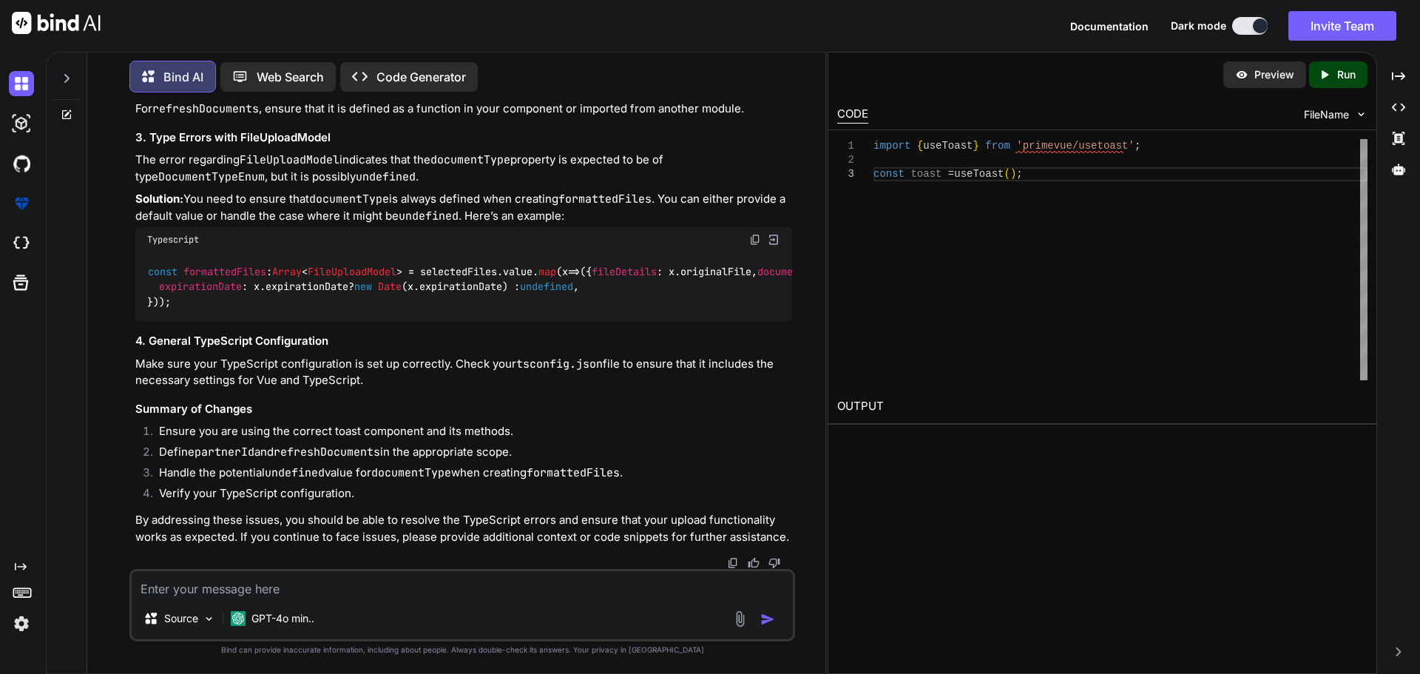
click at [371, 591] on textarea at bounding box center [462, 584] width 661 height 27
paste textarea "[vue-tsc] Property 'add' does not exist on type 'DefineComponent<ToastProps, To…"
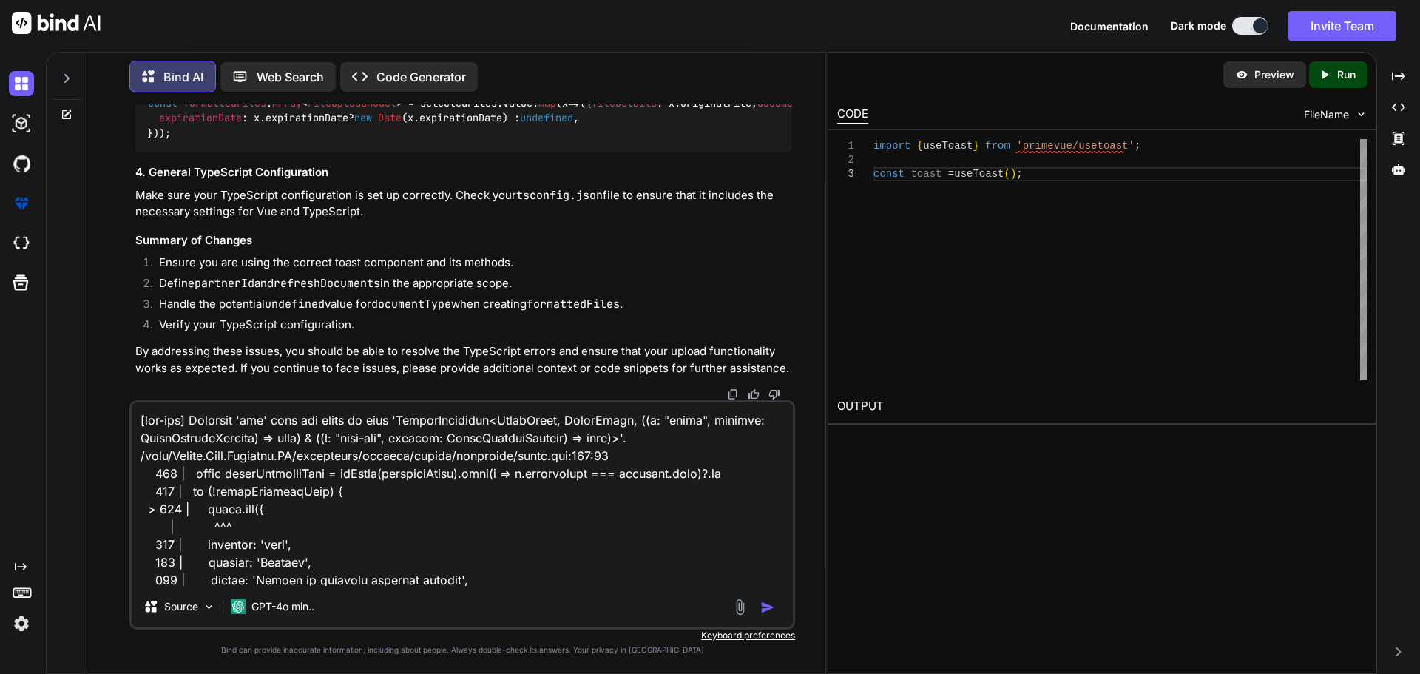
scroll to position [1368, 0]
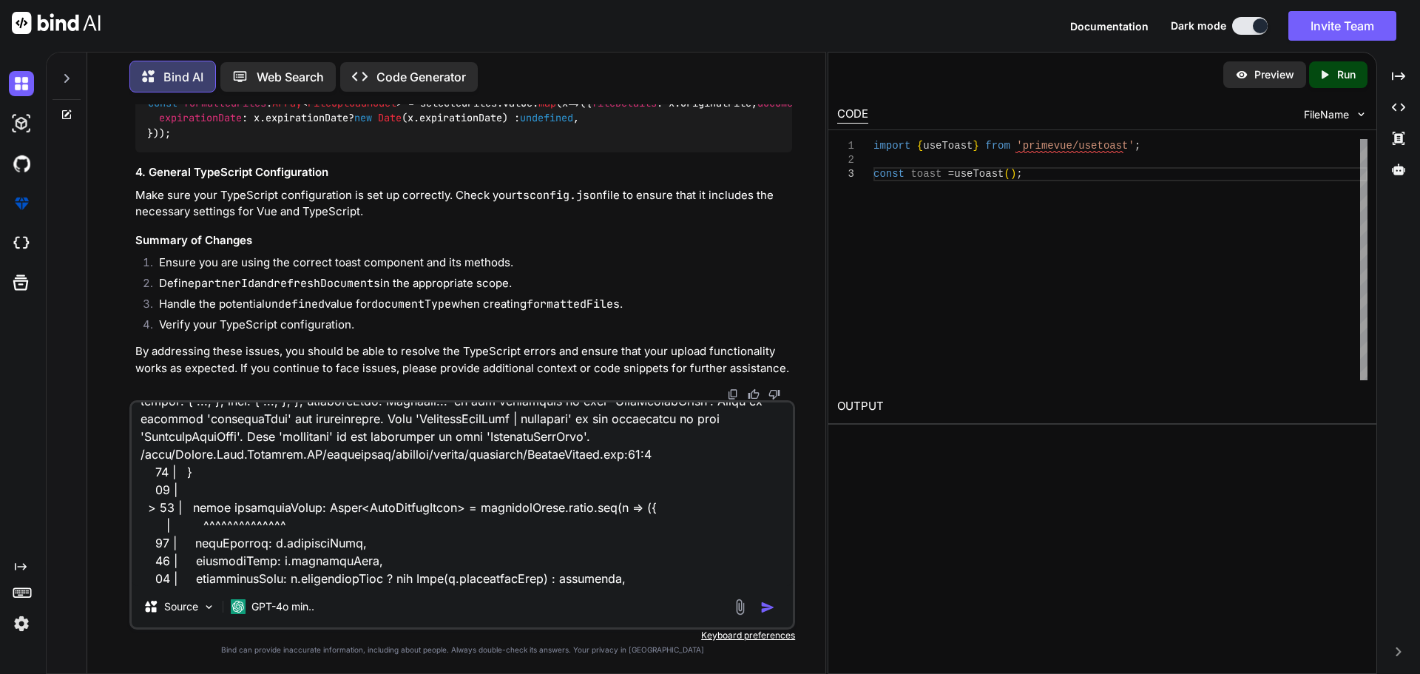
type textarea "[vue-tsc] Property 'add' does not exist on type 'DefineComponent<ToastProps, To…"
click at [766, 606] on img "button" at bounding box center [767, 607] width 15 height 15
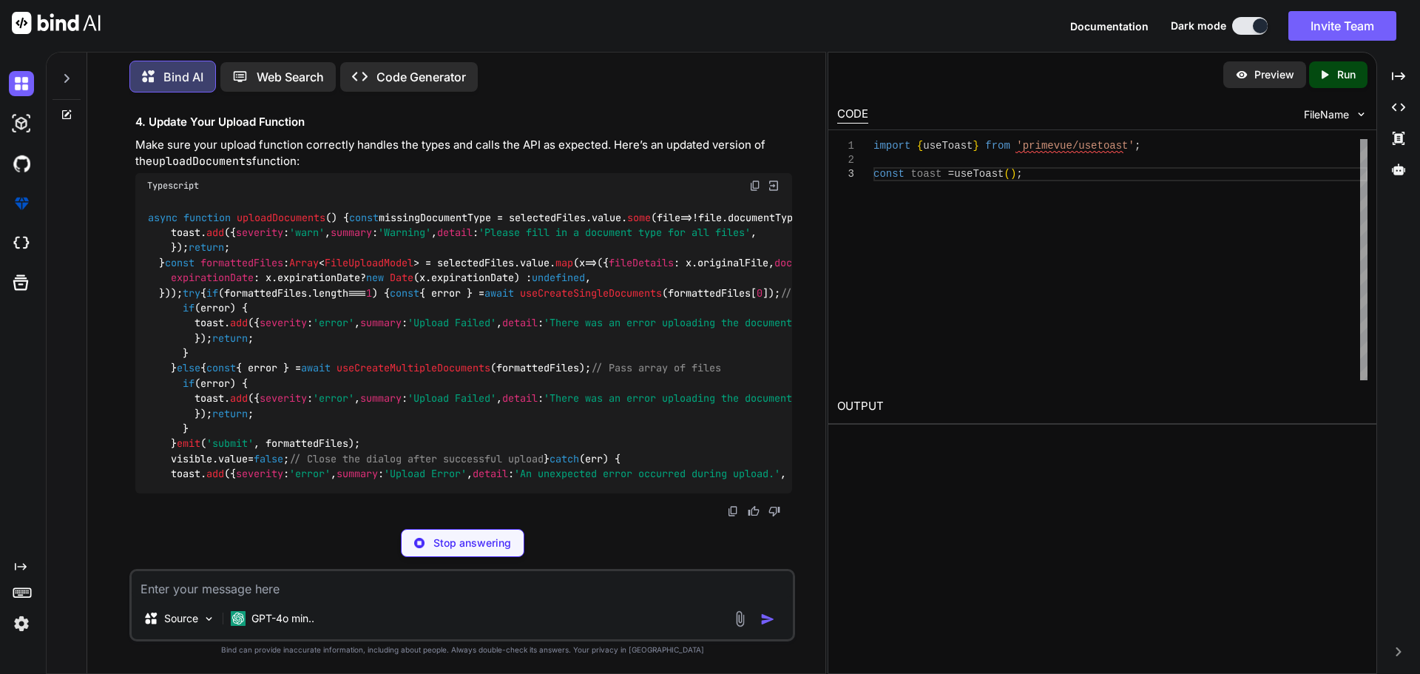
scroll to position [26948, 0]
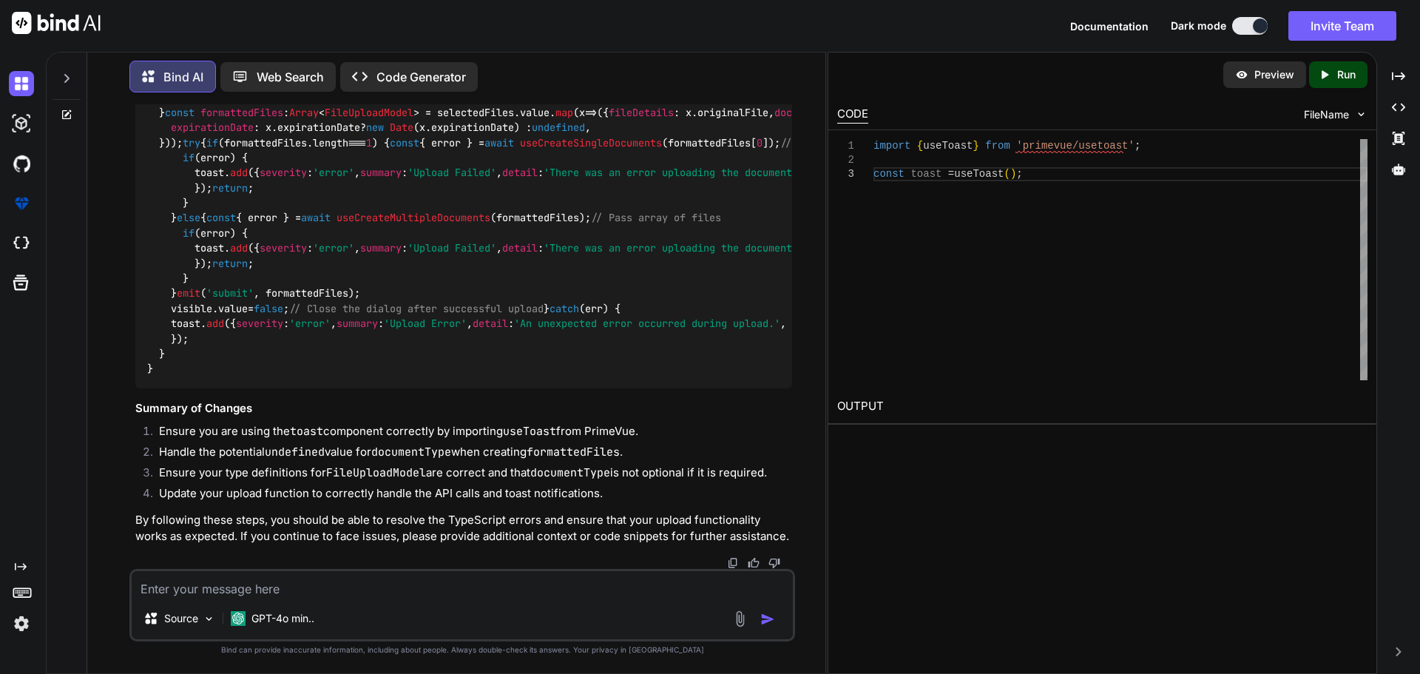
drag, startPoint x: 311, startPoint y: 337, endPoint x: 143, endPoint y: 337, distance: 168.6
drag, startPoint x: 169, startPoint y: 265, endPoint x: 147, endPoint y: 197, distance: 71.6
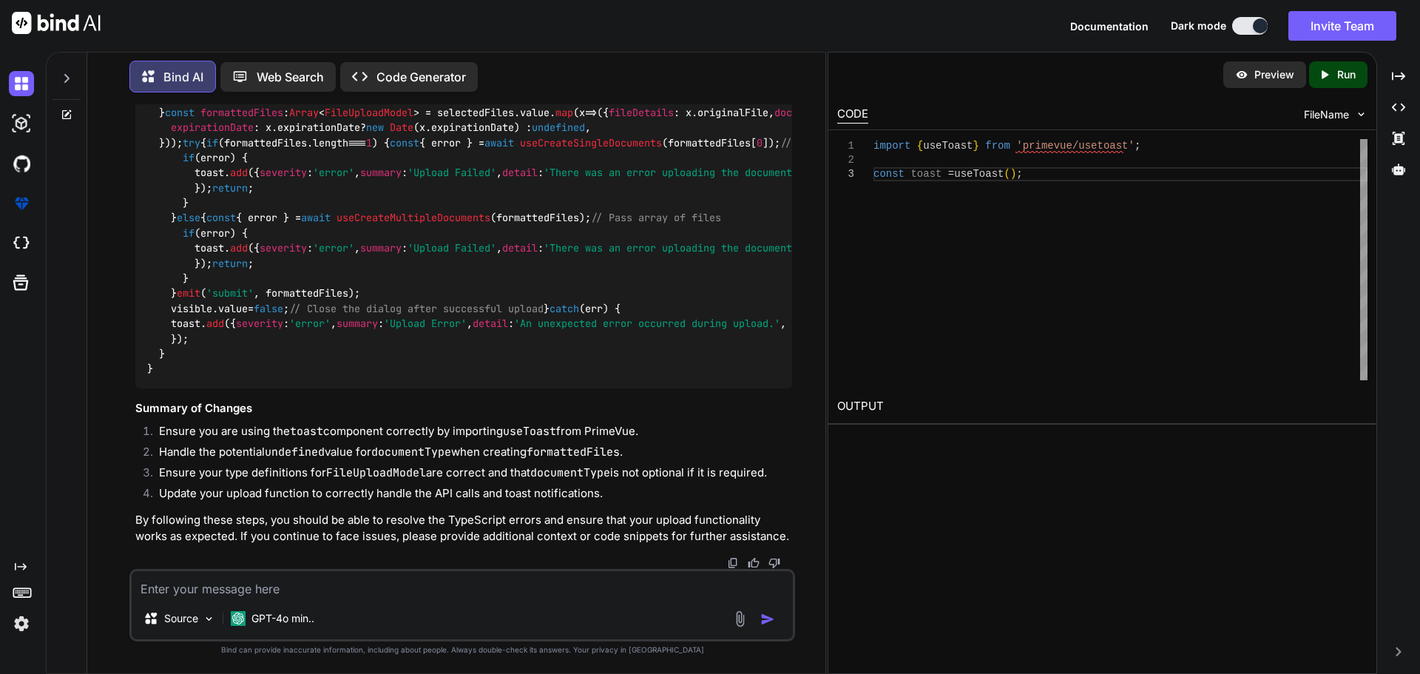
scroll to position [27762, 0]
drag, startPoint x: 362, startPoint y: 235, endPoint x: 263, endPoint y: 280, distance: 108.9
click at [128, 236] on div "You Bind AI To implement the functionality for uploading documents based on whe…" at bounding box center [462, 388] width 726 height 569
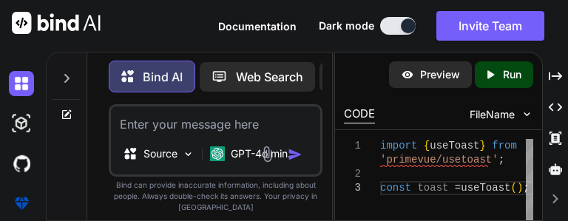
scroll to position [72531, 0]
